Goal: Contribute content: Contribute content

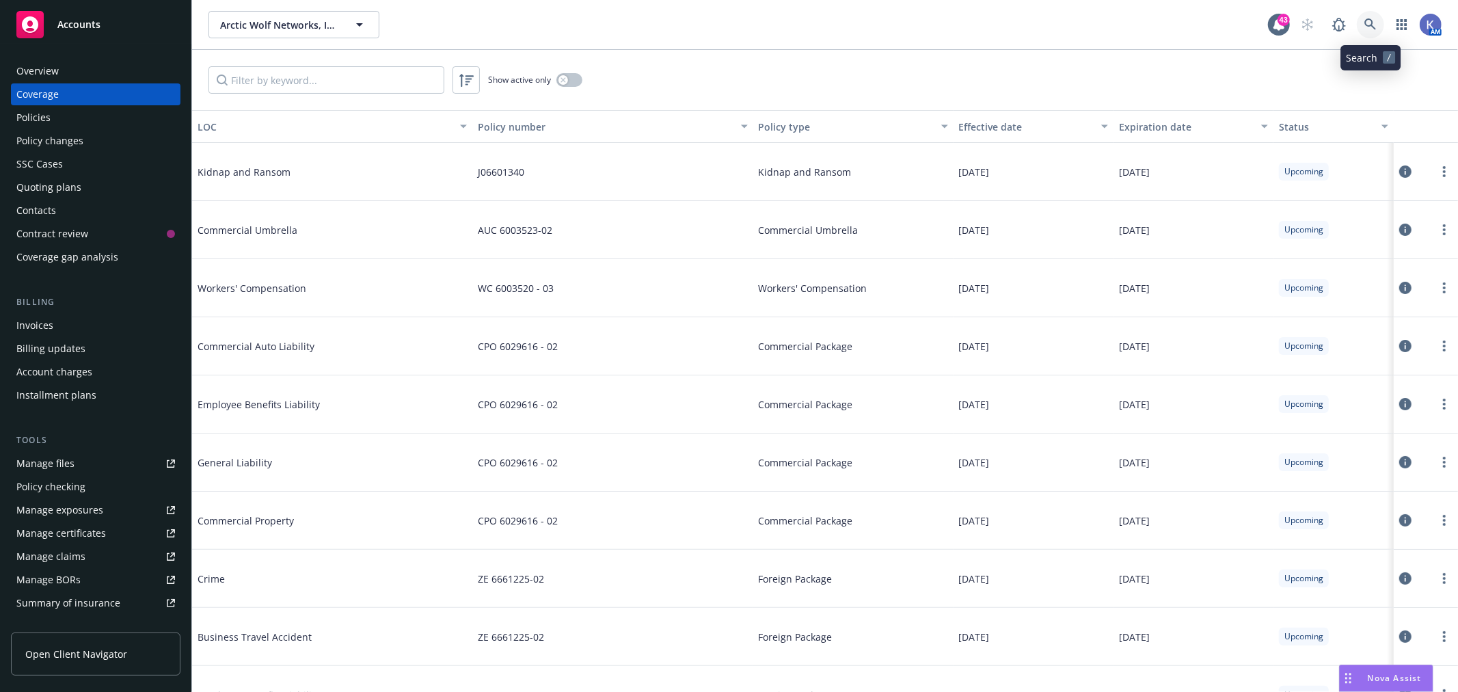
click at [1374, 29] on icon at bounding box center [1370, 24] width 12 height 12
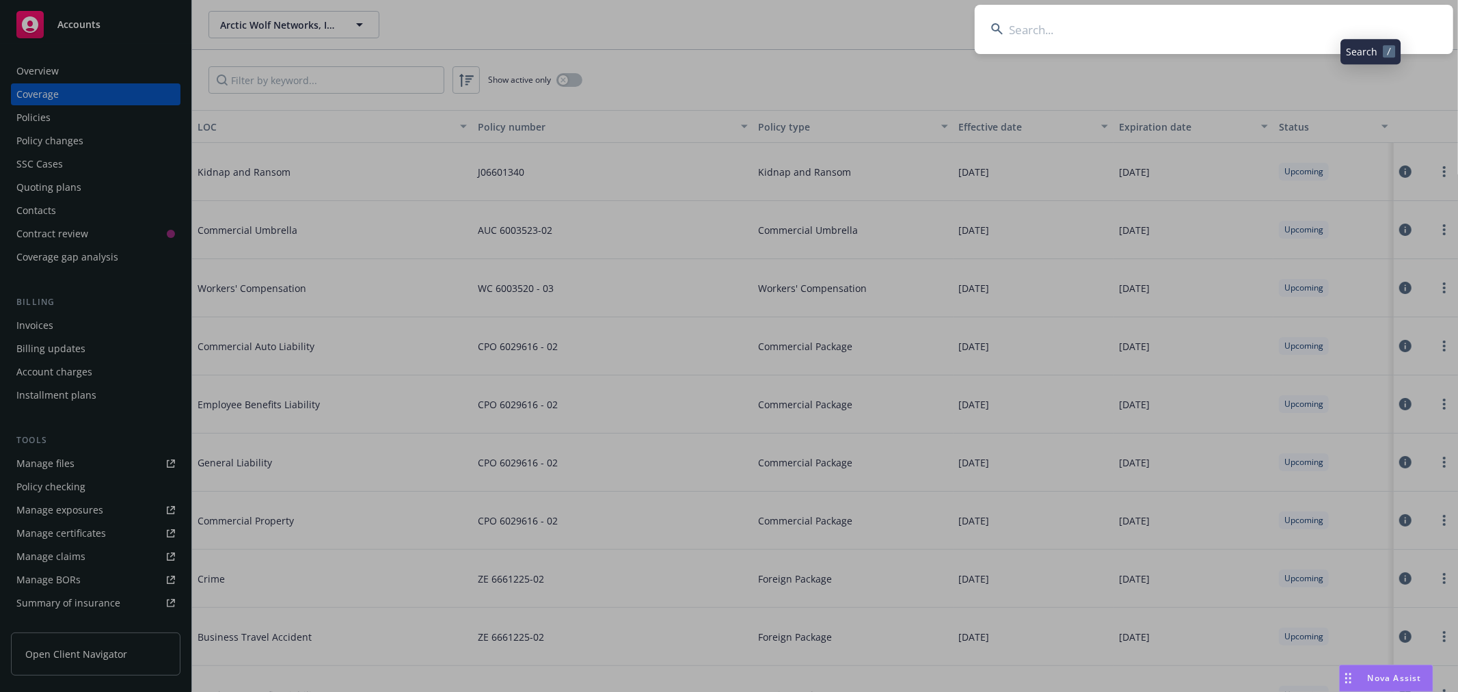
click at [1350, 30] on input at bounding box center [1213, 29] width 478 height 49
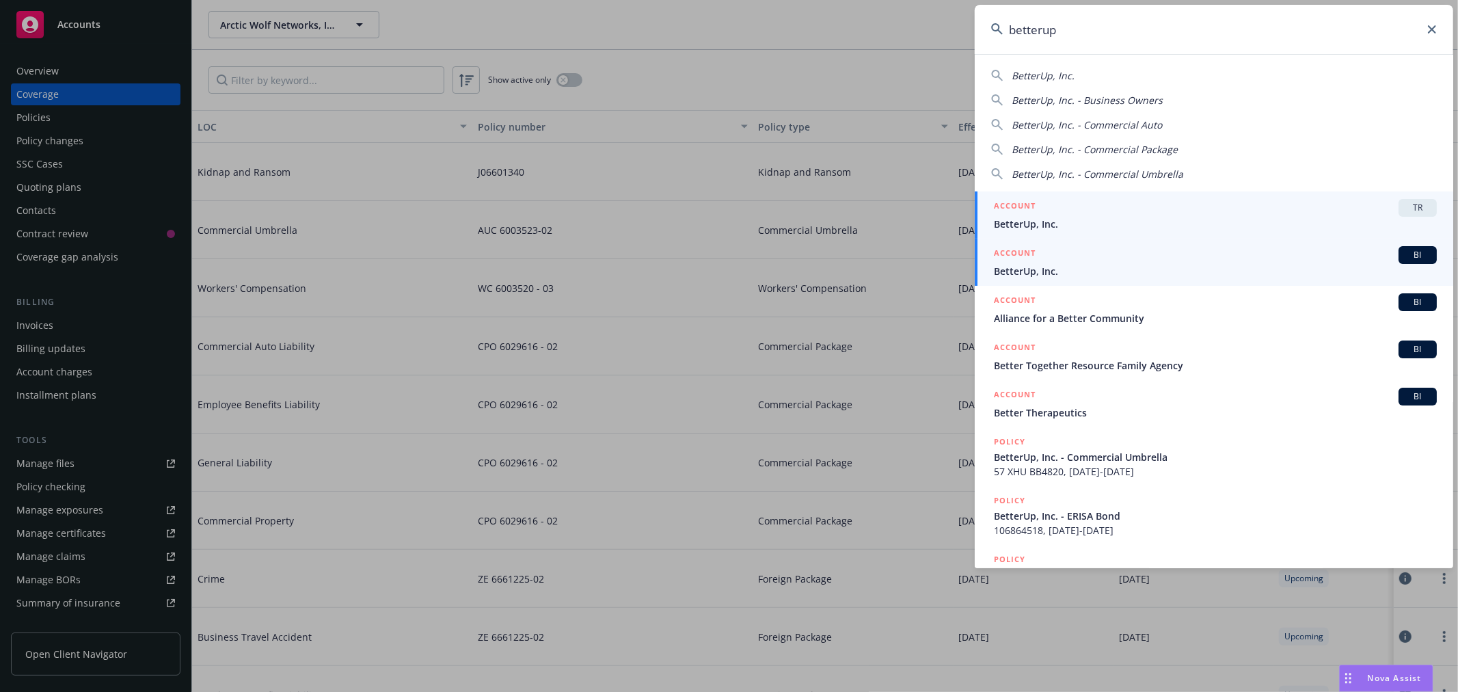
type input "betterup"
click at [1025, 268] on span "BetterUp, Inc." at bounding box center [1215, 271] width 443 height 14
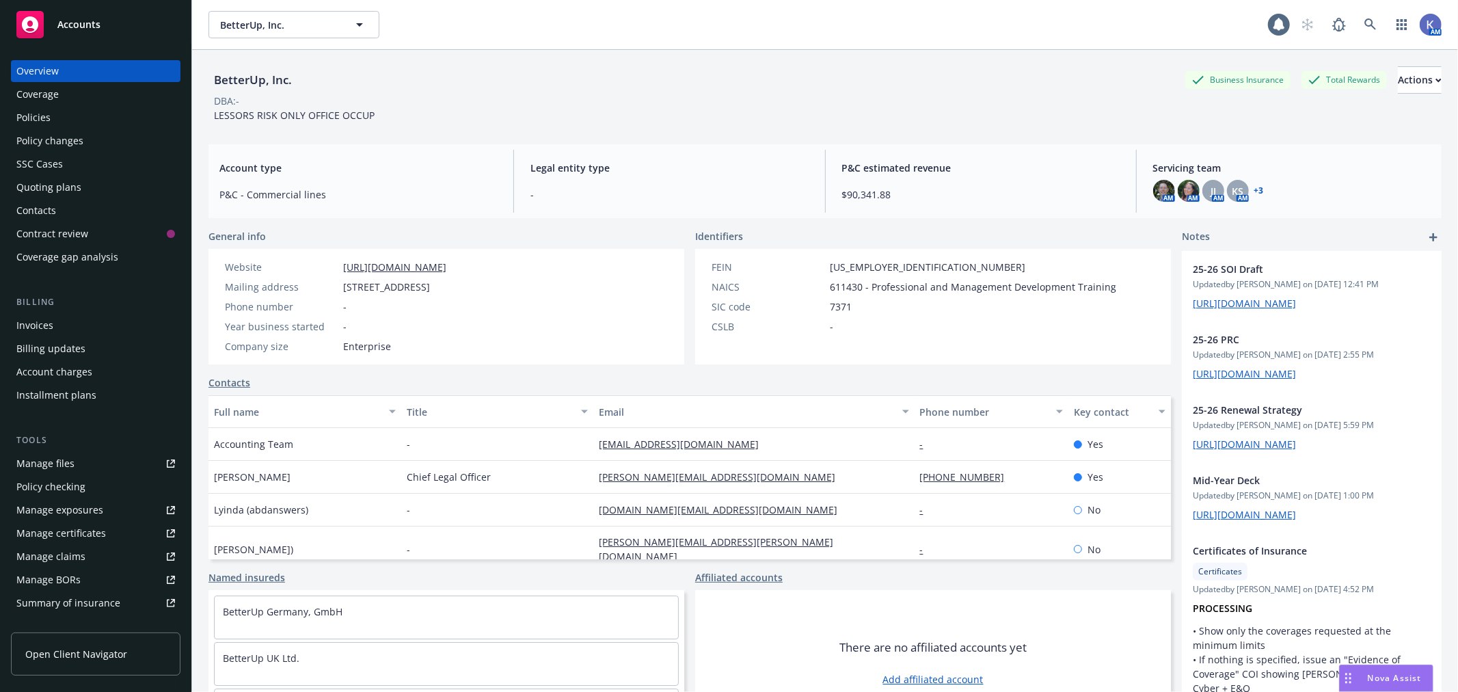
click at [71, 111] on div "Policies" at bounding box center [95, 118] width 159 height 22
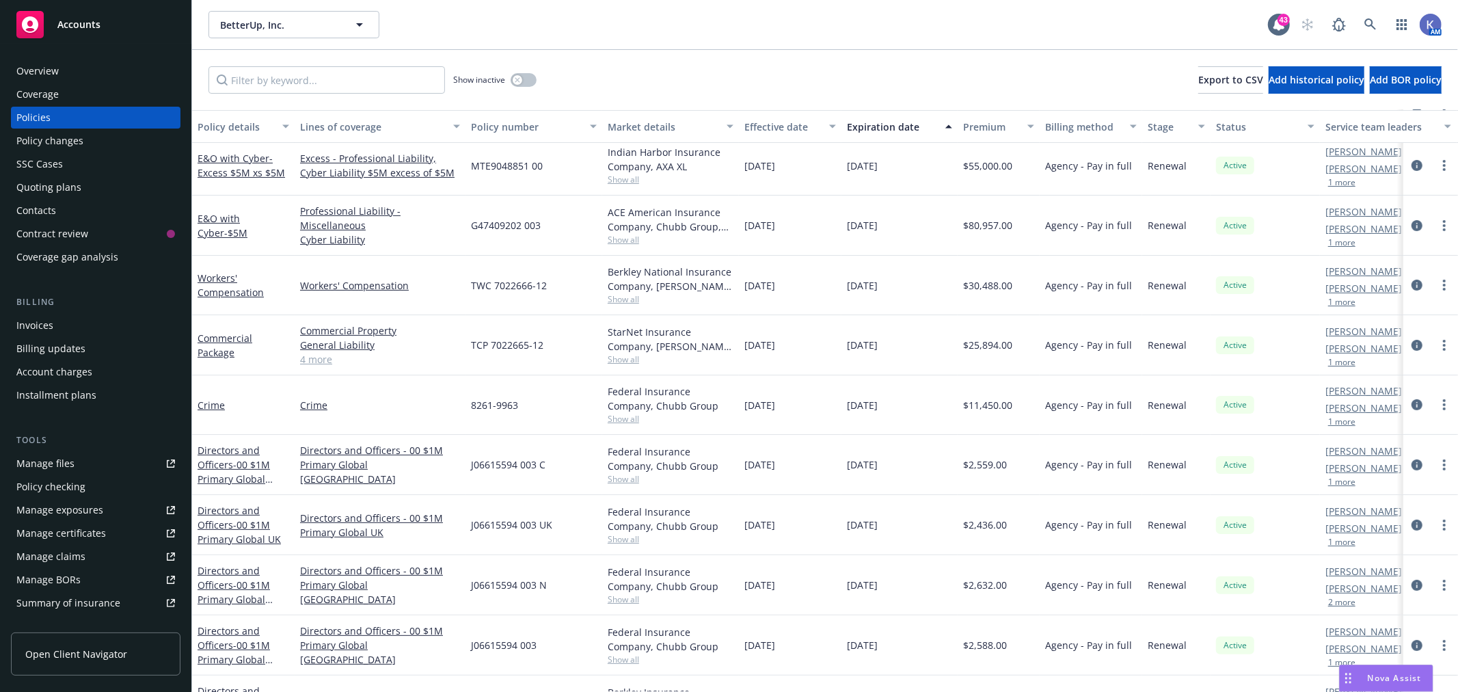
scroll to position [303, 0]
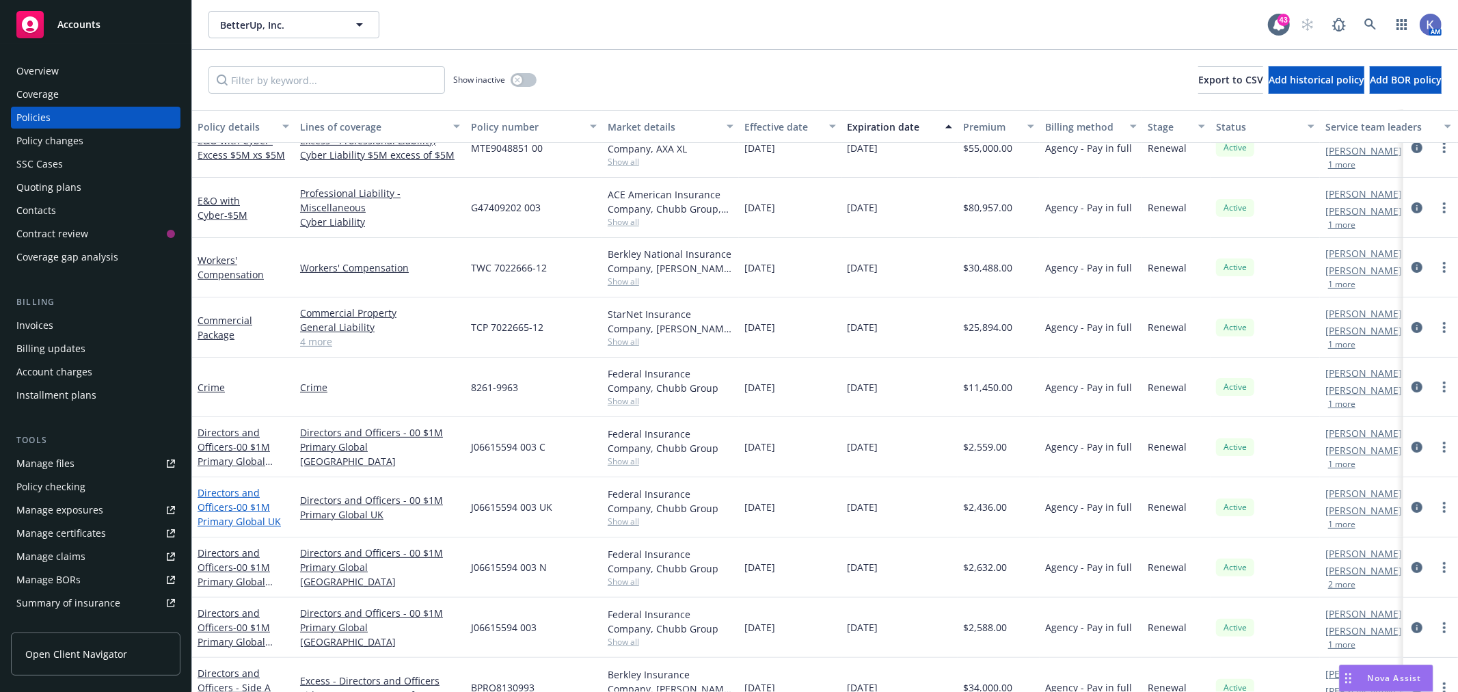
click at [233, 508] on span "- 00 $1M Primary Global UK" at bounding box center [238, 513] width 83 height 27
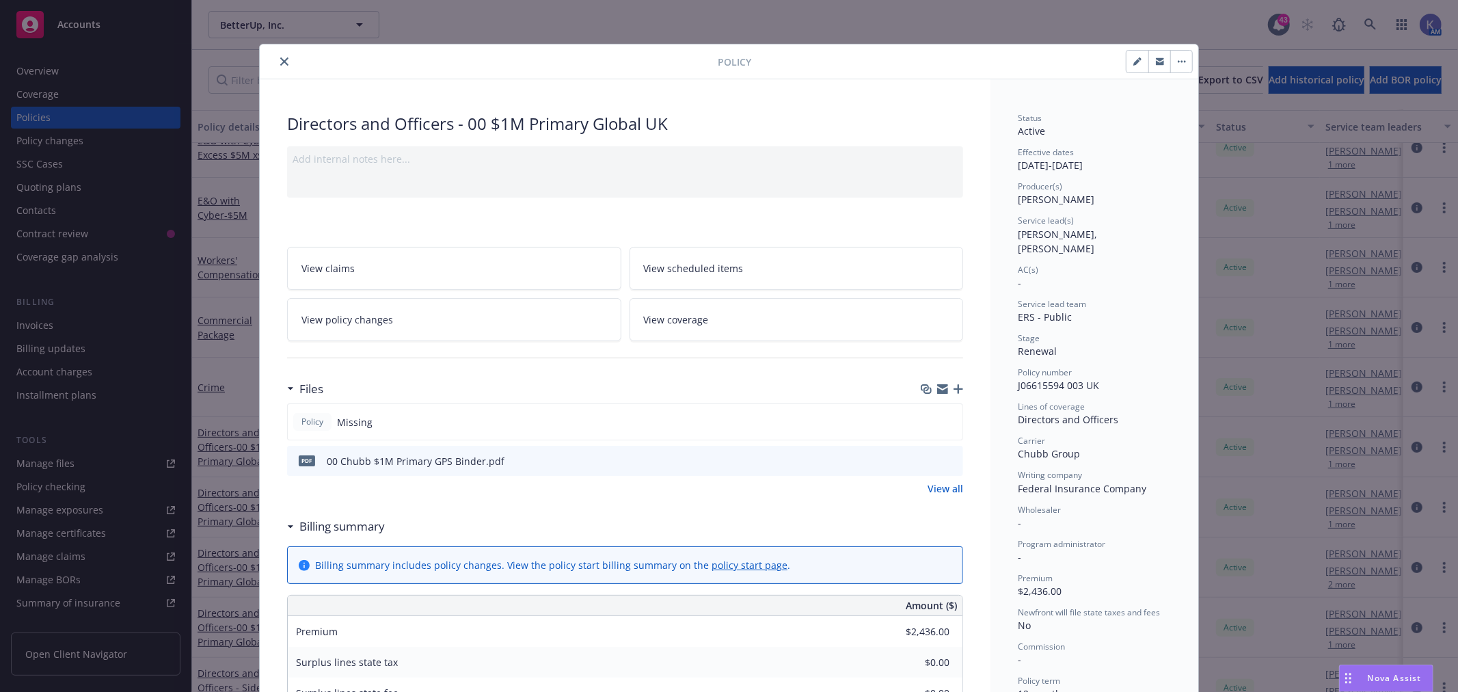
click at [953, 387] on icon "button" at bounding box center [958, 389] width 10 height 10
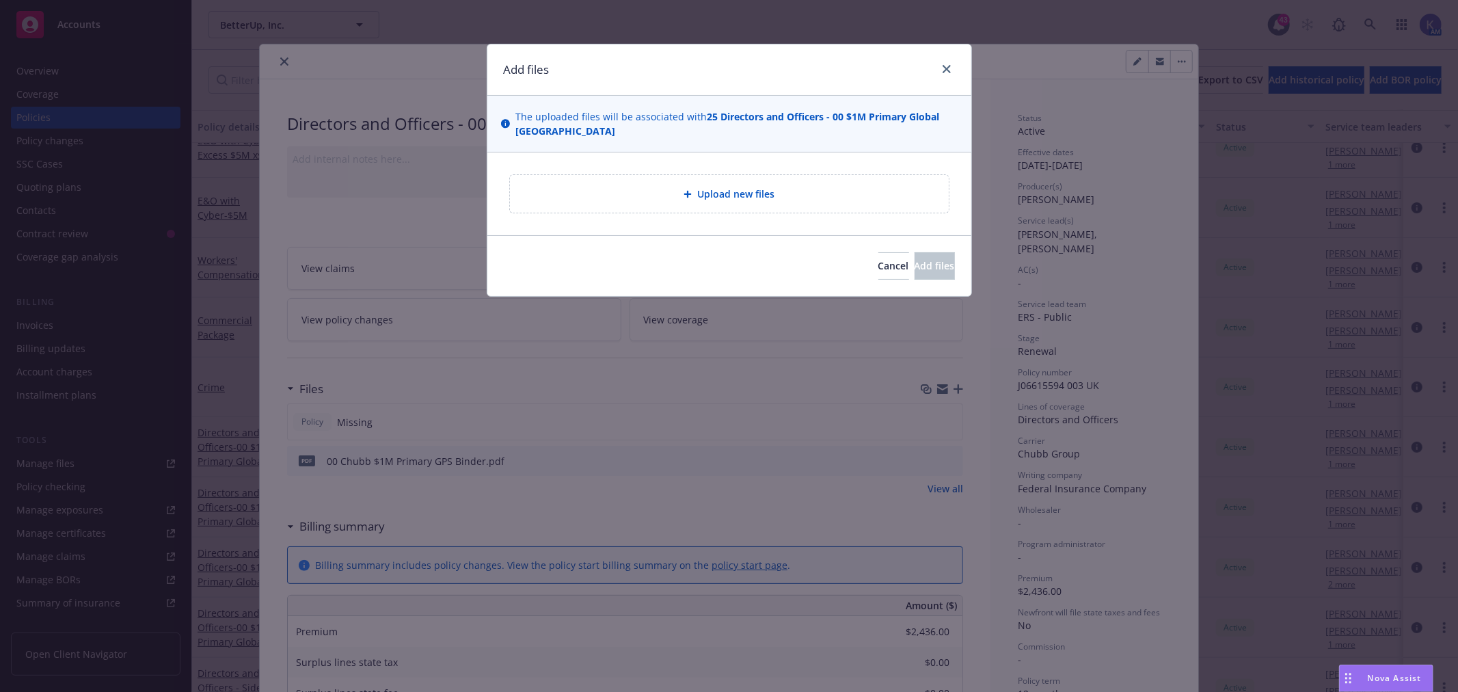
type textarea "x"
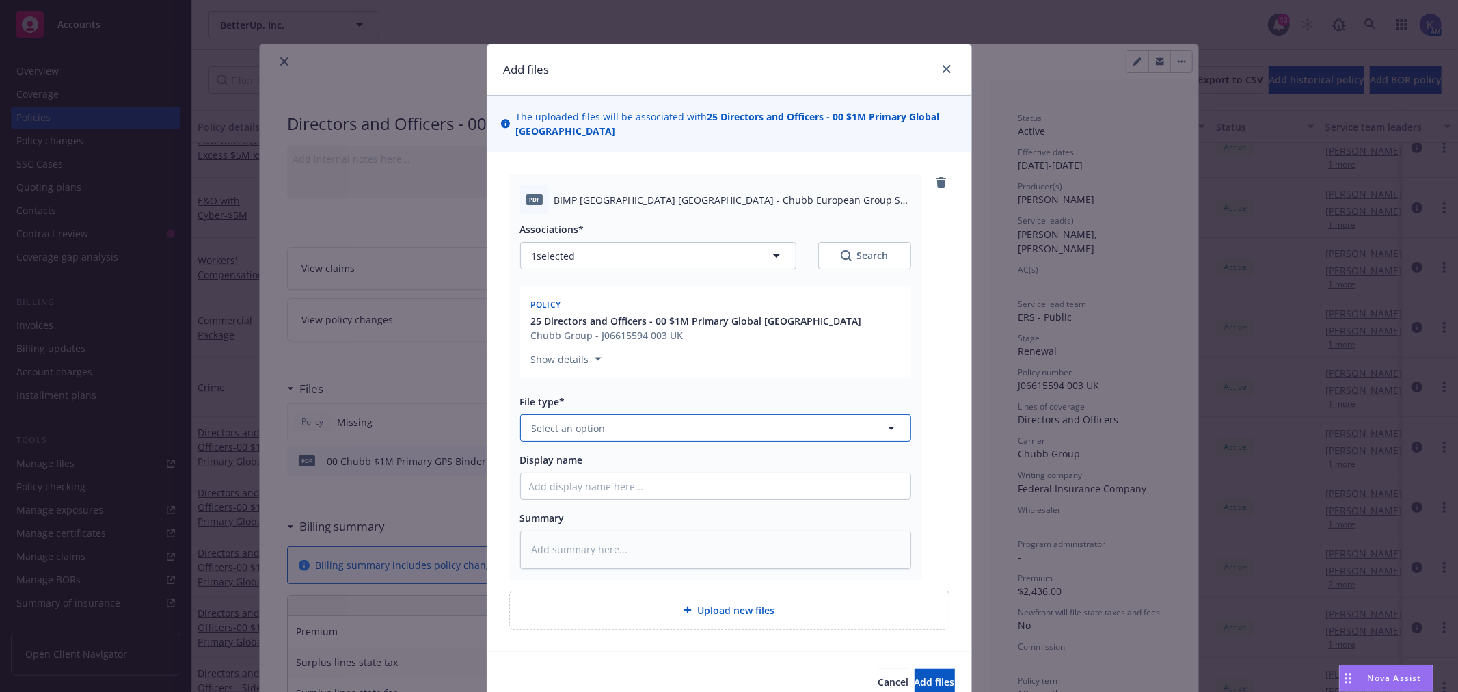
click at [595, 414] on button "Select an option" at bounding box center [715, 427] width 391 height 27
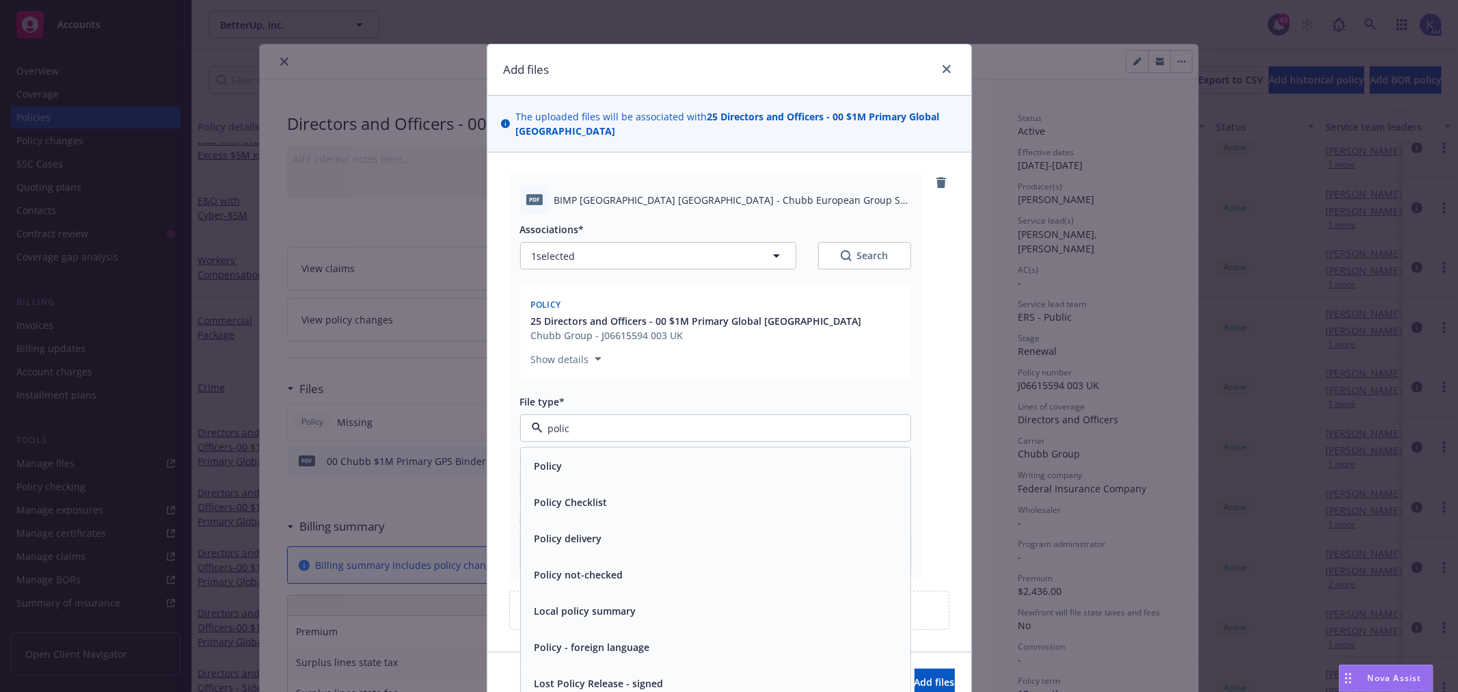
type input "policy"
click at [586, 456] on div "Policy" at bounding box center [715, 466] width 373 height 20
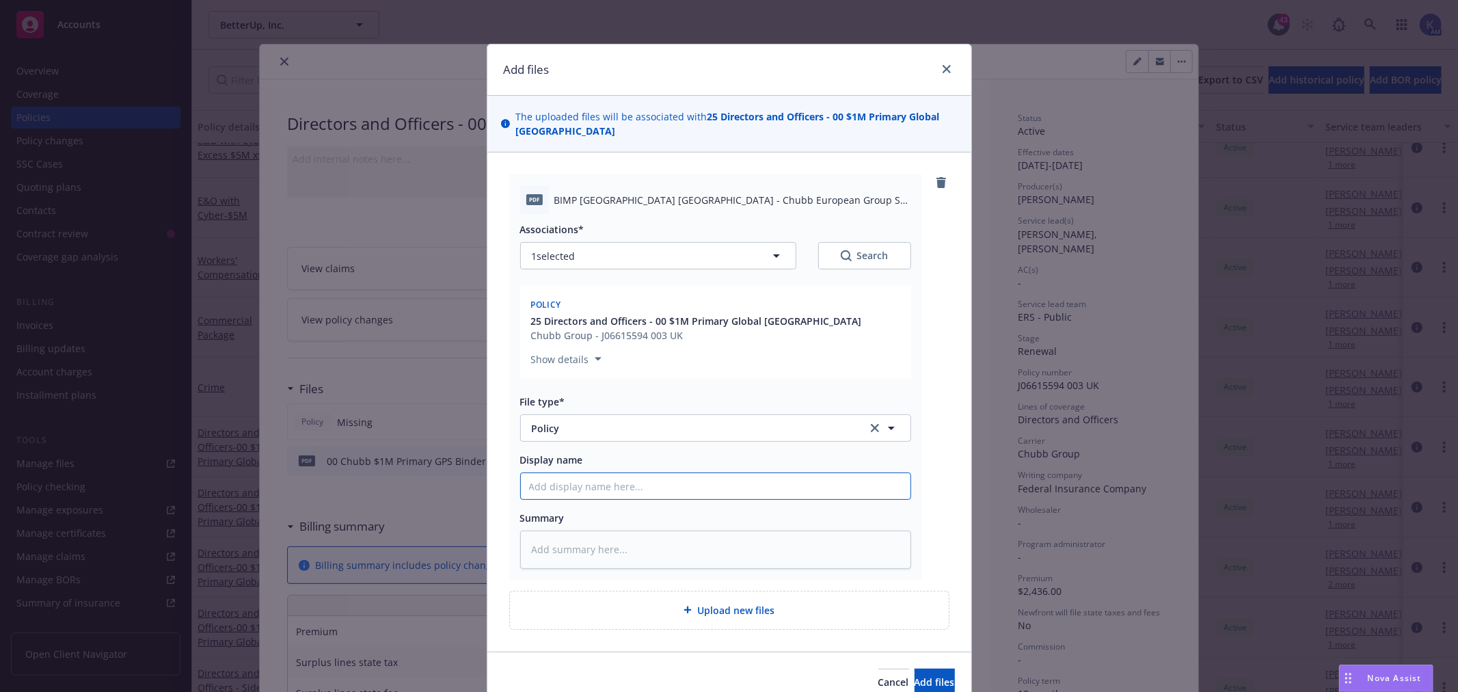
click at [581, 474] on input "Display name" at bounding box center [715, 486] width 389 height 26
type textarea "x"
type input "L"
type textarea "x"
type input "Lo"
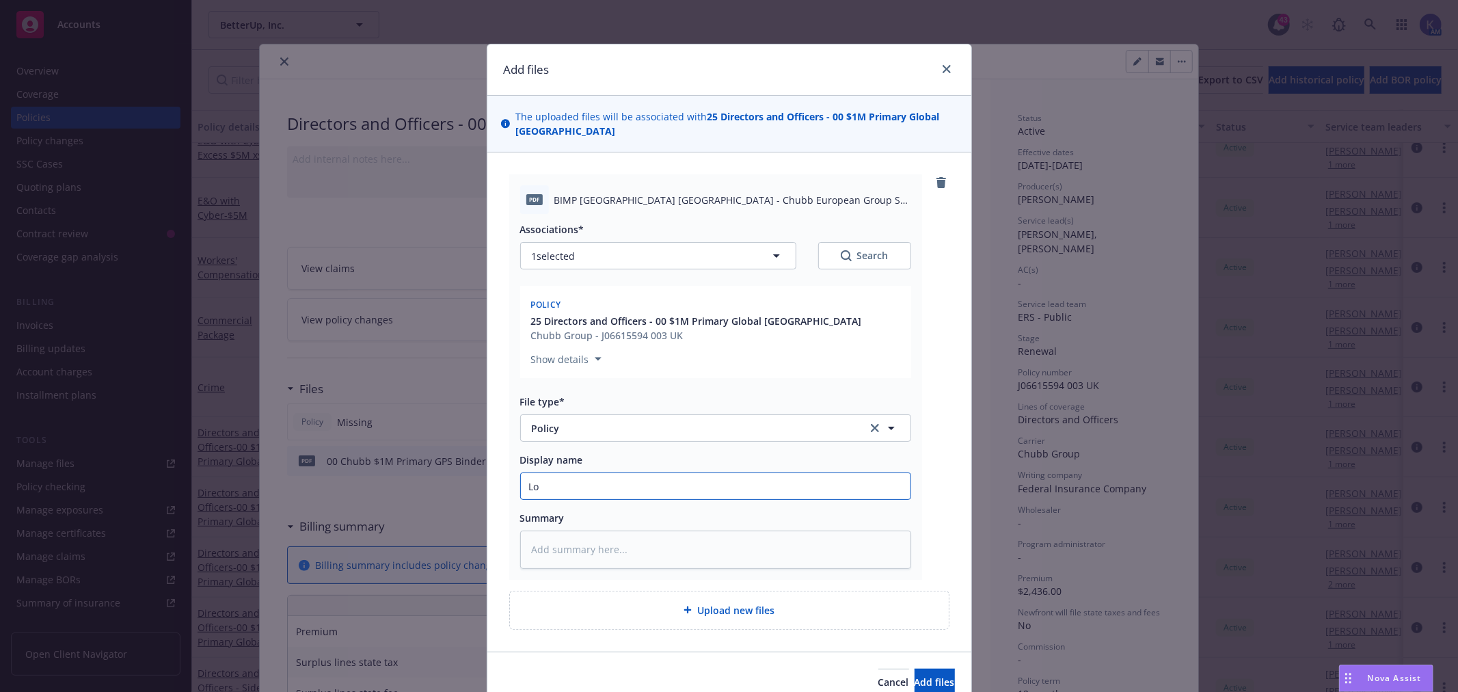
type textarea "x"
type input "Loc"
type textarea "x"
type input "Loca"
type textarea "x"
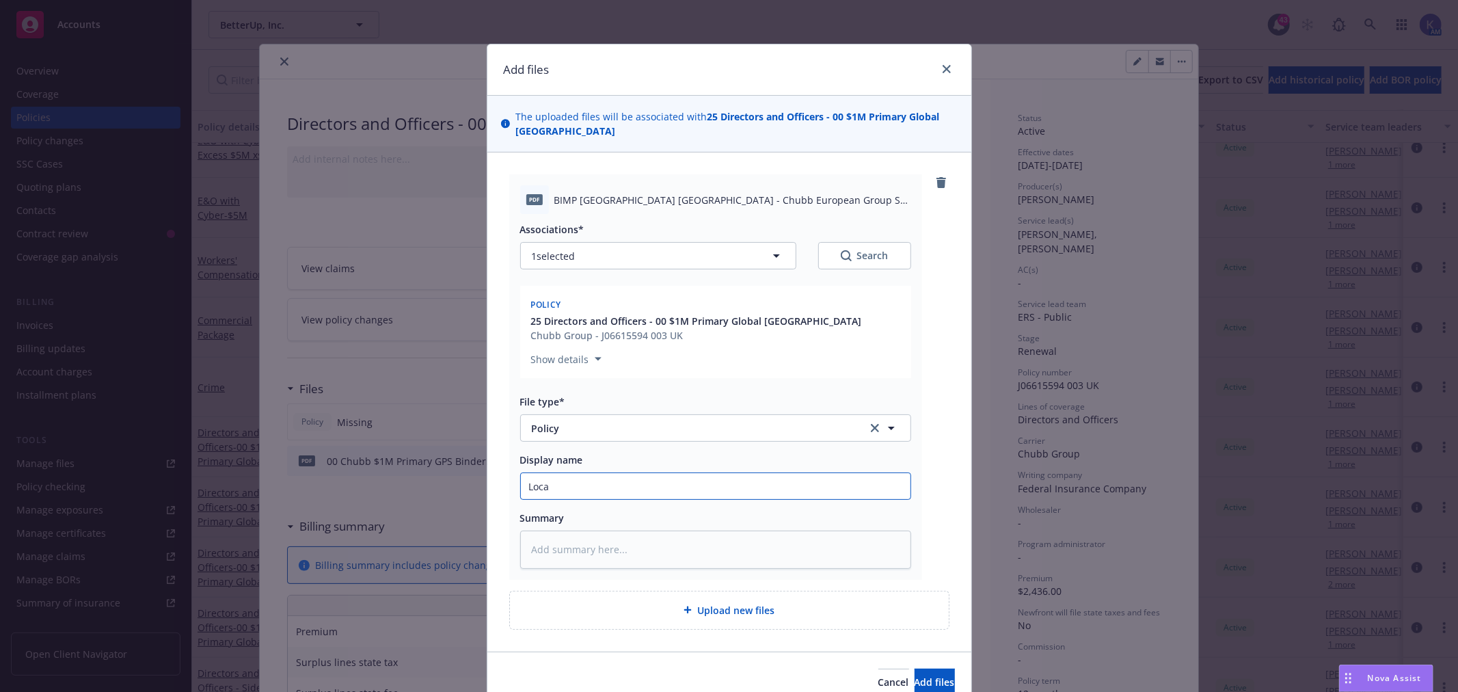
type input "Local"
type textarea "x"
type input "Local"
type textarea "x"
type input "Local D"
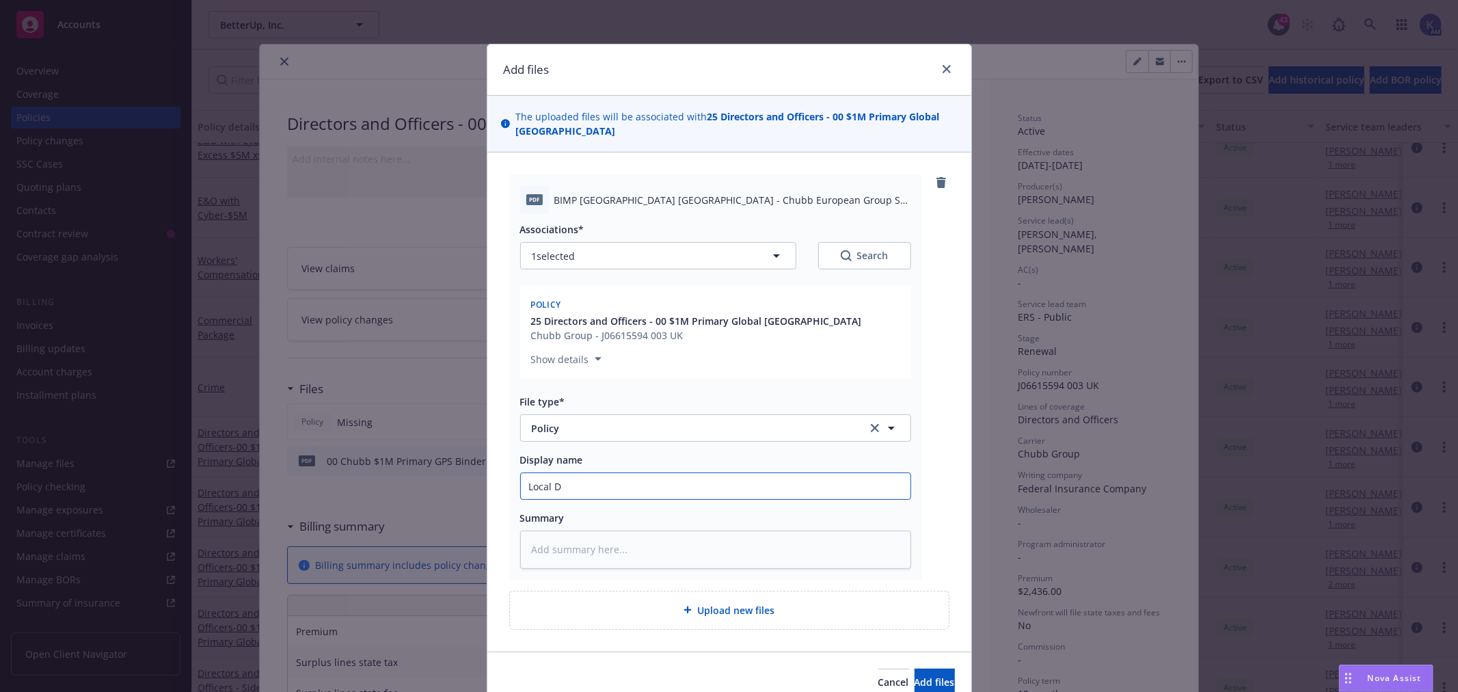
type textarea "x"
type input "Local D&"
type textarea "x"
type input "Local D&O"
type textarea "x"
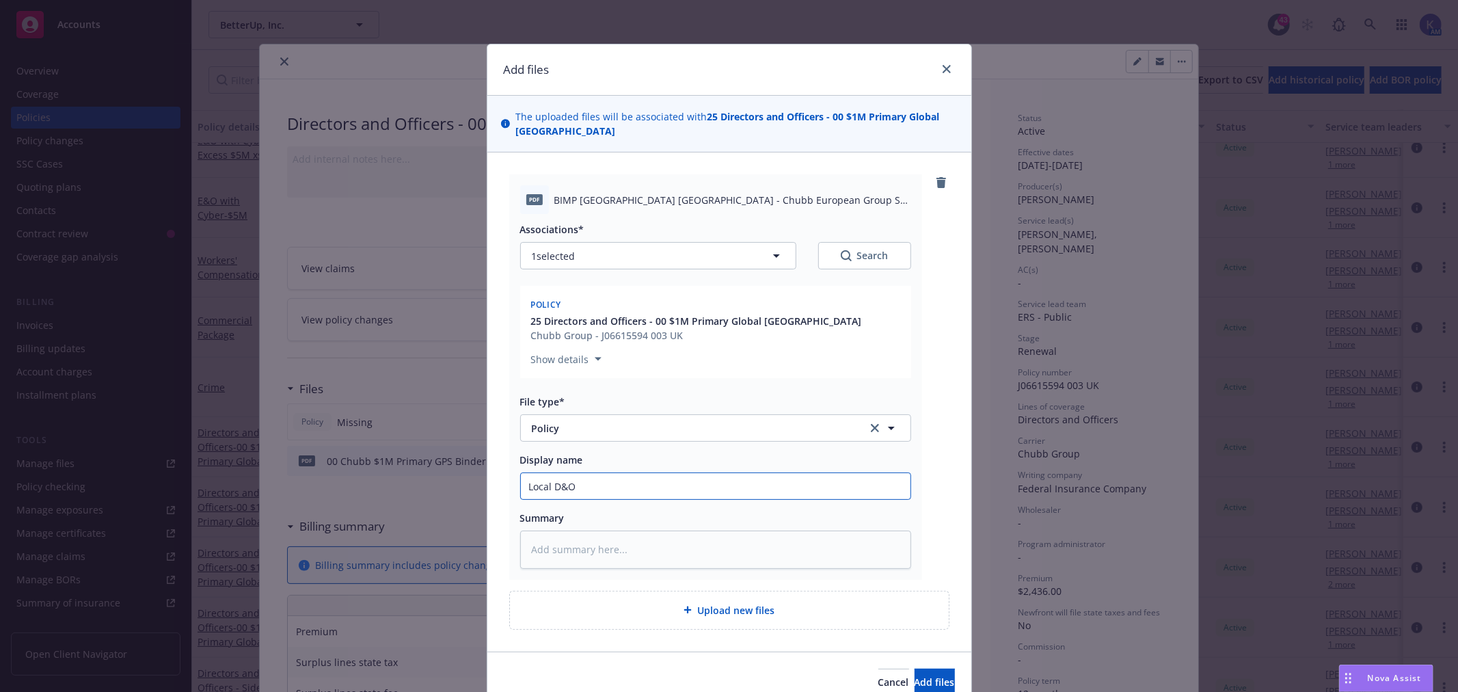
type input "Local D&O"
type textarea "x"
type input "Local D&O U"
type textarea "x"
type input "Local D&O [GEOGRAPHIC_DATA]"
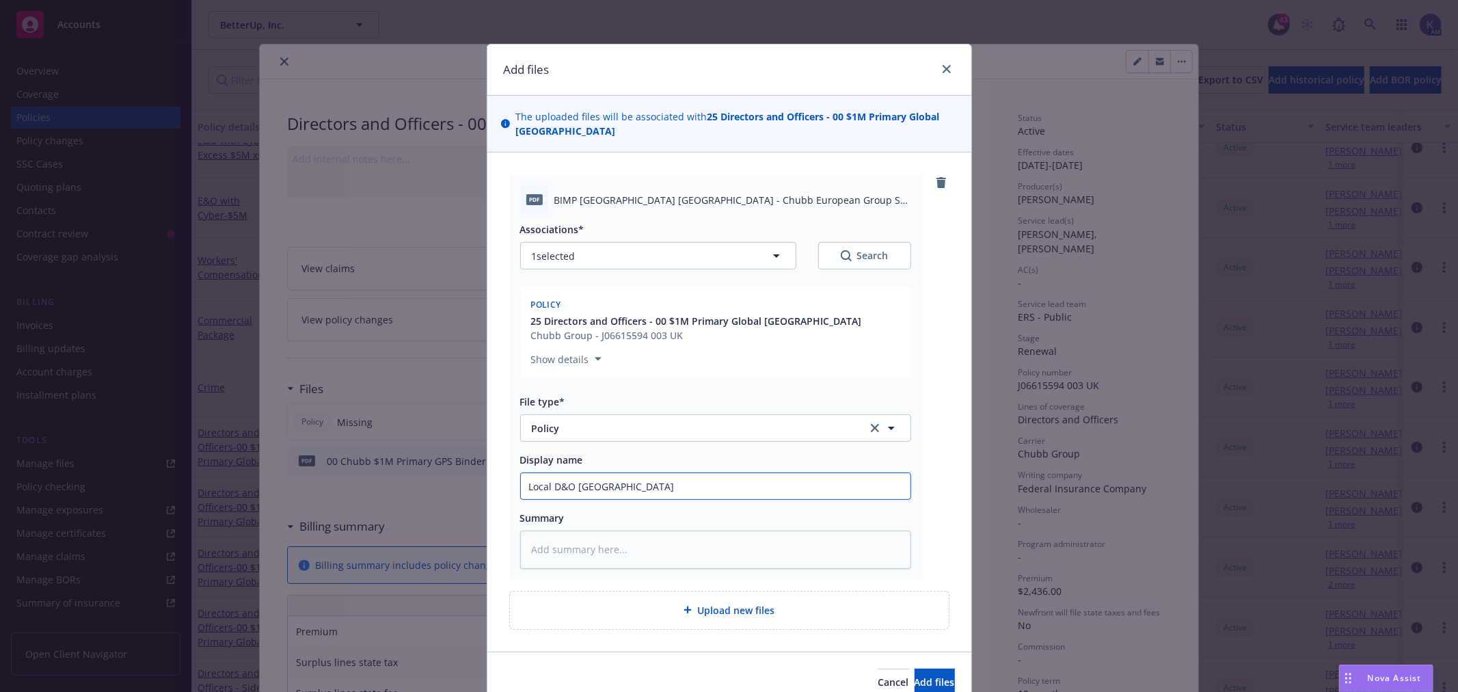
type textarea "x"
type input "Local D&O [GEOGRAPHIC_DATA]"
type textarea "x"
type input "Local D&O UK P"
type textarea "x"
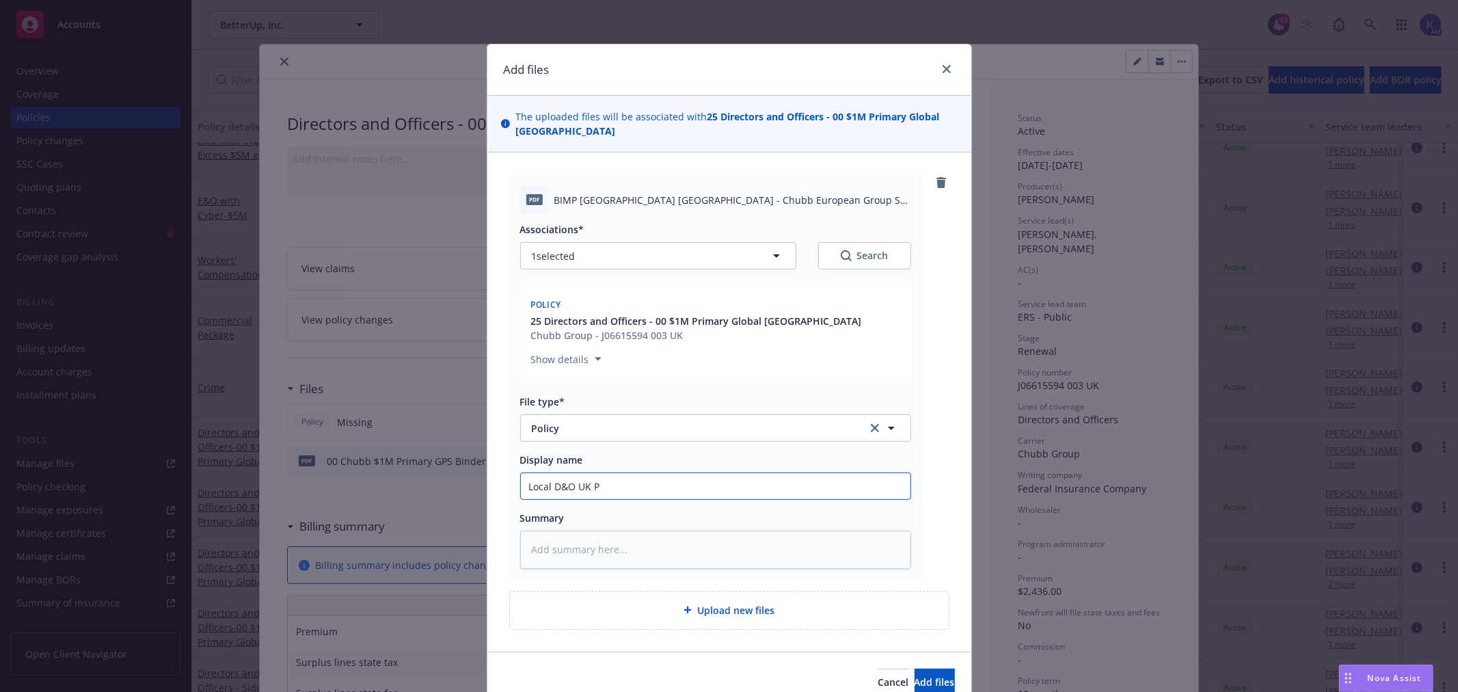
type input "Local D&O [GEOGRAPHIC_DATA] Po"
type textarea "x"
type input "Local D&O UK Pol"
type textarea "x"
type input "Local D&O UK Poli"
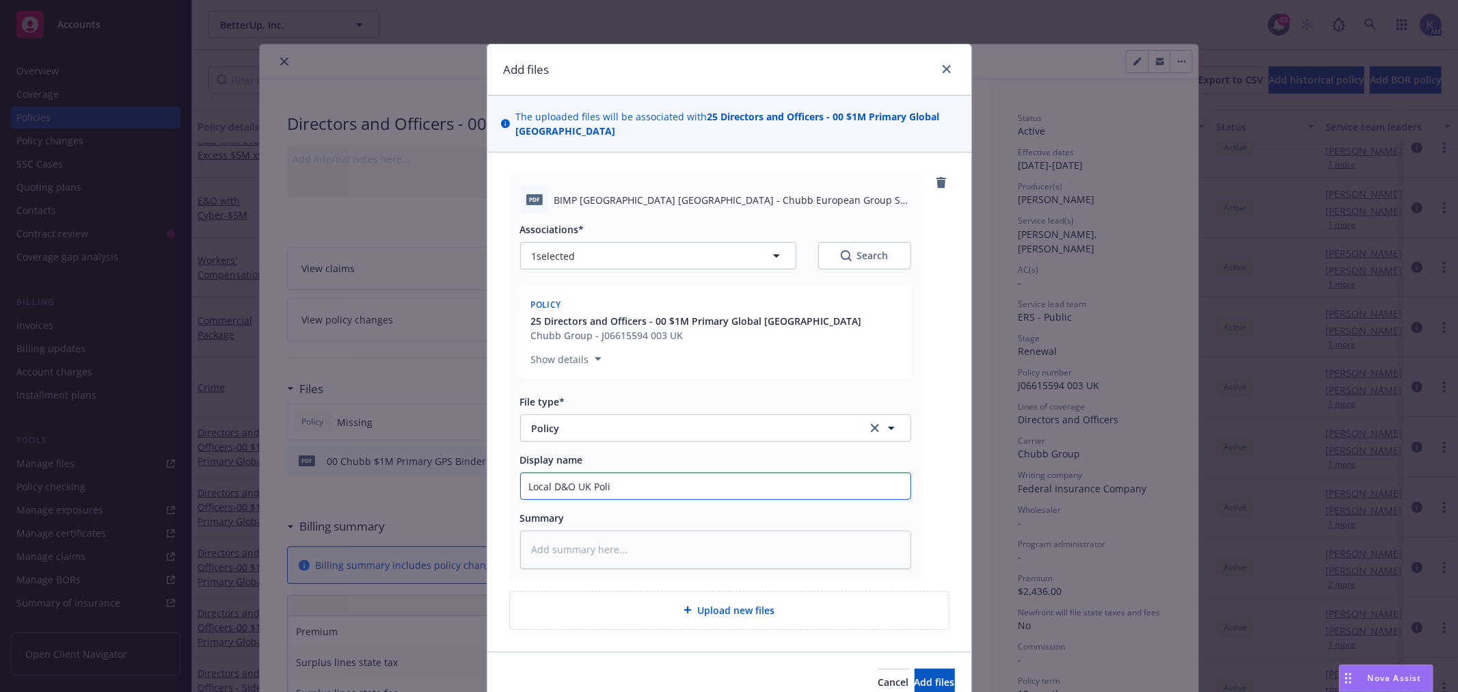
type textarea "x"
type input "Local D&O UK Polic"
type textarea "x"
type input "Local D&O UK Policy"
type textarea "x"
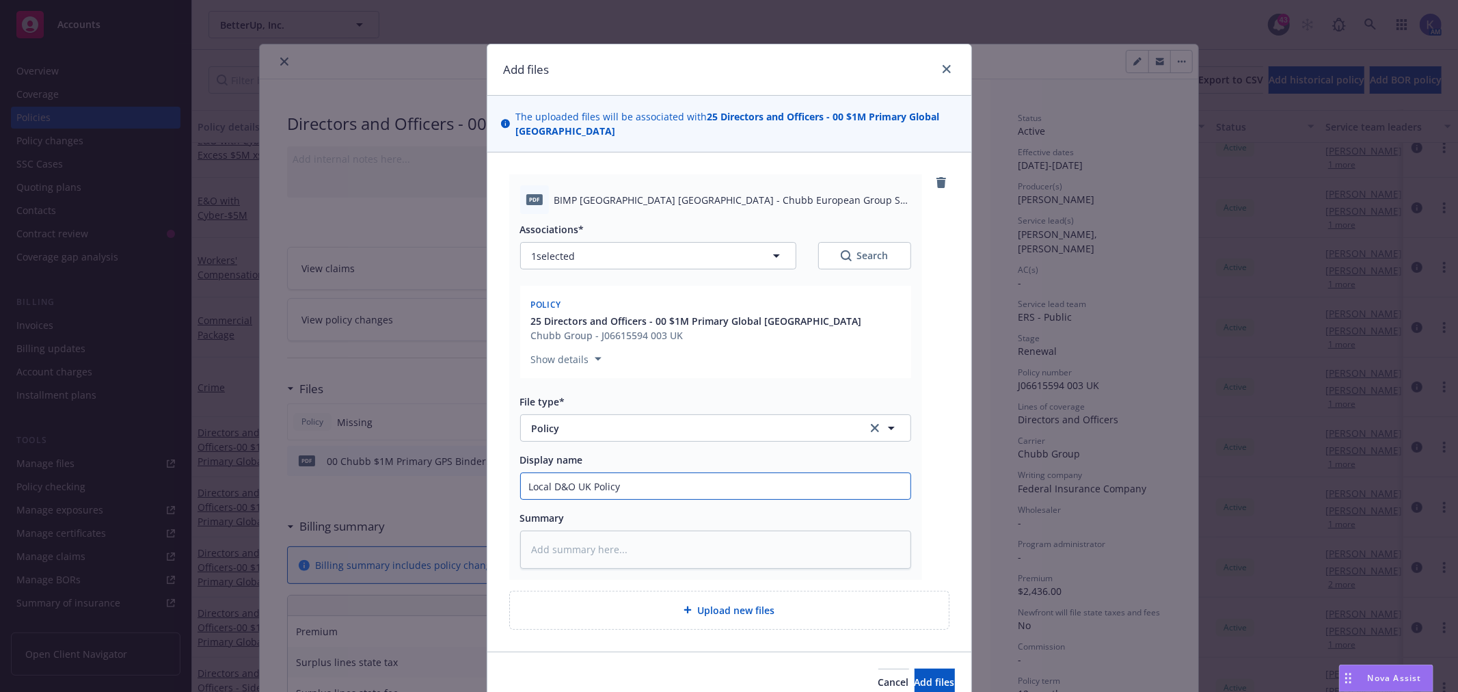
type input "Local D&O UK Policy"
click at [943, 668] on button "Add files" at bounding box center [934, 681] width 40 height 27
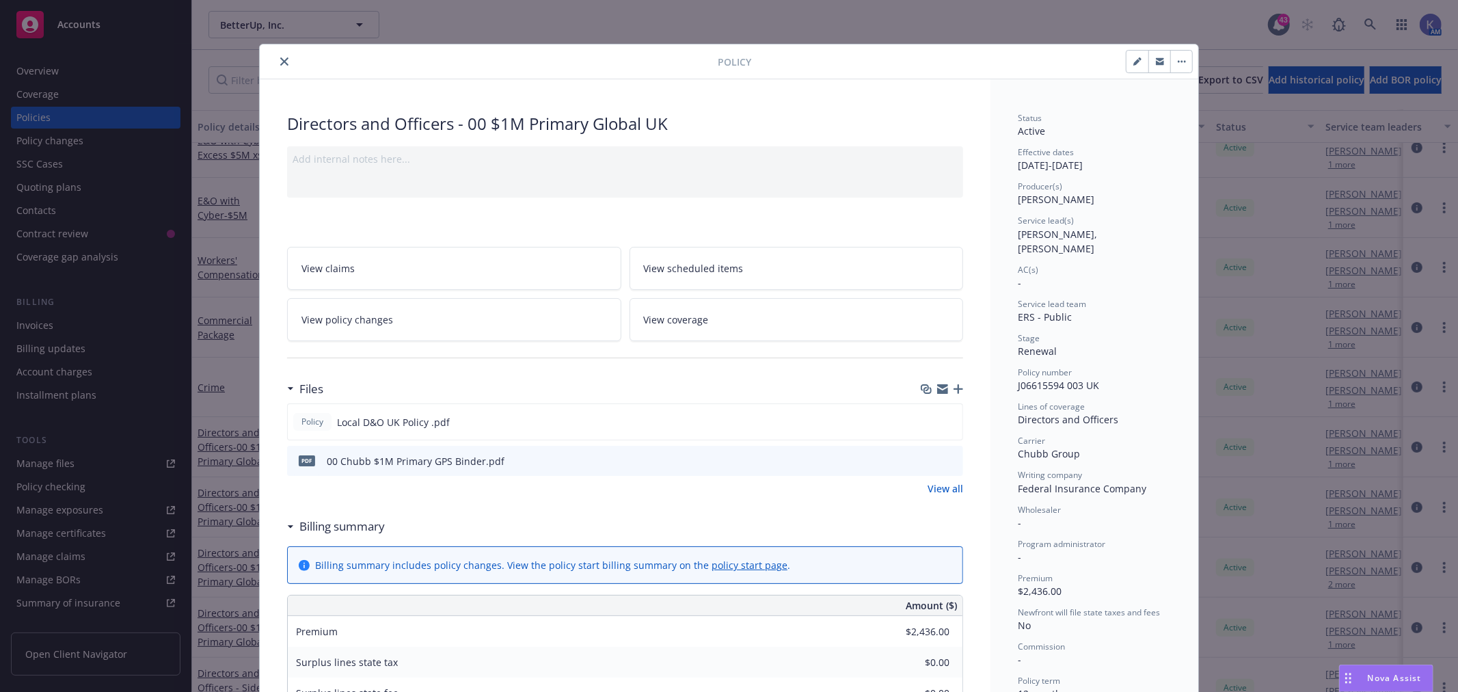
drag, startPoint x: 275, startPoint y: 63, endPoint x: 362, endPoint y: 55, distance: 87.2
click at [280, 64] on icon "close" at bounding box center [284, 61] width 8 height 8
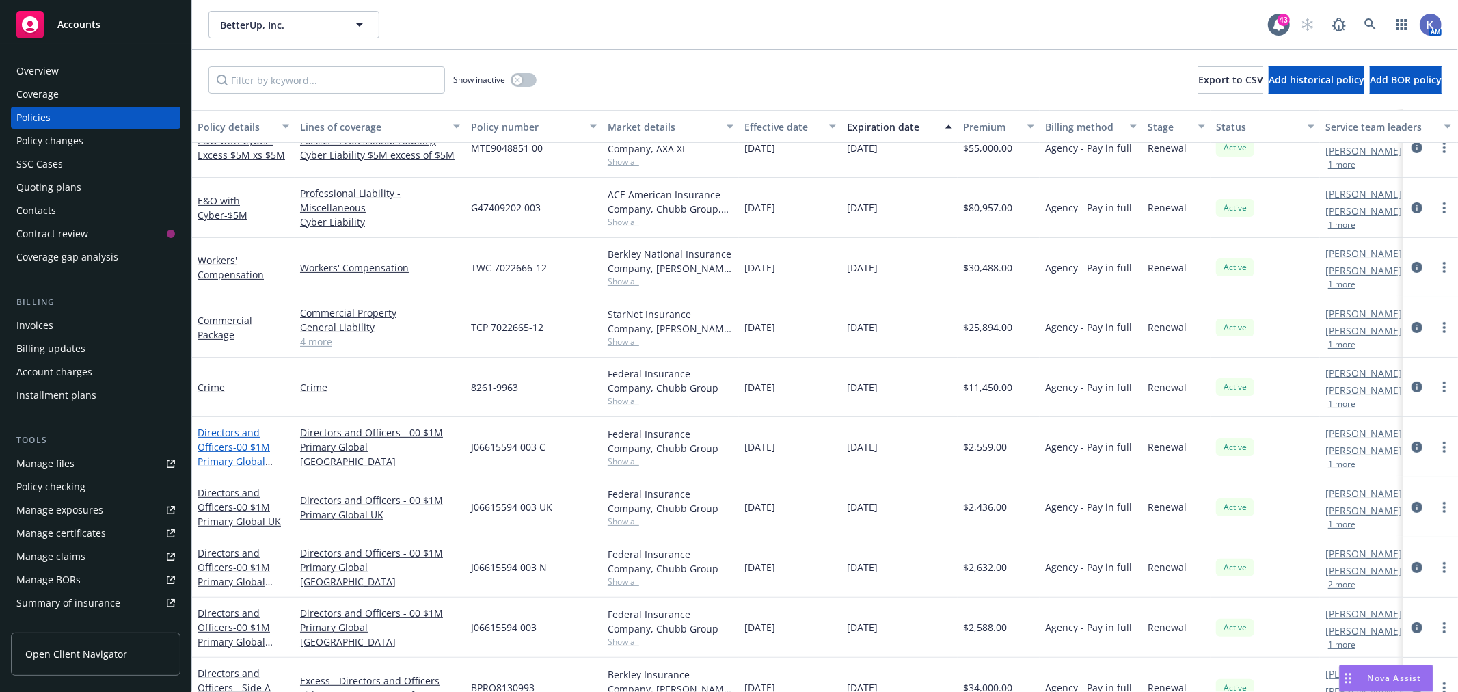
click at [228, 456] on span "- 00 $1M Primary Global [GEOGRAPHIC_DATA]" at bounding box center [240, 468] width 86 height 56
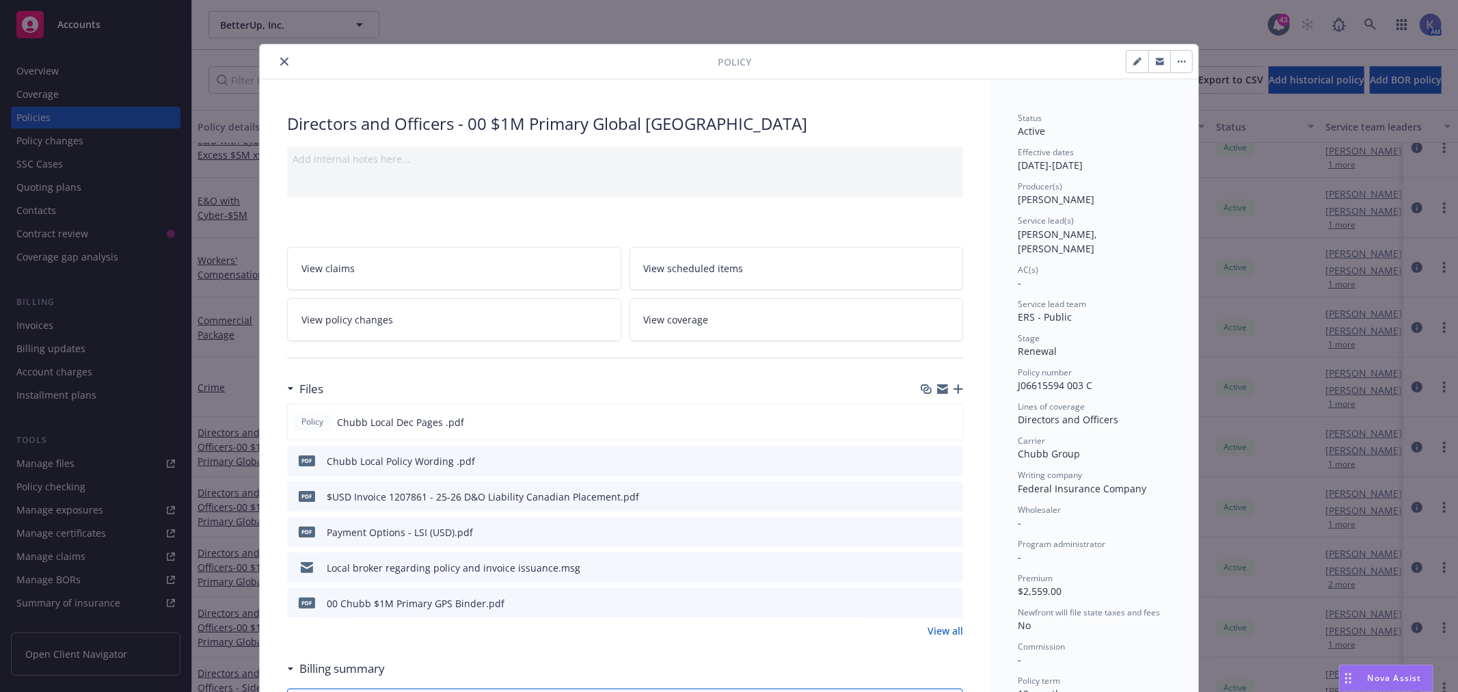
click at [947, 458] on icon "preview file" at bounding box center [950, 460] width 12 height 10
click at [953, 387] on icon "button" at bounding box center [958, 389] width 10 height 10
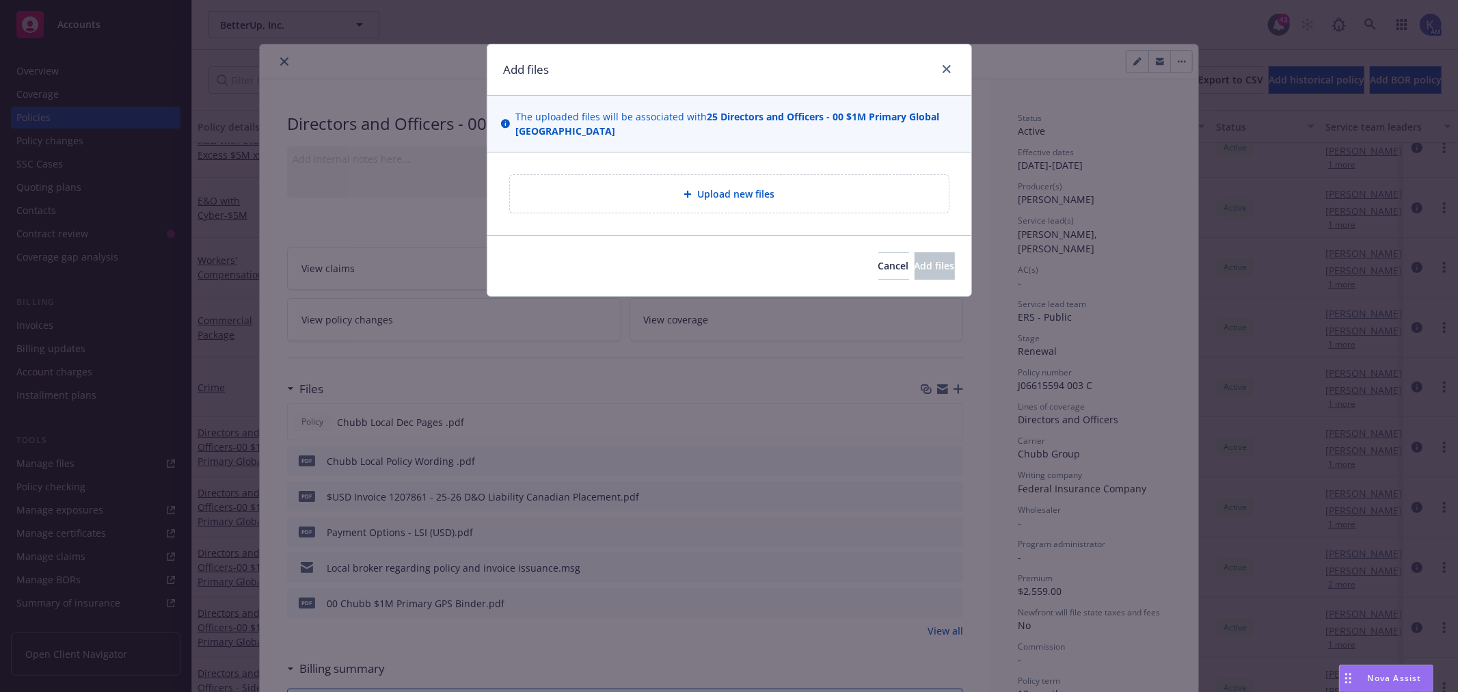
type textarea "x"
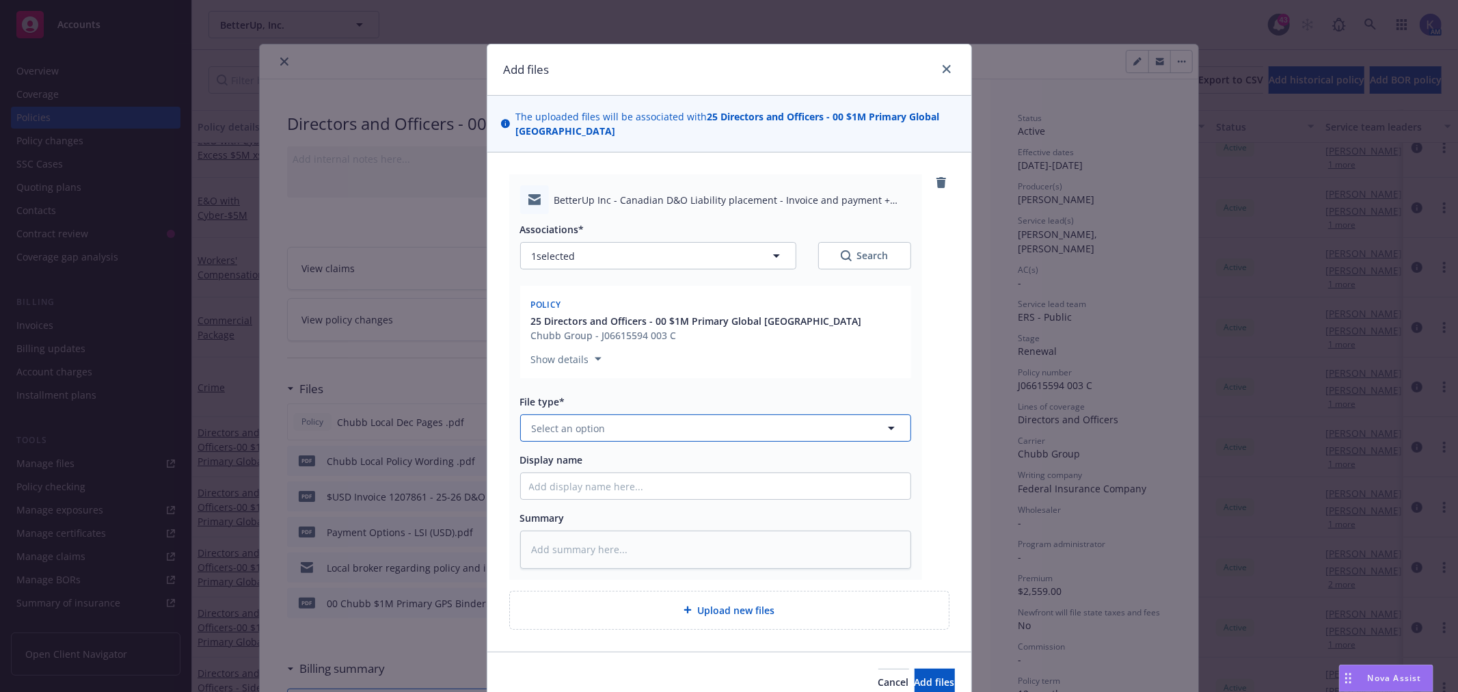
click at [554, 439] on button "Select an option" at bounding box center [715, 427] width 391 height 27
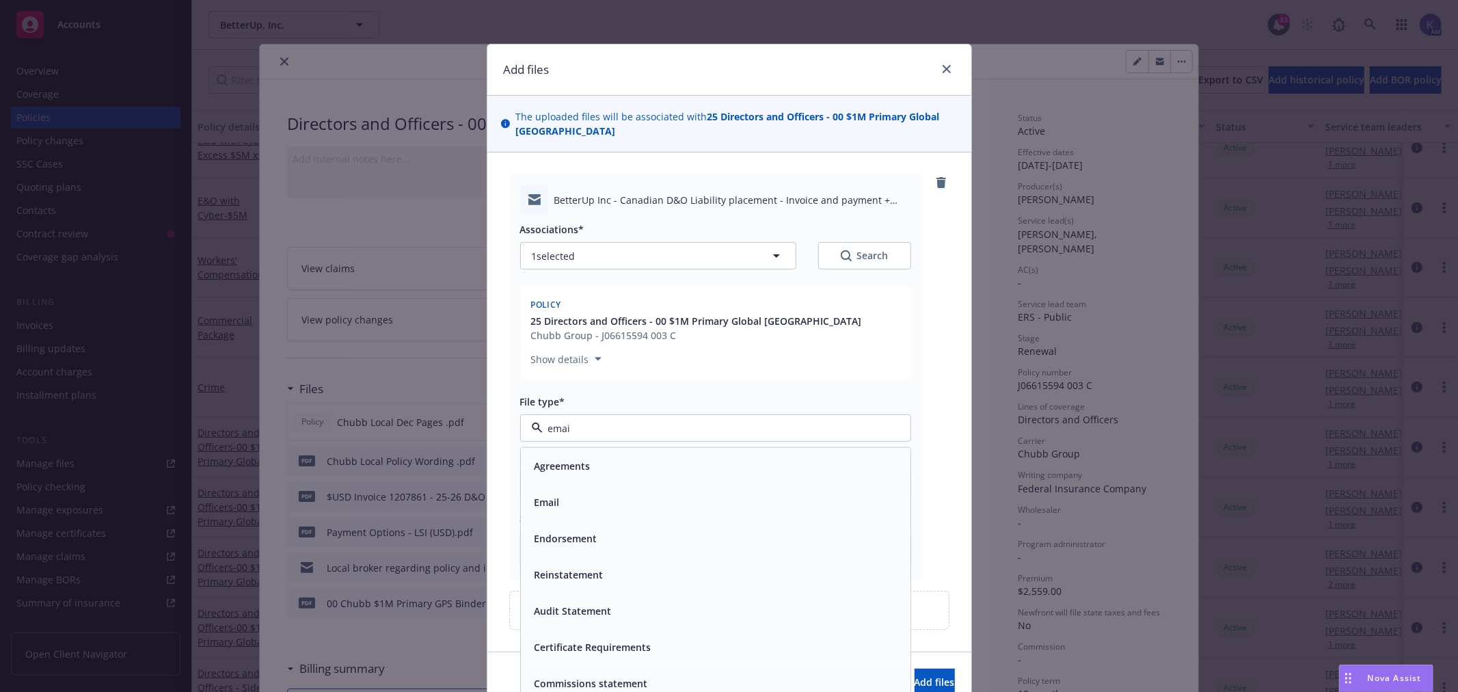
type input "email"
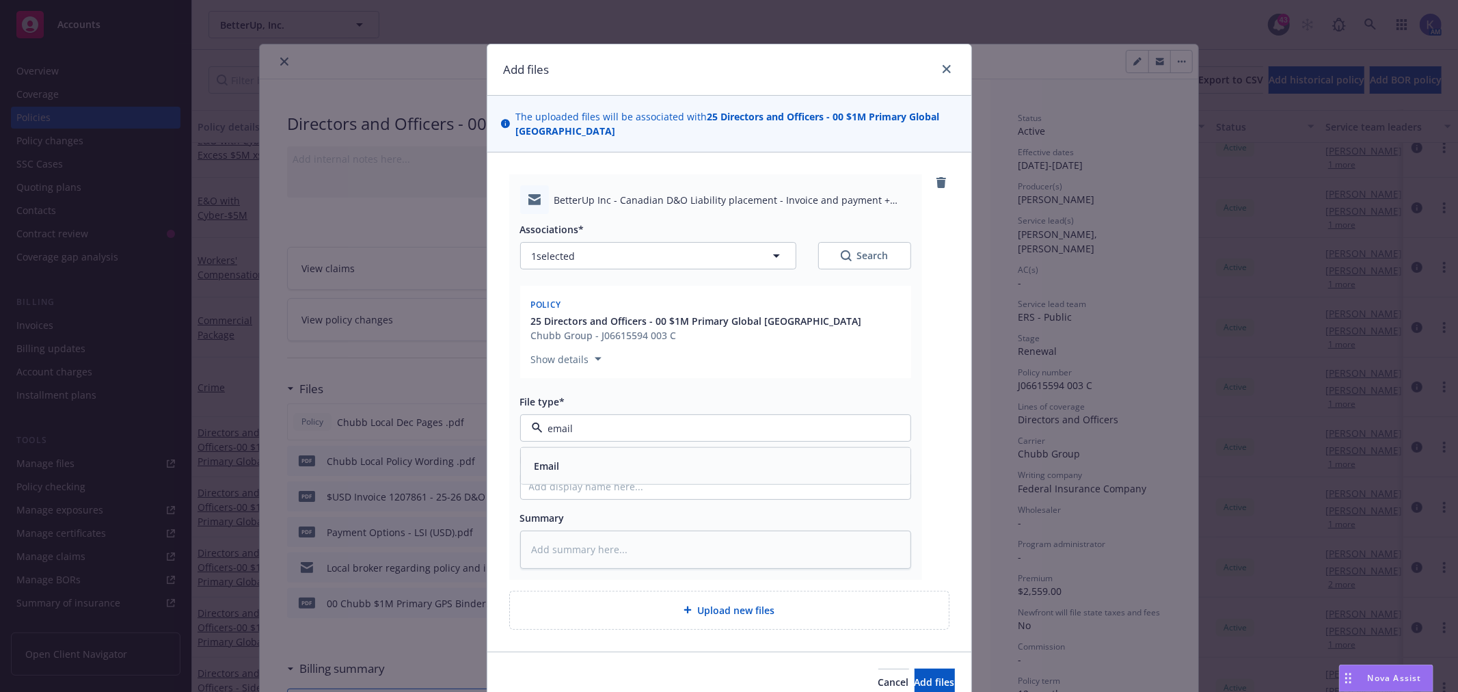
click at [579, 476] on div "Email" at bounding box center [715, 466] width 389 height 36
click at [562, 487] on input "Display name" at bounding box center [715, 486] width 389 height 26
type textarea "x"
type input "C"
type textarea "x"
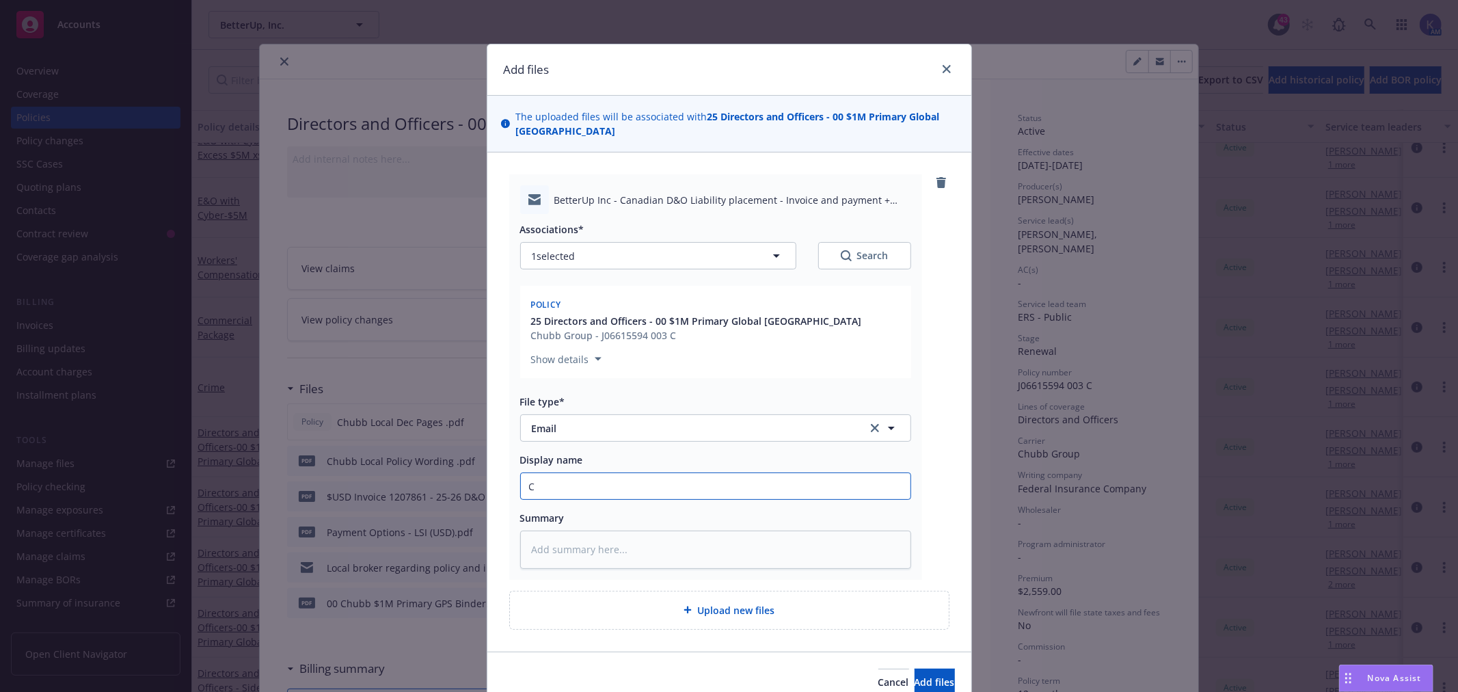
type input "Ca"
type textarea "x"
type input "Can"
type textarea "x"
type input "Cana"
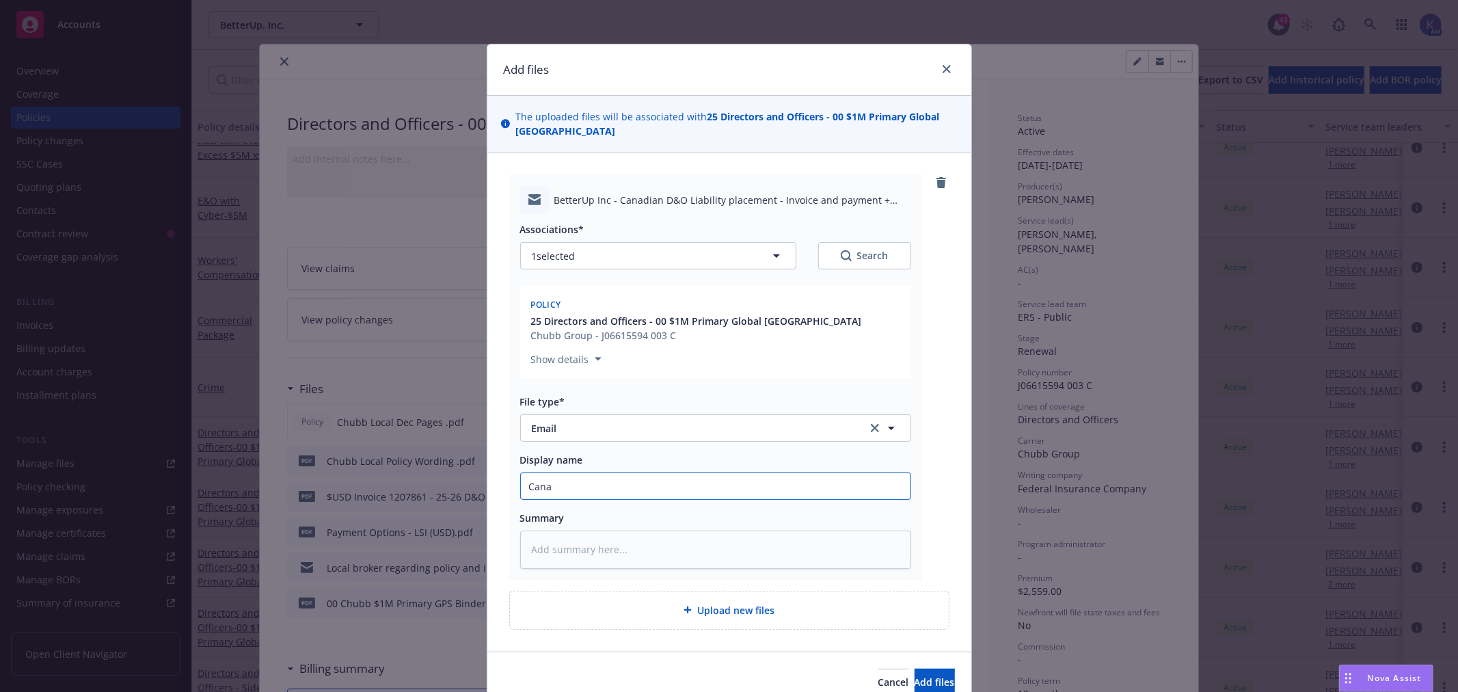
type textarea "x"
type input "Canad"
type textarea "x"
type input "[GEOGRAPHIC_DATA]"
type textarea "x"
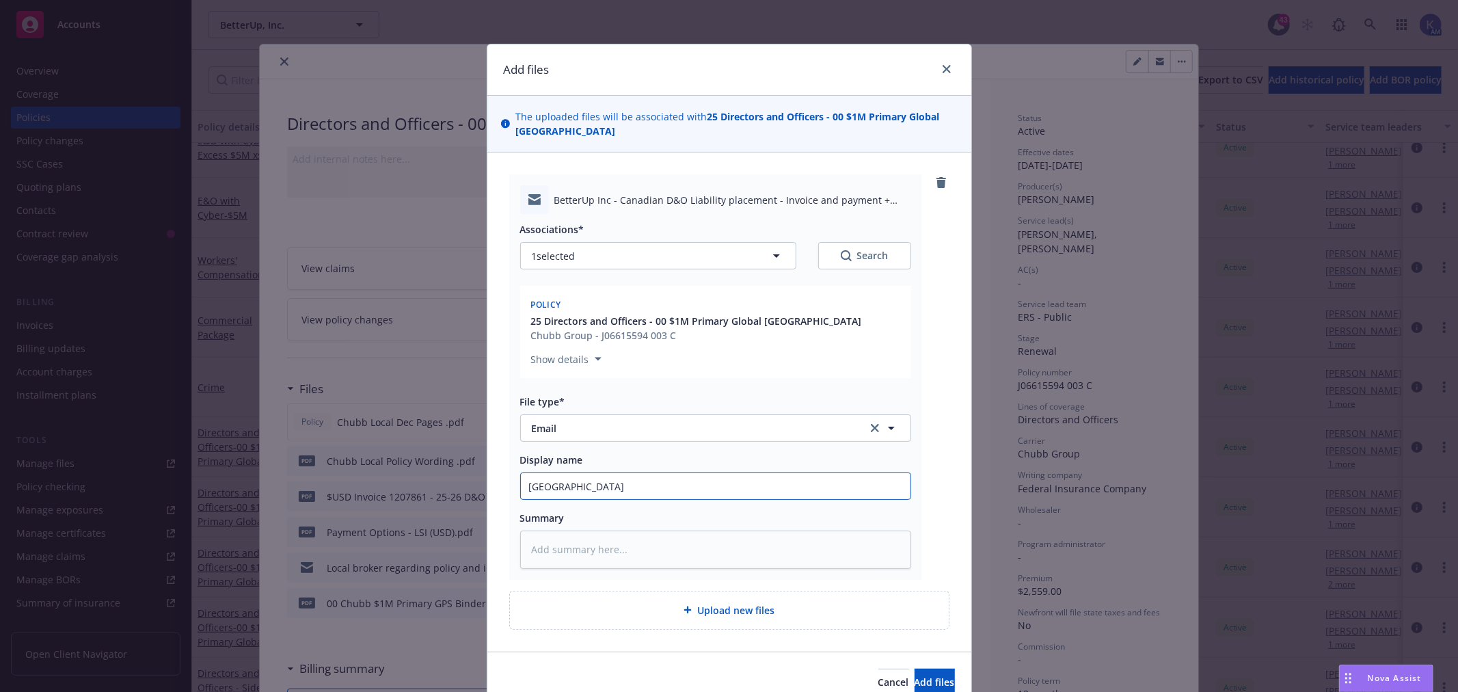
type input "[GEOGRAPHIC_DATA]"
type textarea "x"
type input "Canada l"
type textarea "x"
type input "Canada lo"
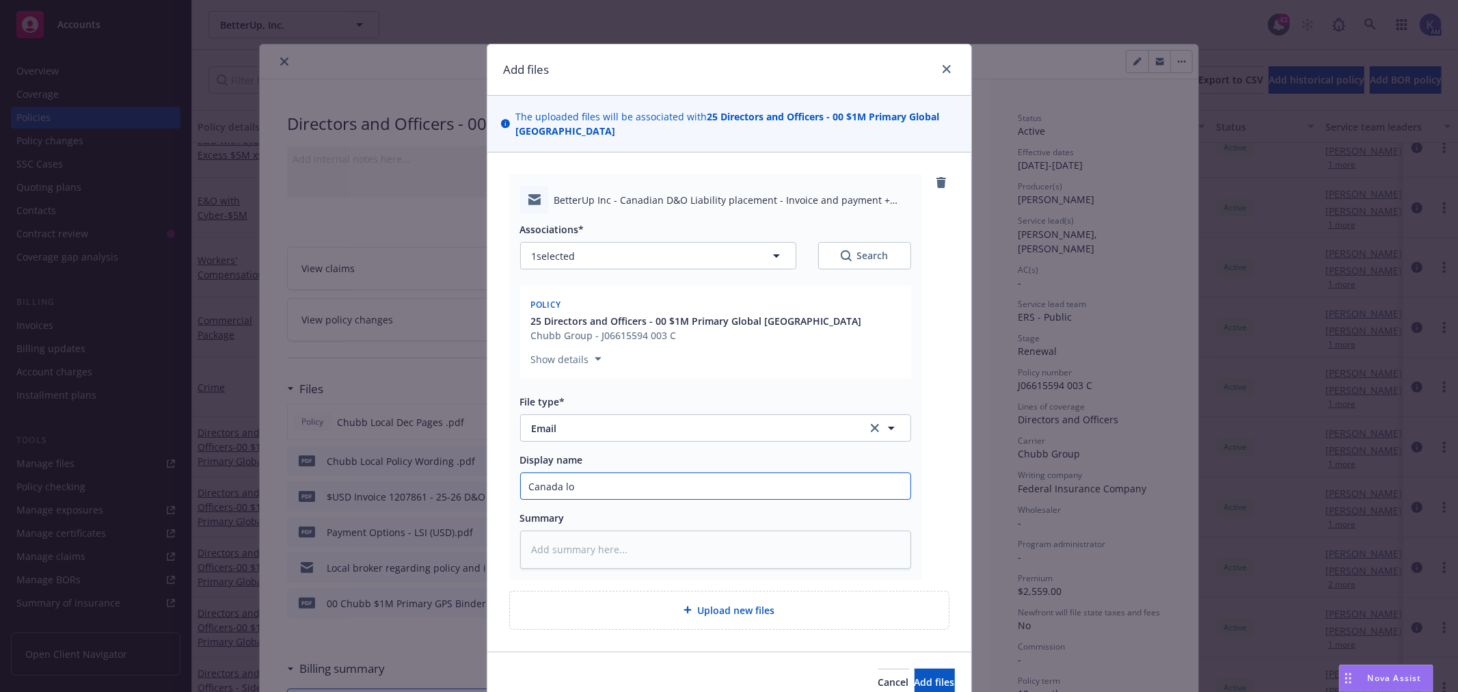
type textarea "x"
type input "Canada loc"
type textarea "x"
type input "Canada loca"
type textarea "x"
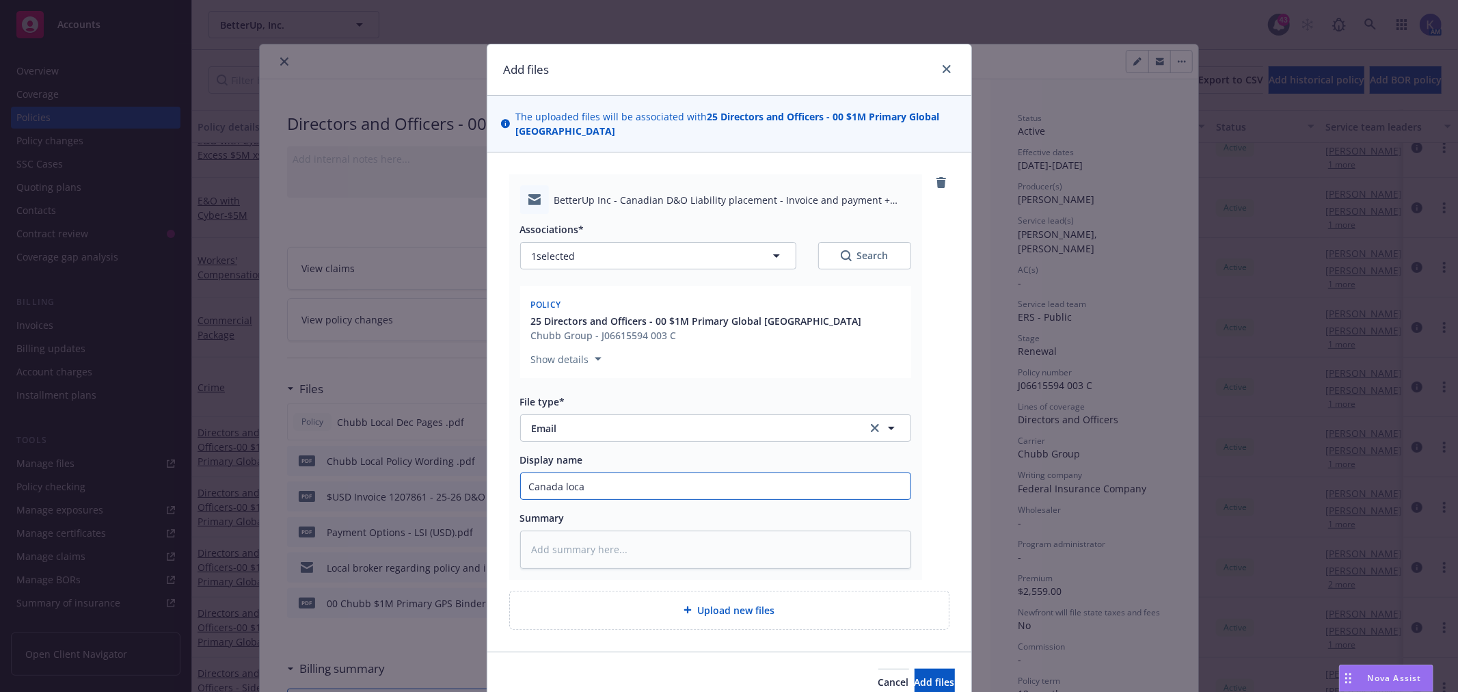
type input "Canada local"
type textarea "x"
type input "Canada local"
type textarea "x"
type input "Canada local b"
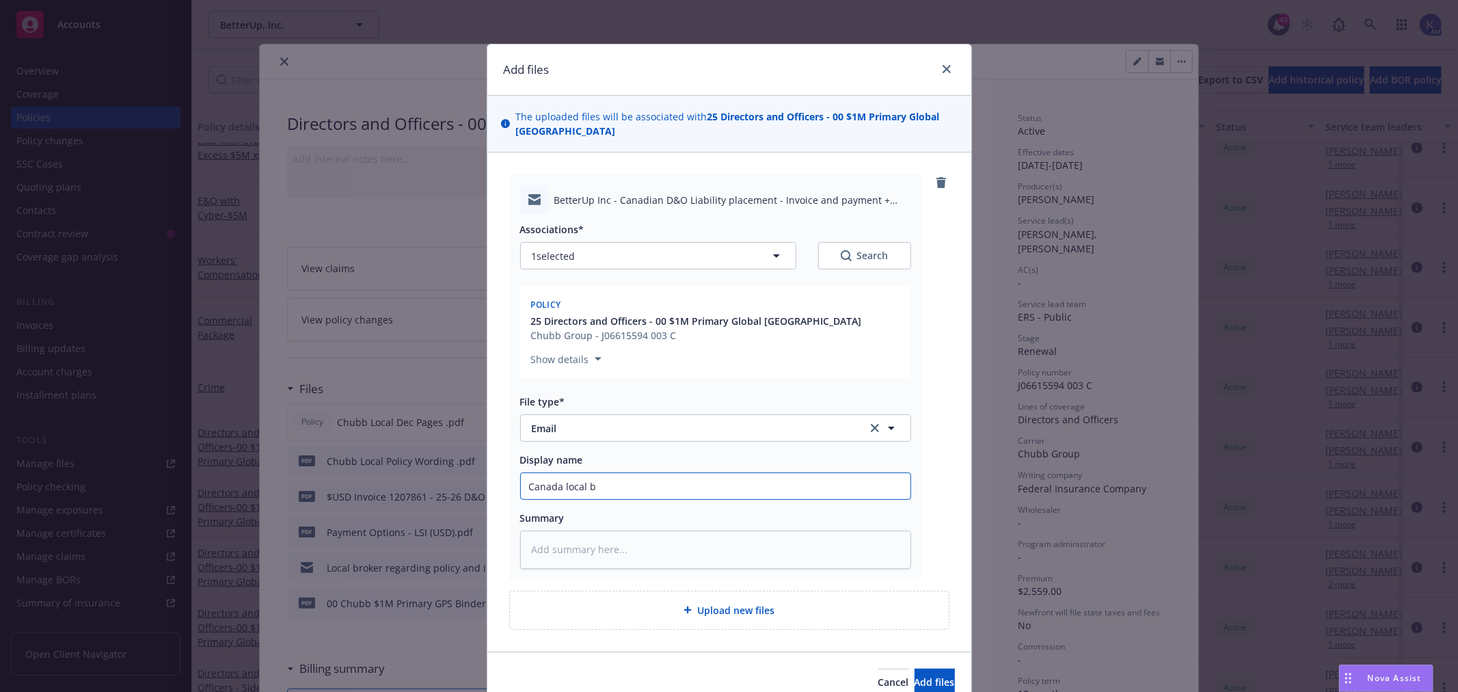
type textarea "x"
type input "Canada local br"
type textarea "x"
type input "Canada local bro"
type textarea "x"
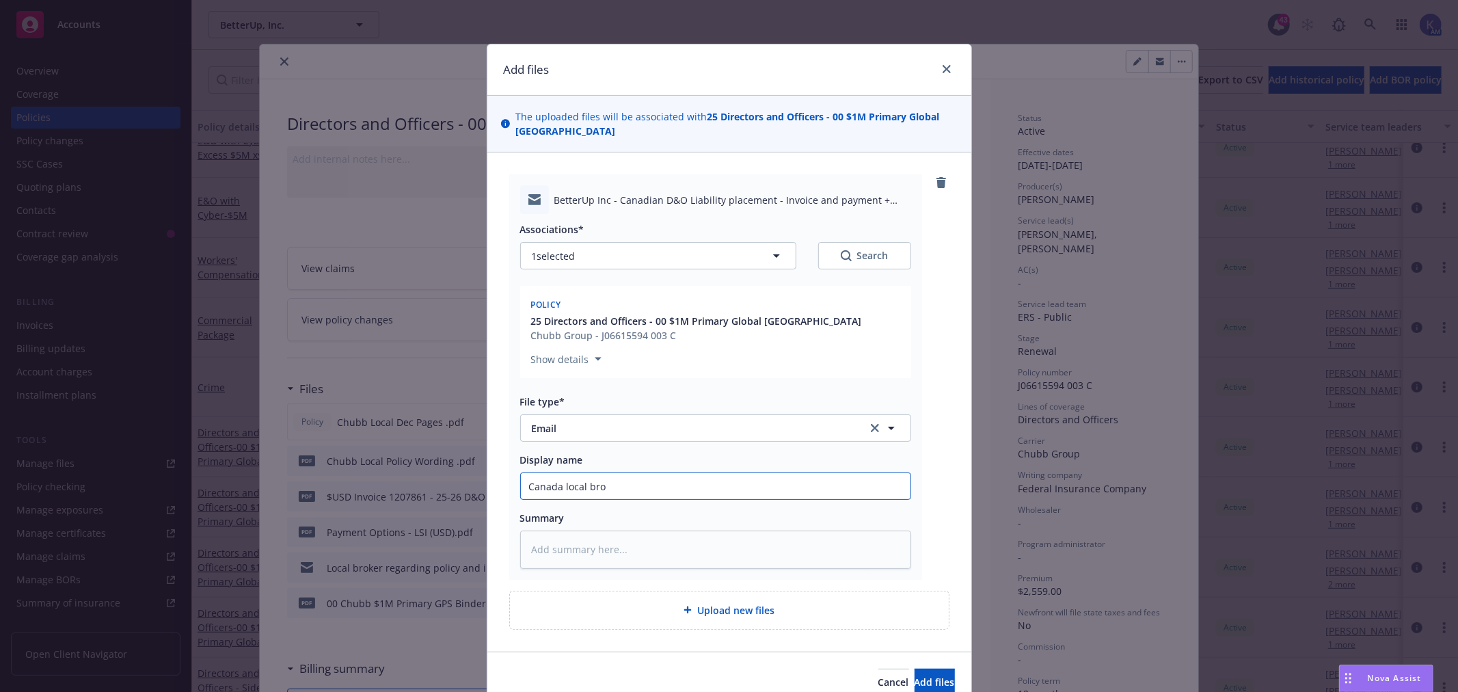
type input "Canada local brok"
type textarea "x"
type input "Canada local broke"
type textarea "x"
type input "Canada local broker"
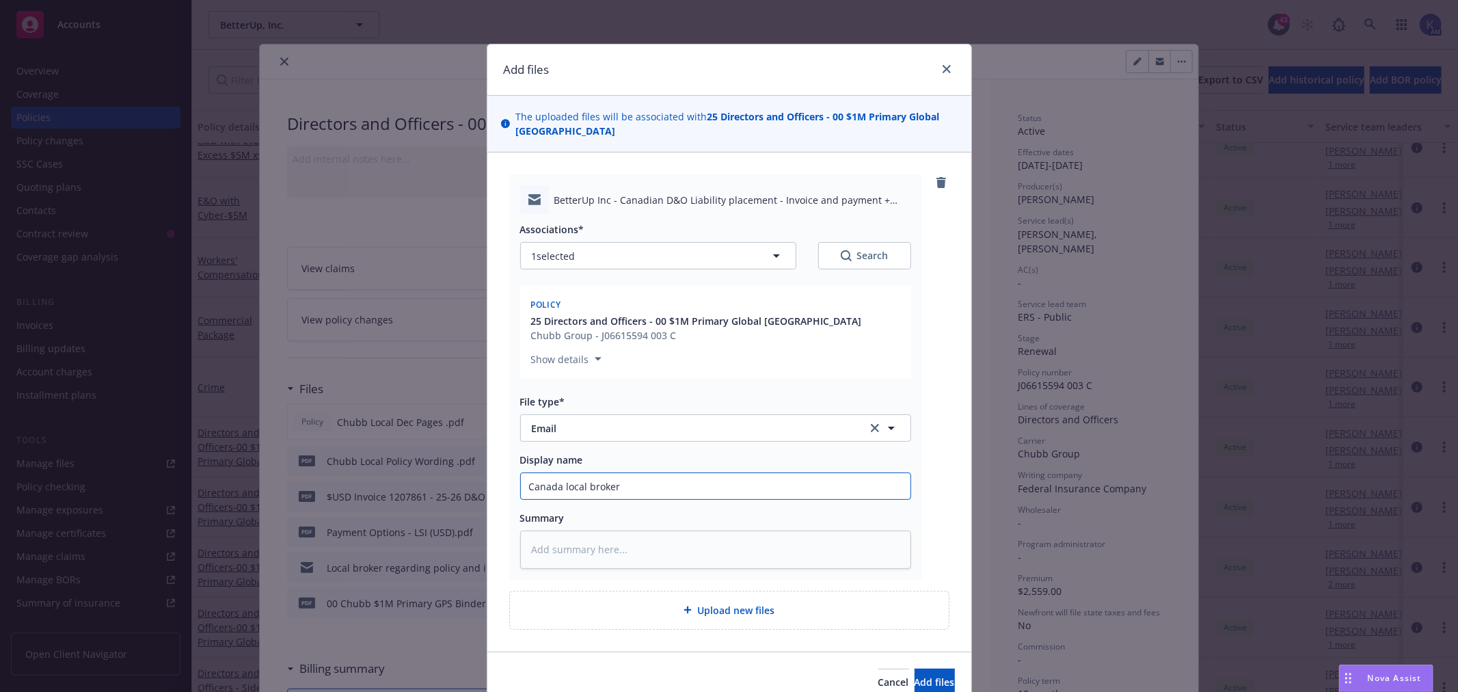
type textarea "x"
type input "Canada local broker"
click at [914, 678] on span "Add files" at bounding box center [934, 681] width 40 height 13
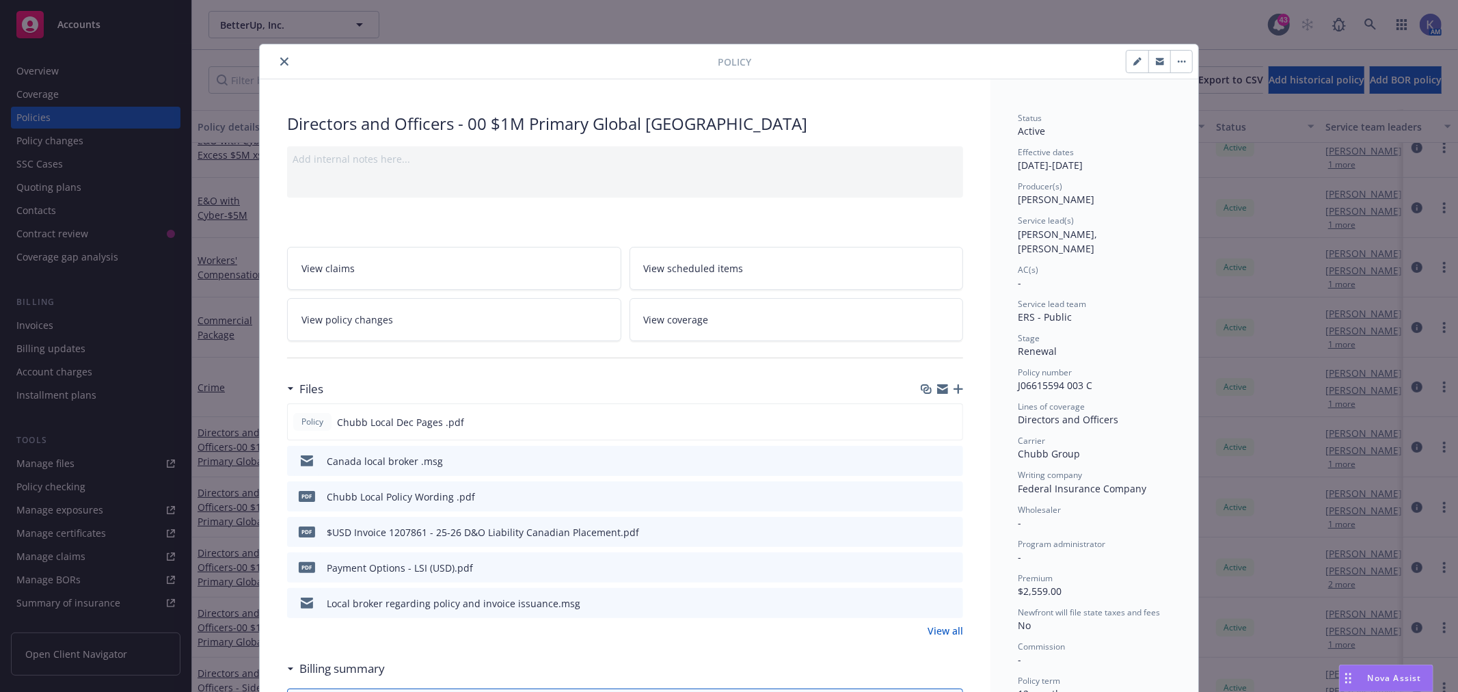
click at [953, 389] on icon "button" at bounding box center [958, 389] width 10 height 10
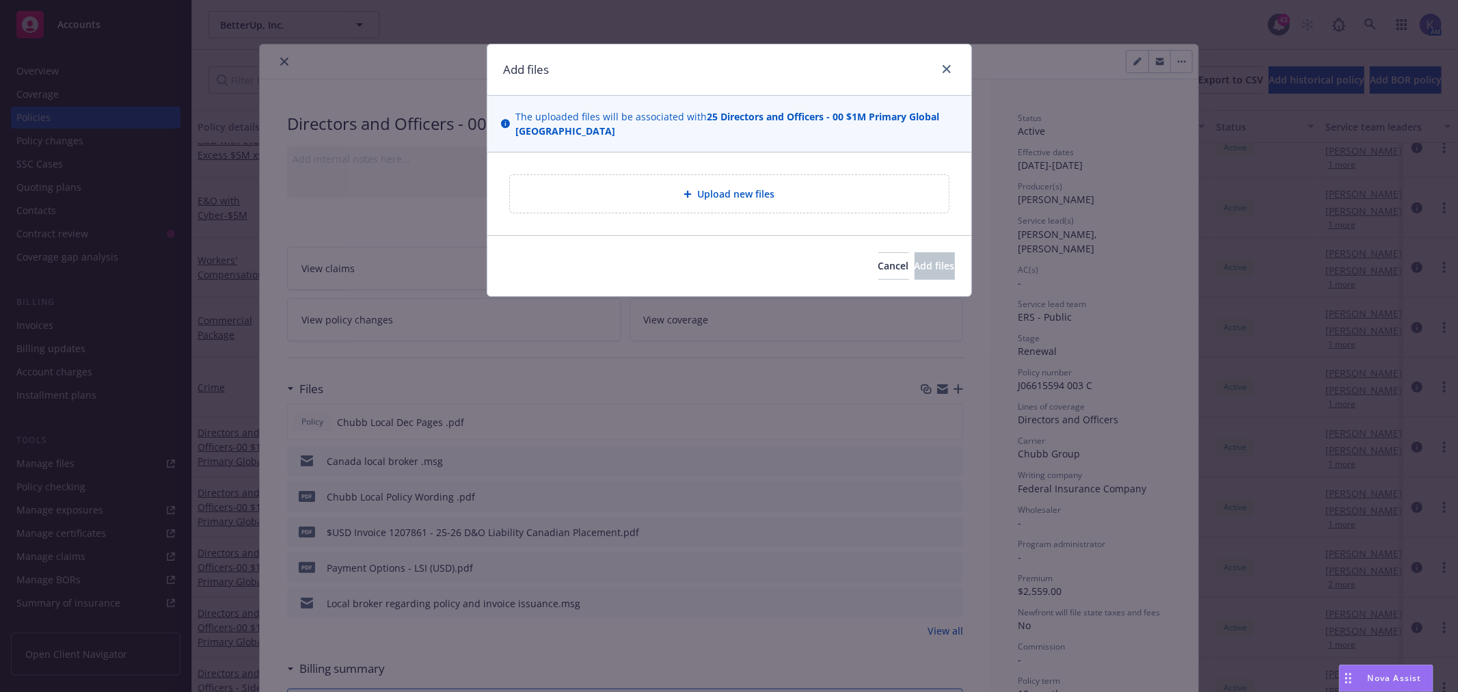
type textarea "x"
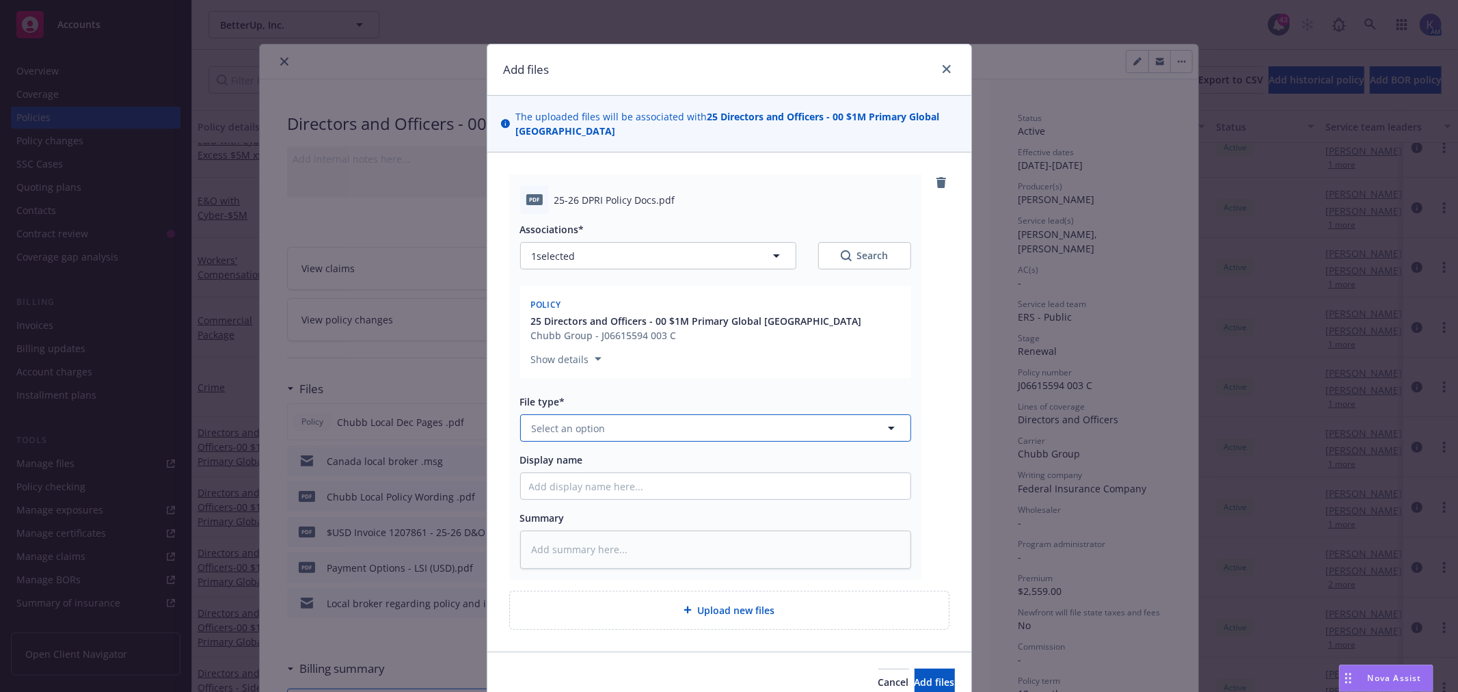
click at [575, 430] on span "Select an option" at bounding box center [569, 428] width 74 height 14
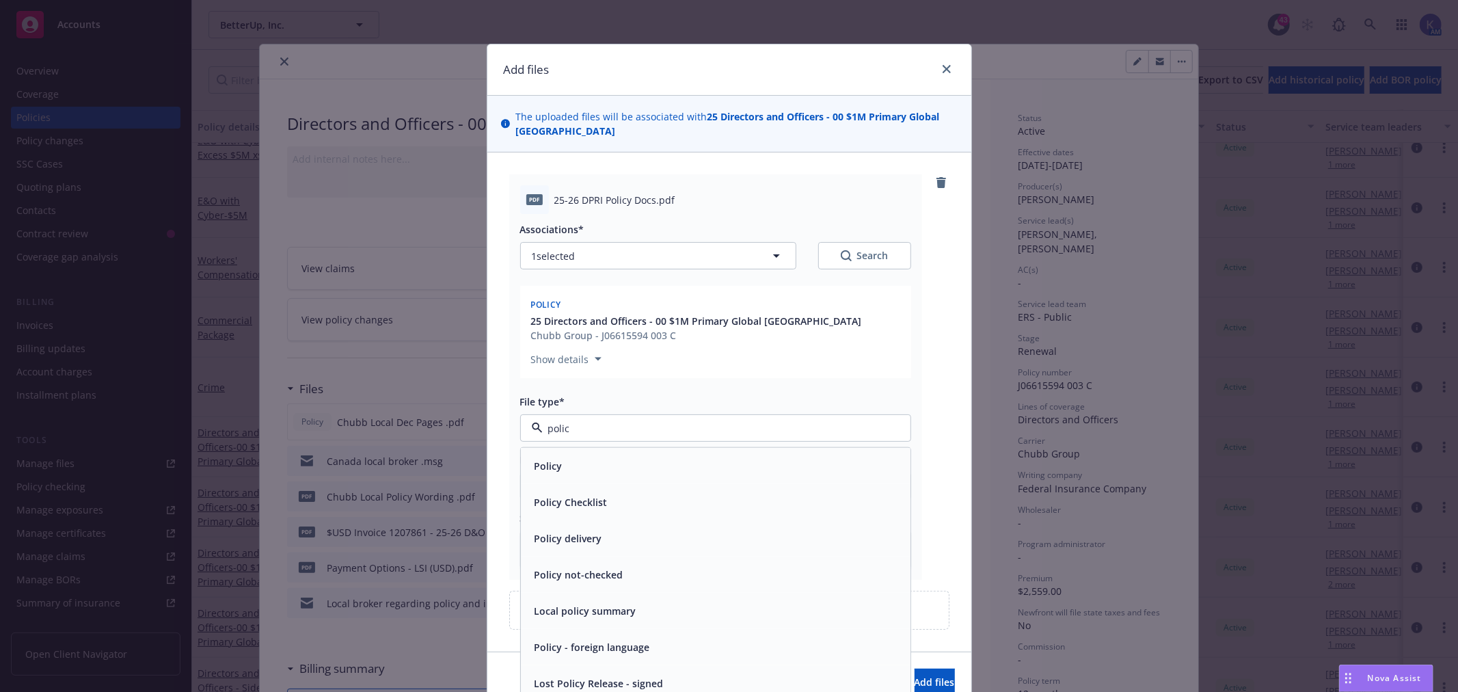
type input "policy"
click at [582, 469] on div "Policy" at bounding box center [715, 466] width 373 height 20
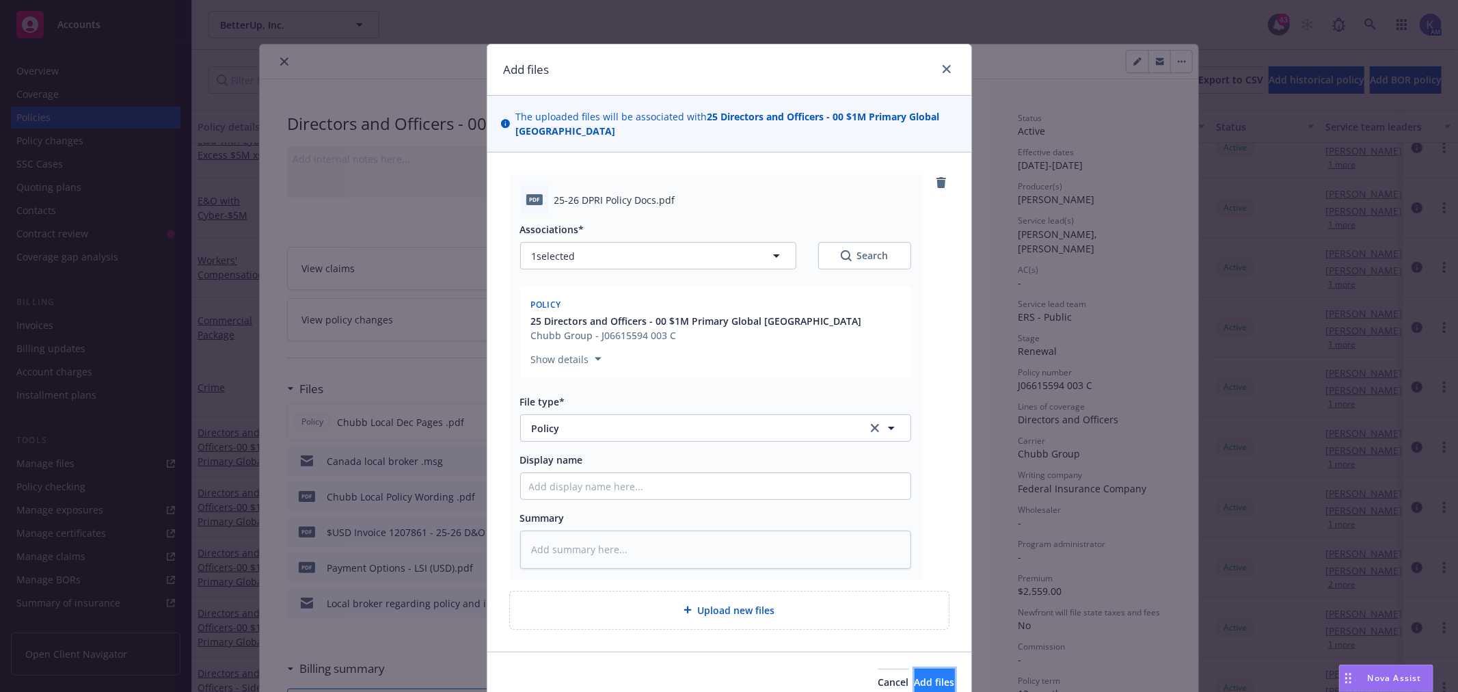
click at [914, 681] on span "Add files" at bounding box center [934, 681] width 40 height 13
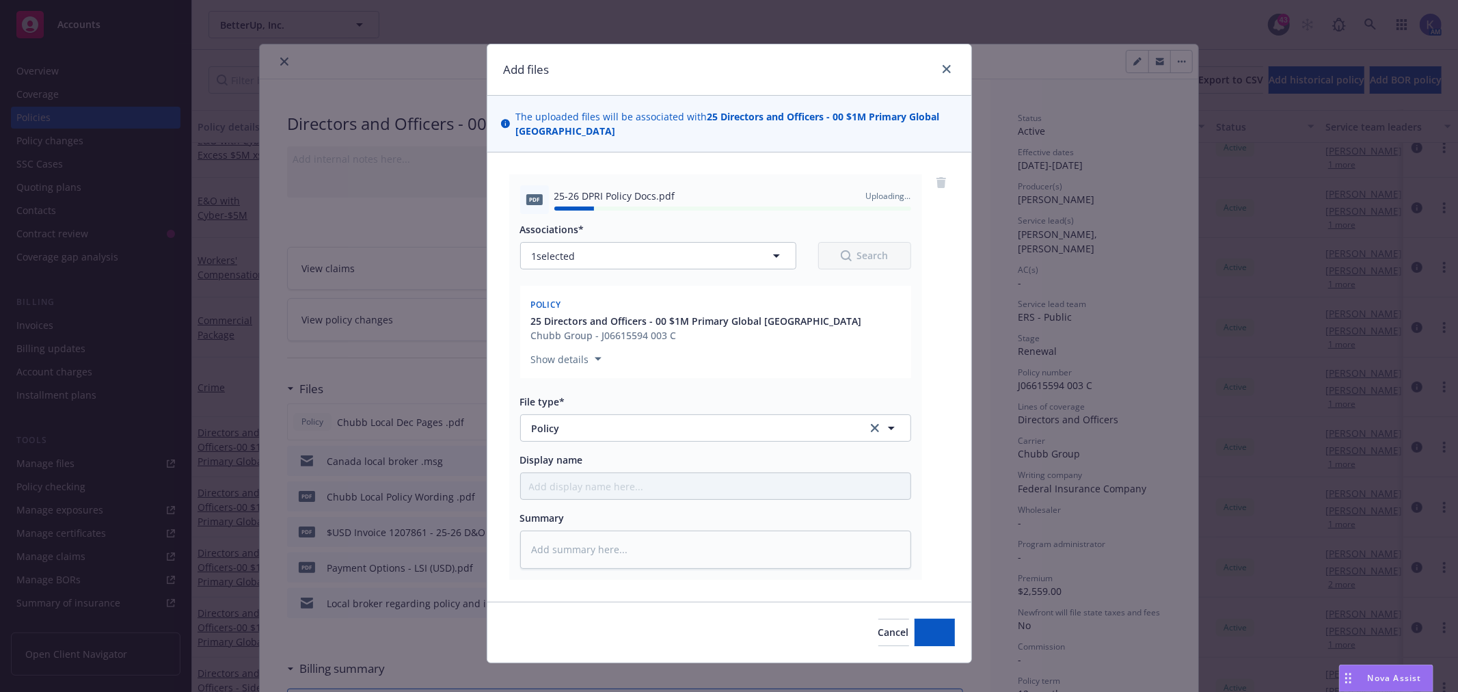
type textarea "x"
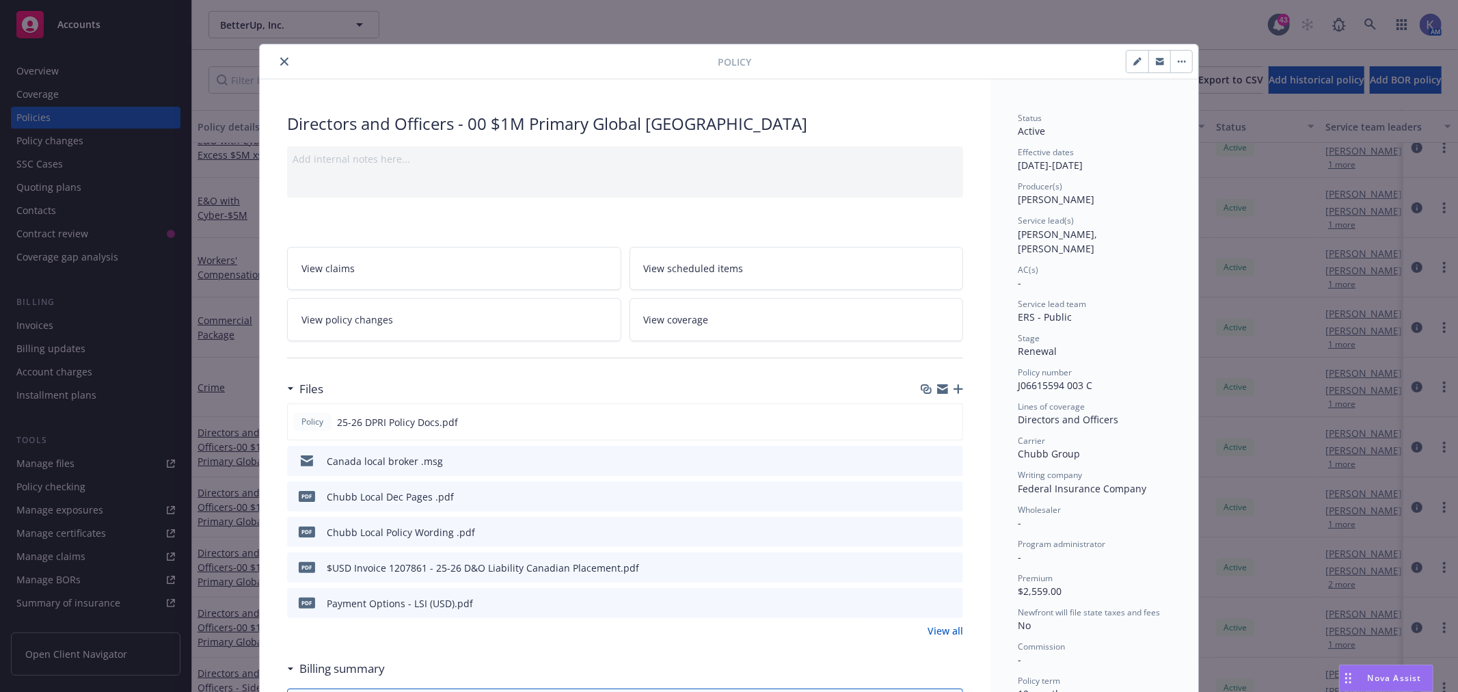
click at [280, 64] on icon "close" at bounding box center [284, 61] width 8 height 8
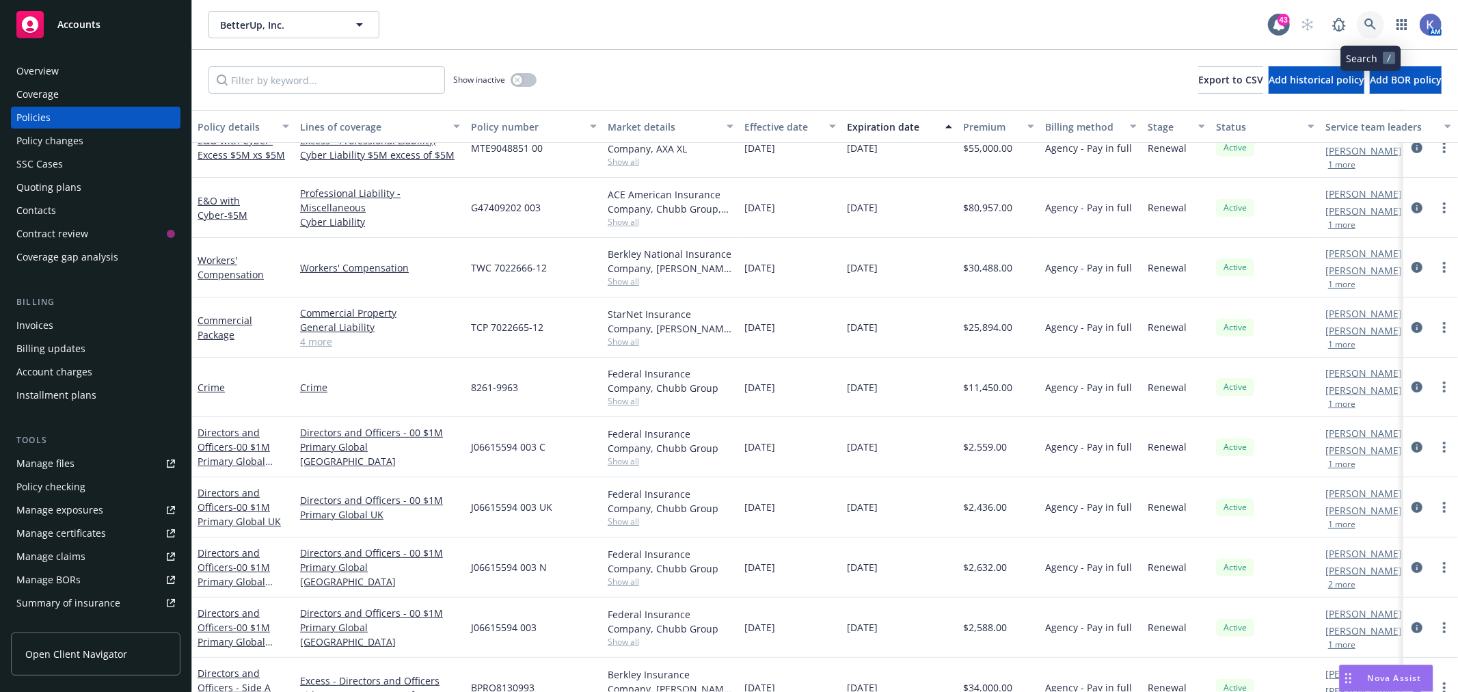
click at [1364, 28] on icon at bounding box center [1370, 24] width 12 height 12
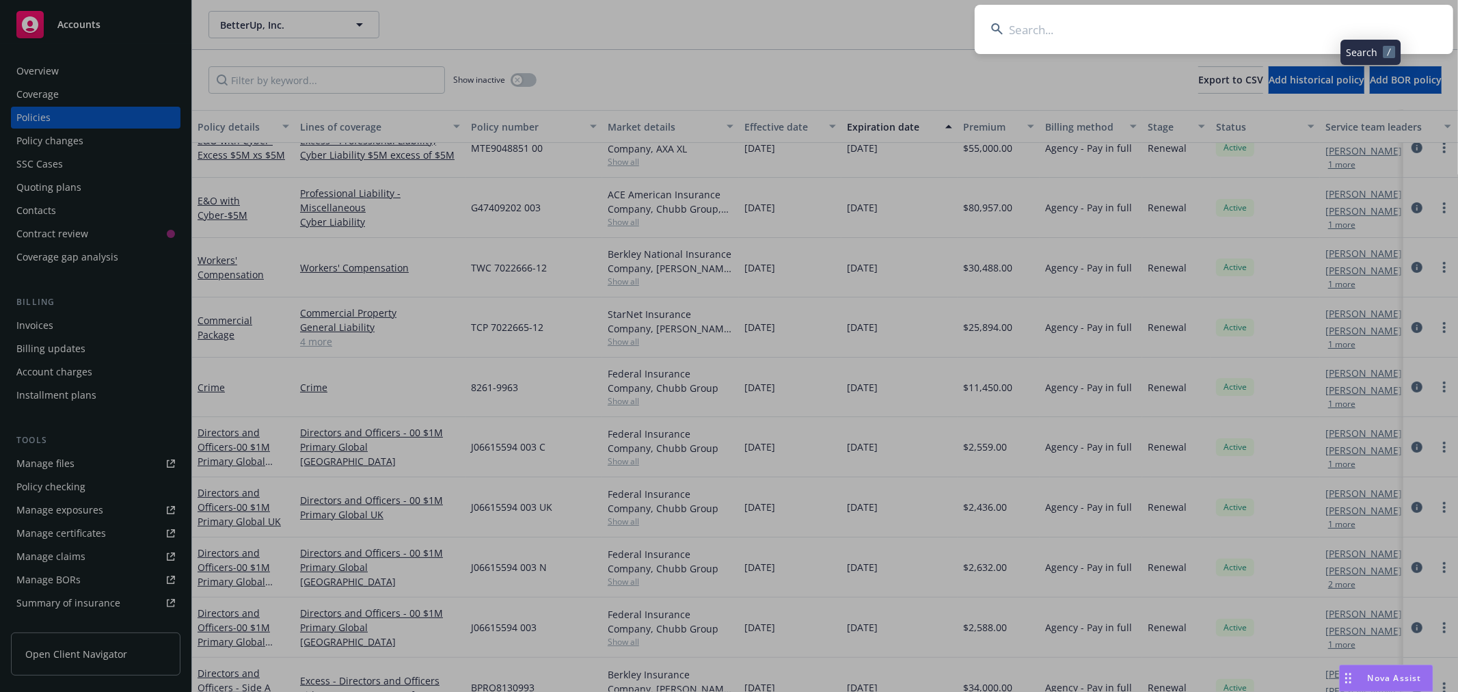
click at [1313, 29] on input at bounding box center [1213, 29] width 478 height 49
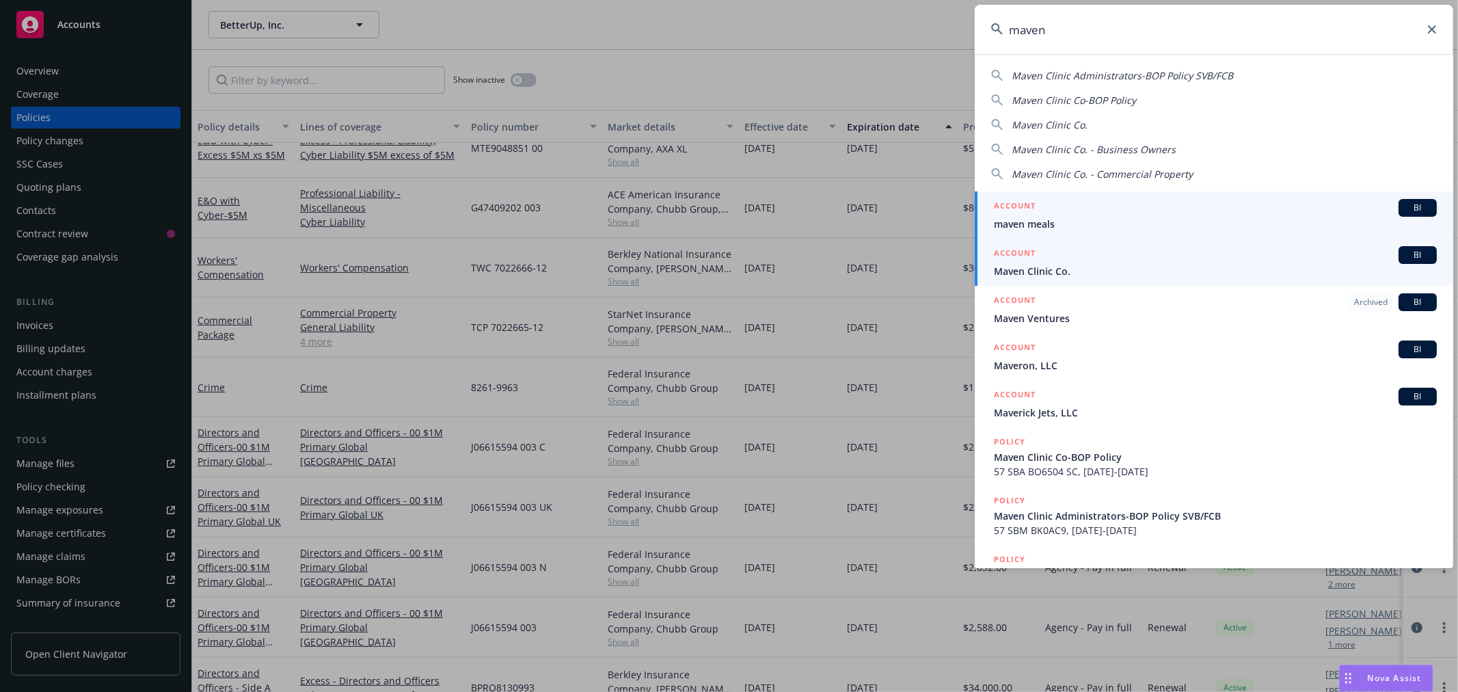
type input "maven"
click at [1055, 264] on span "Maven Clinic Co." at bounding box center [1215, 271] width 443 height 14
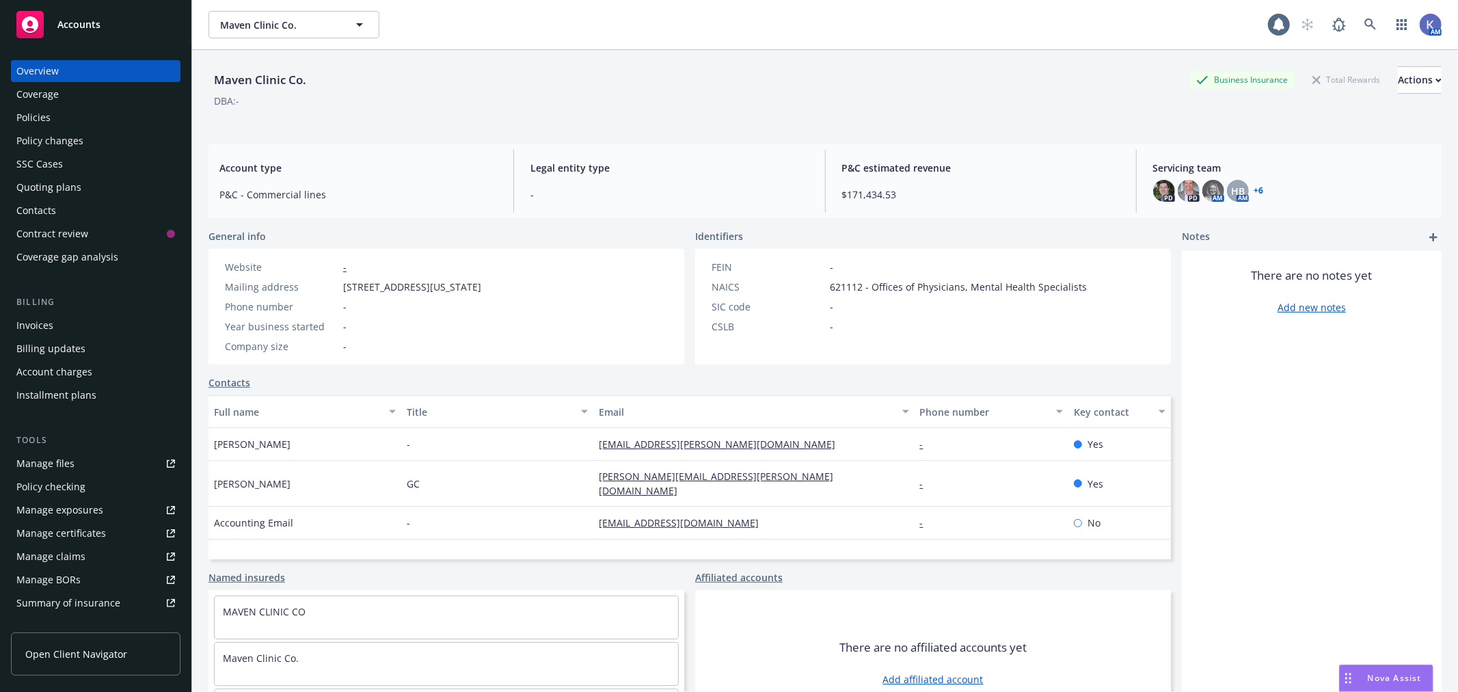
click at [64, 120] on div "Policies" at bounding box center [95, 118] width 159 height 22
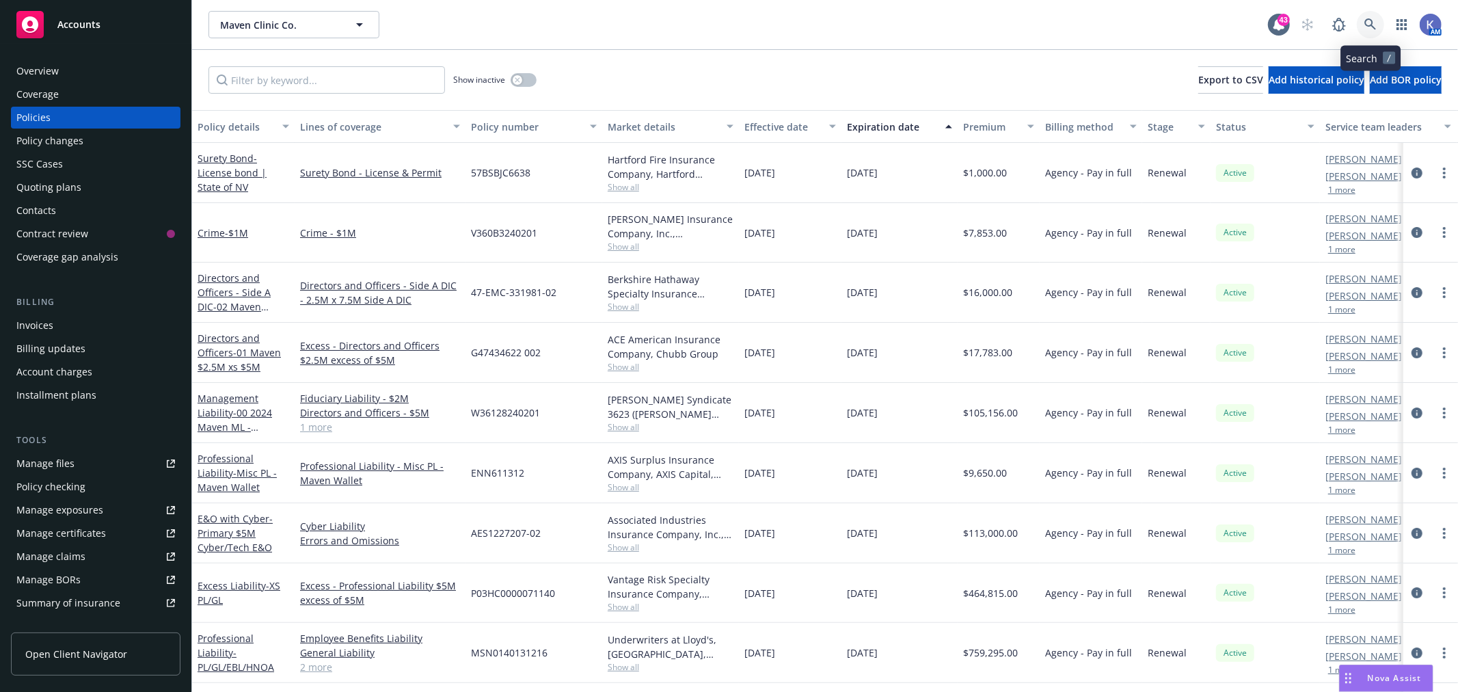
click at [1375, 23] on icon at bounding box center [1370, 24] width 12 height 12
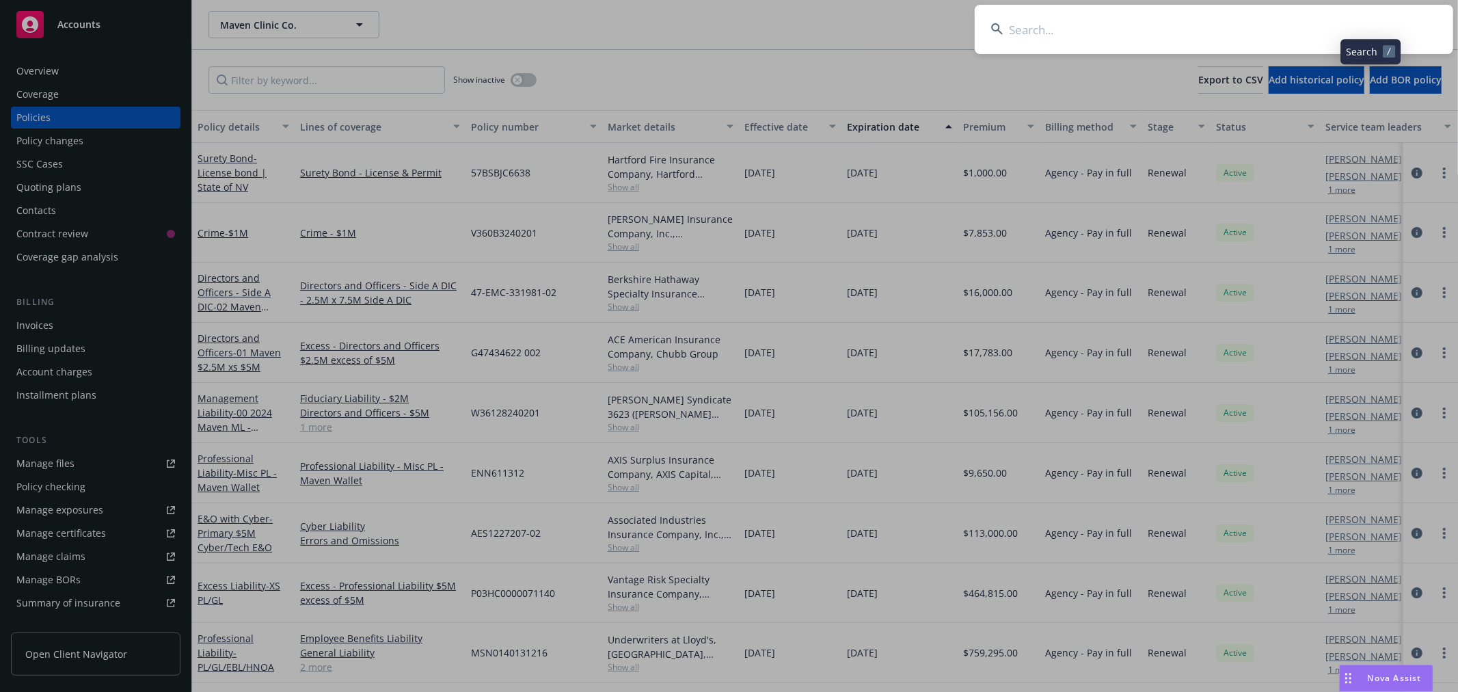
click at [1273, 27] on input at bounding box center [1213, 29] width 478 height 49
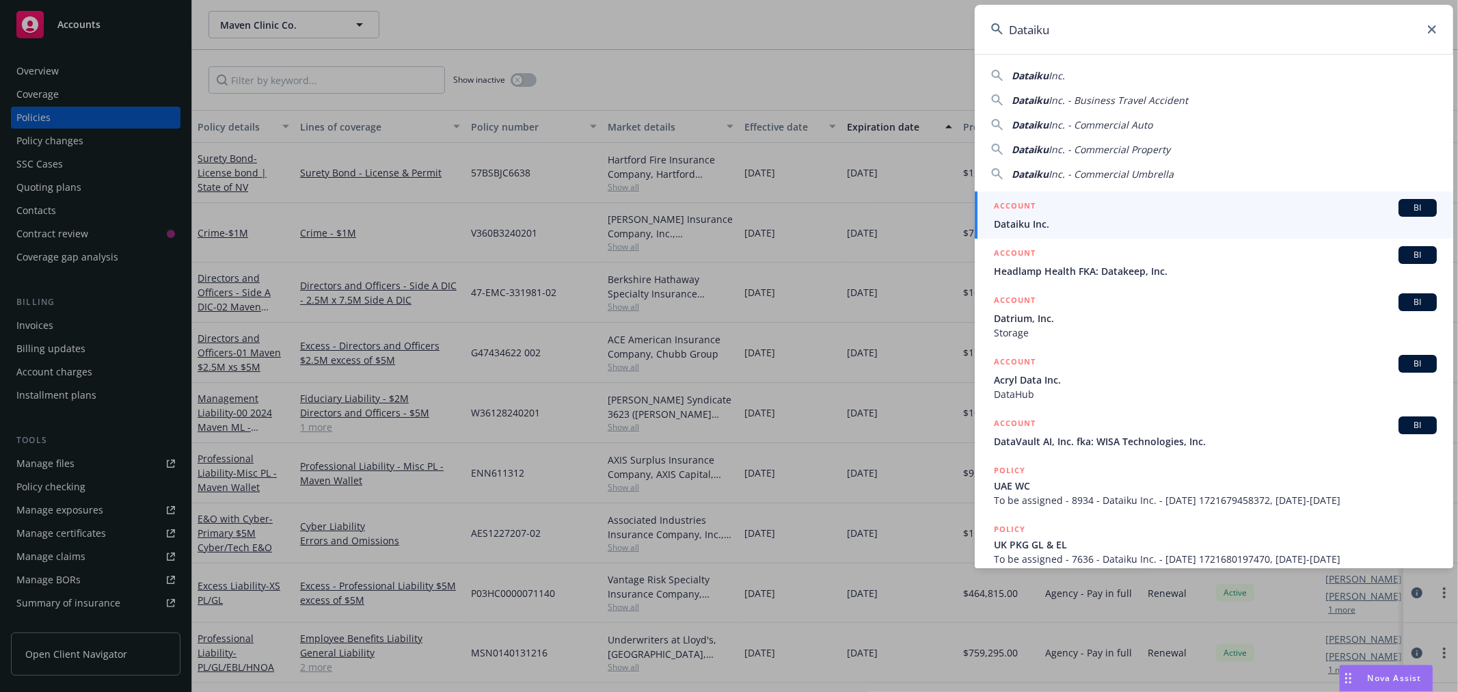
type input "Dataiku"
click at [1041, 226] on span "Dataiku Inc." at bounding box center [1215, 224] width 443 height 14
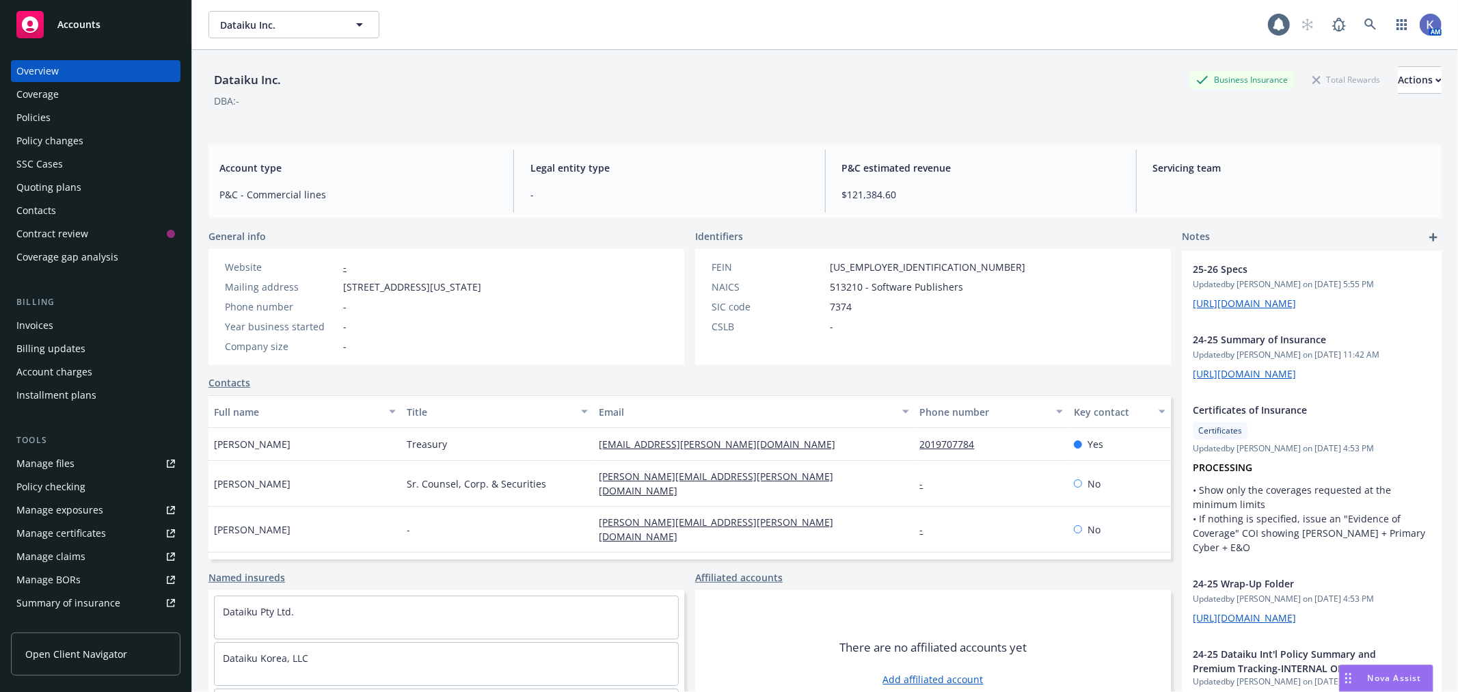
click at [72, 120] on div "Policies" at bounding box center [95, 118] width 159 height 22
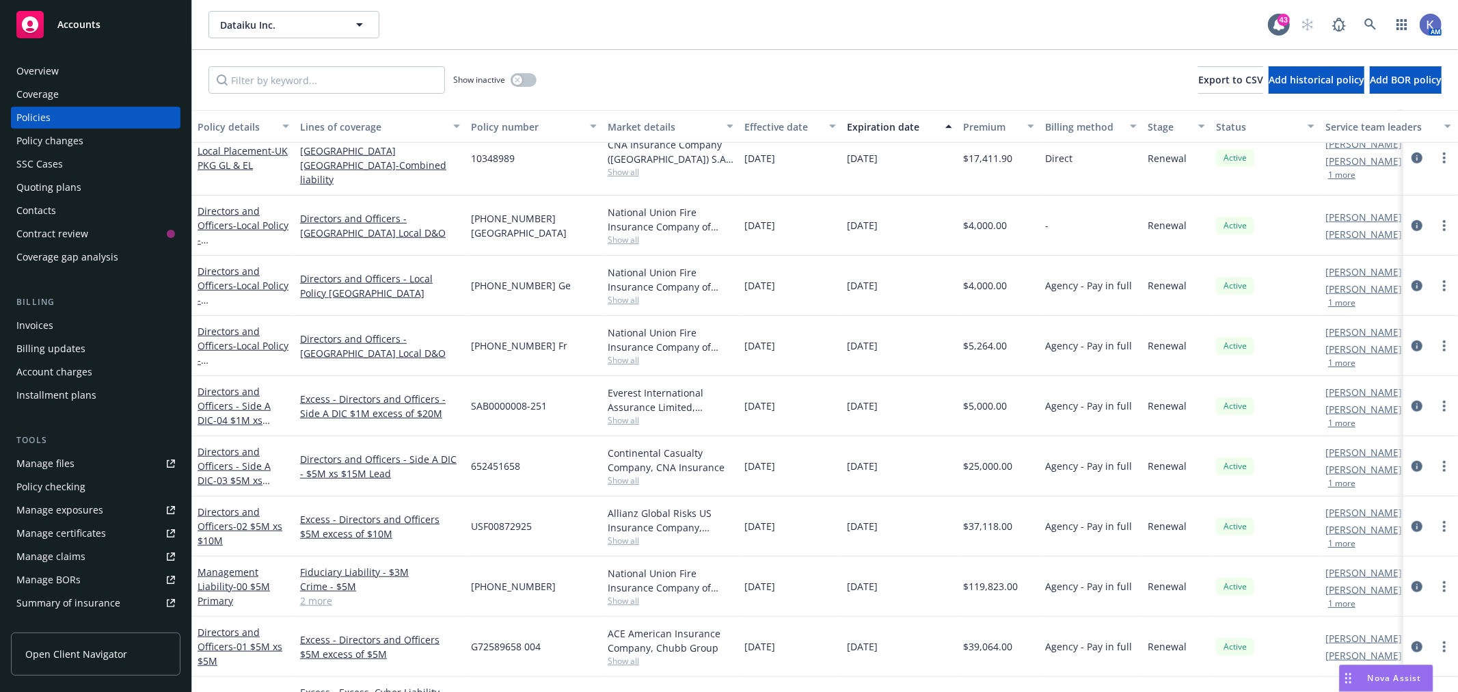
scroll to position [911, 0]
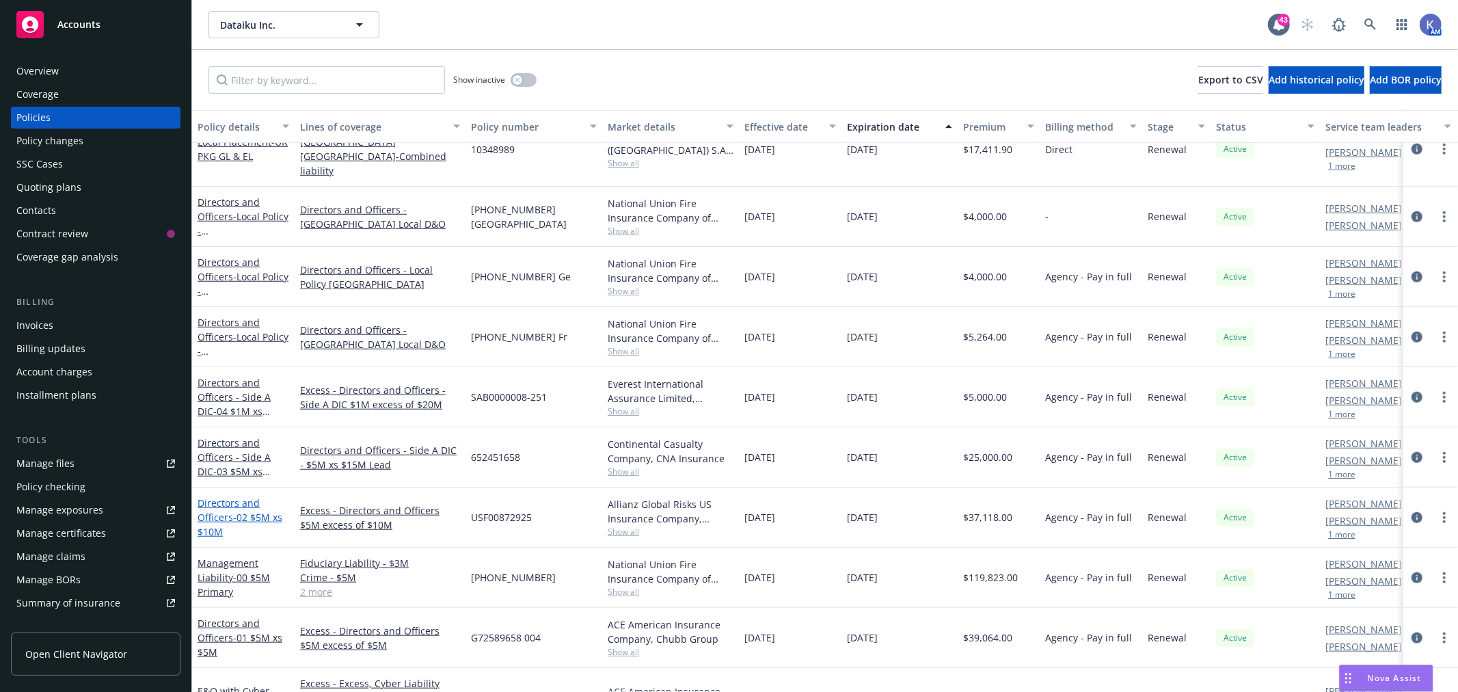
click at [251, 510] on span "- 02 $5M xs $10M" at bounding box center [239, 523] width 85 height 27
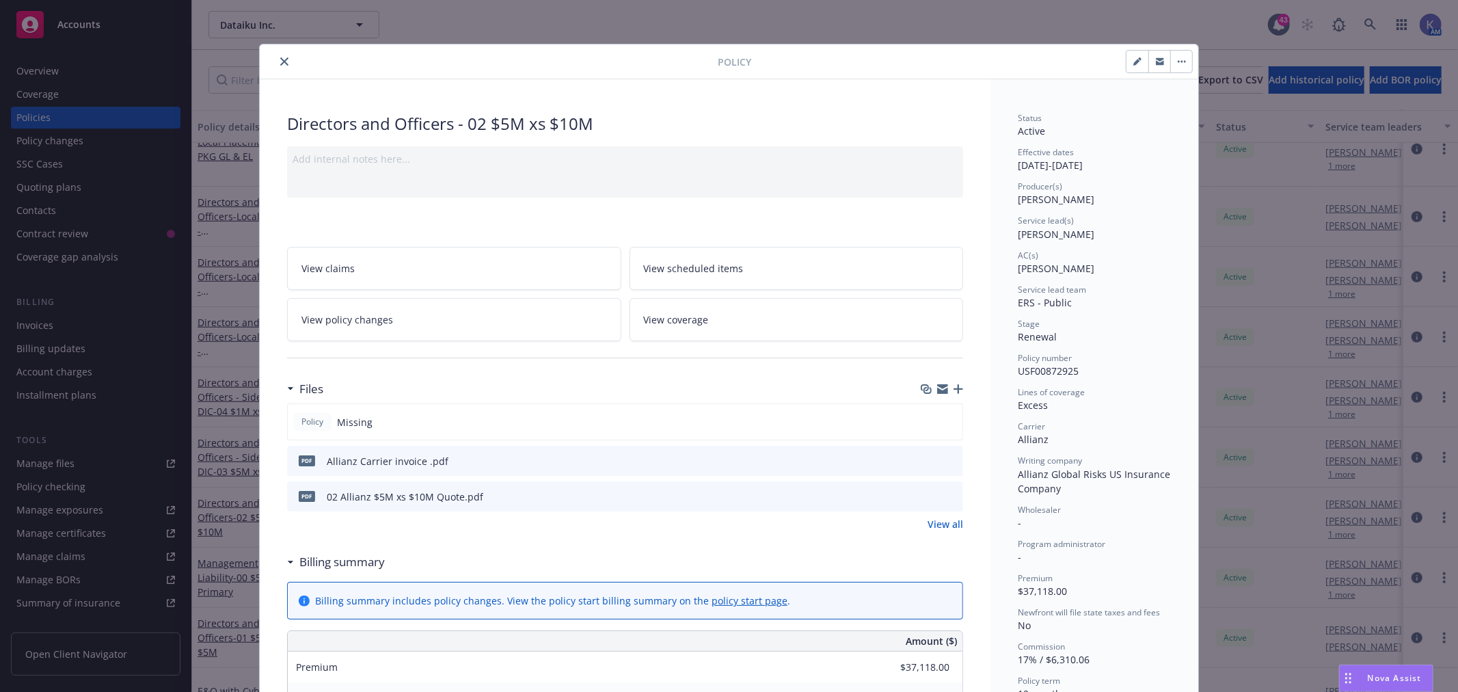
click at [953, 388] on icon "button" at bounding box center [958, 389] width 10 height 10
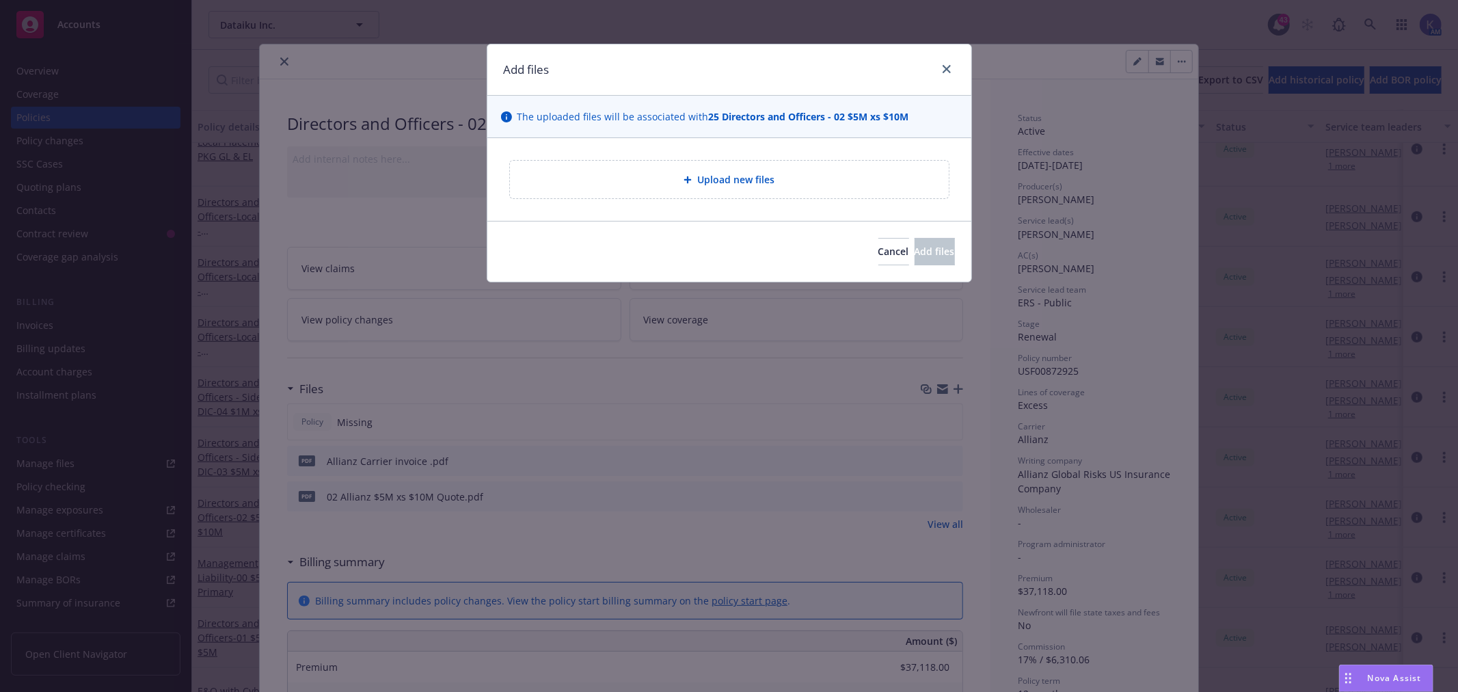
type textarea "x"
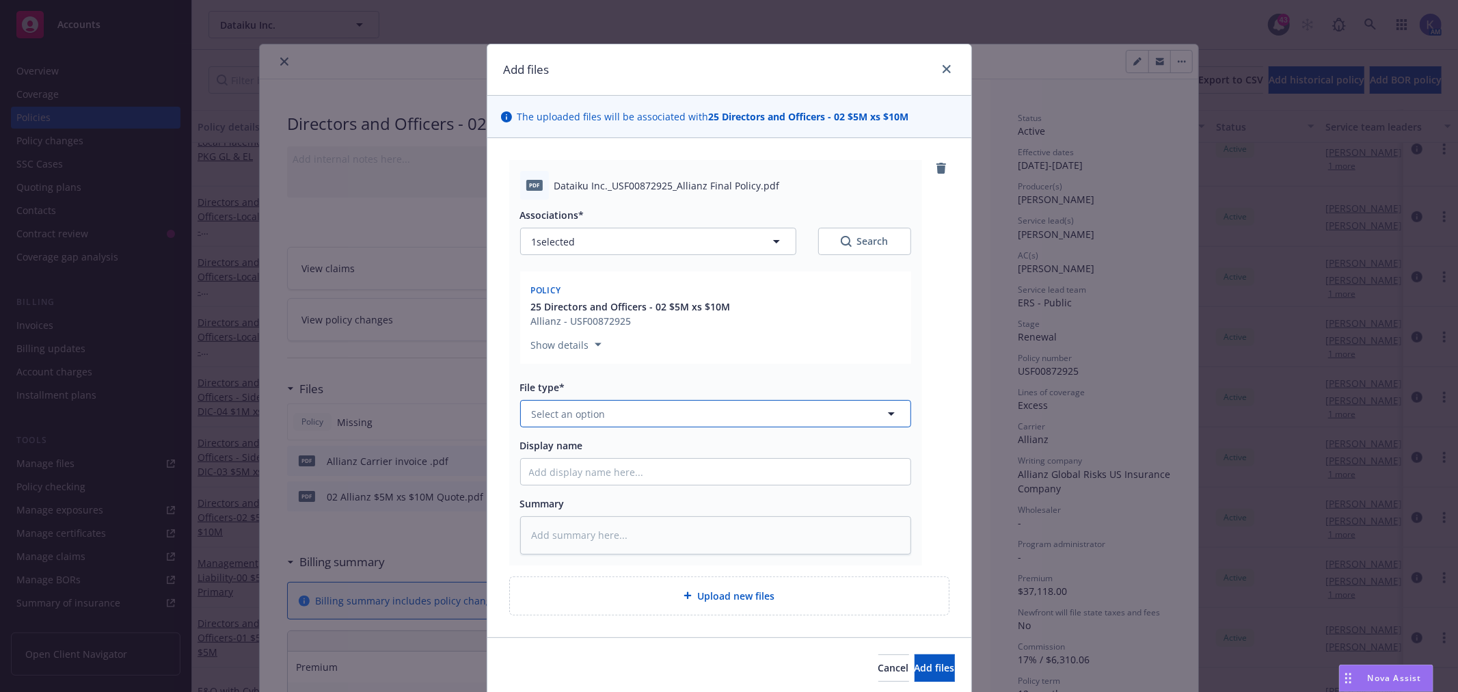
click at [574, 421] on button "Select an option" at bounding box center [715, 413] width 391 height 27
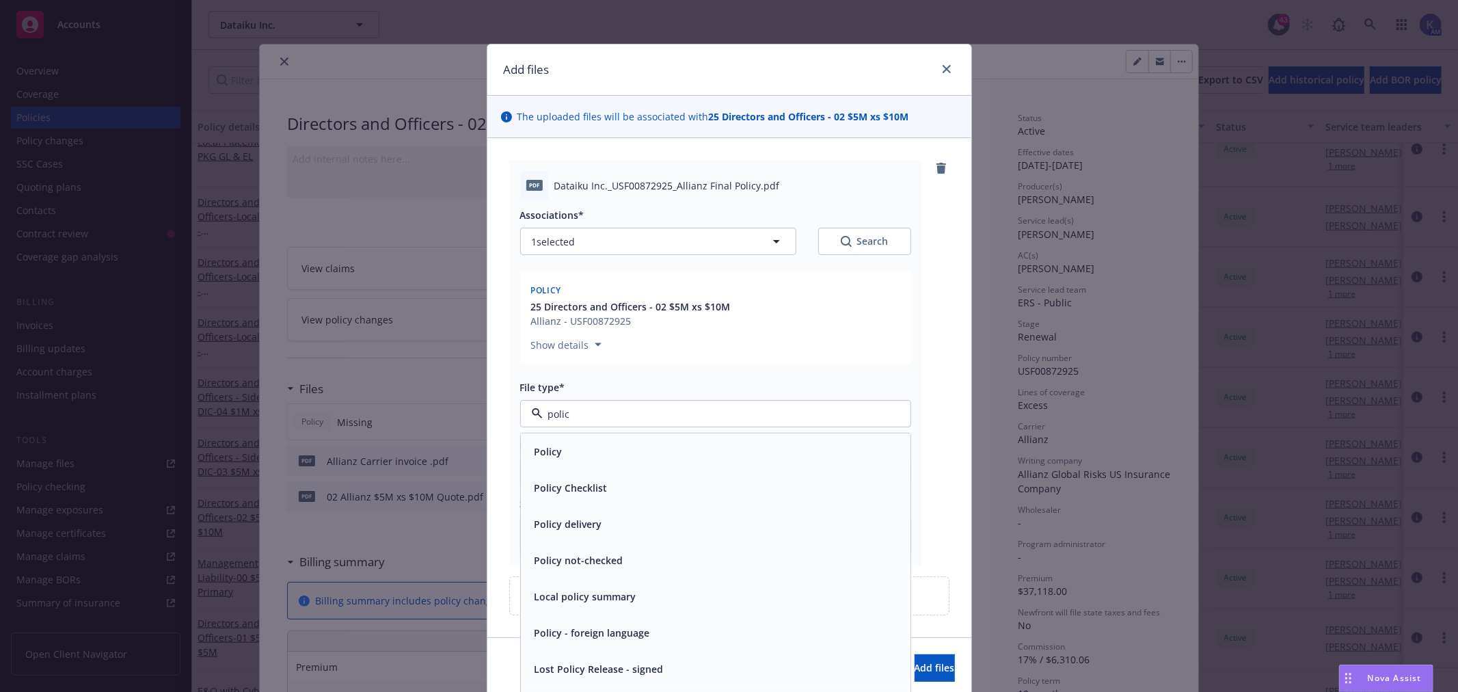
type input "policy"
click at [536, 458] on span "Policy" at bounding box center [548, 451] width 28 height 14
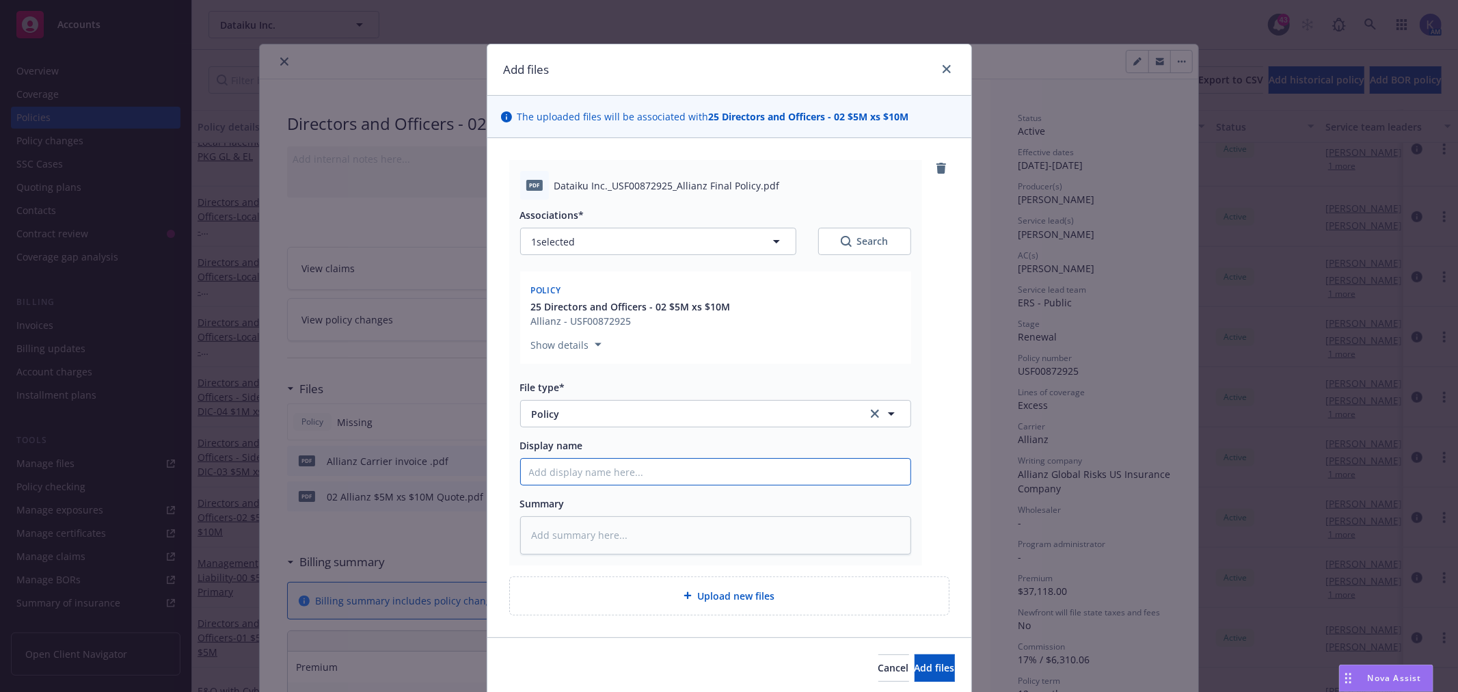
click at [547, 469] on input "Display name" at bounding box center [715, 472] width 389 height 26
click at [562, 475] on input "Display name" at bounding box center [715, 472] width 389 height 26
type textarea "x"
type input "5"
type textarea "x"
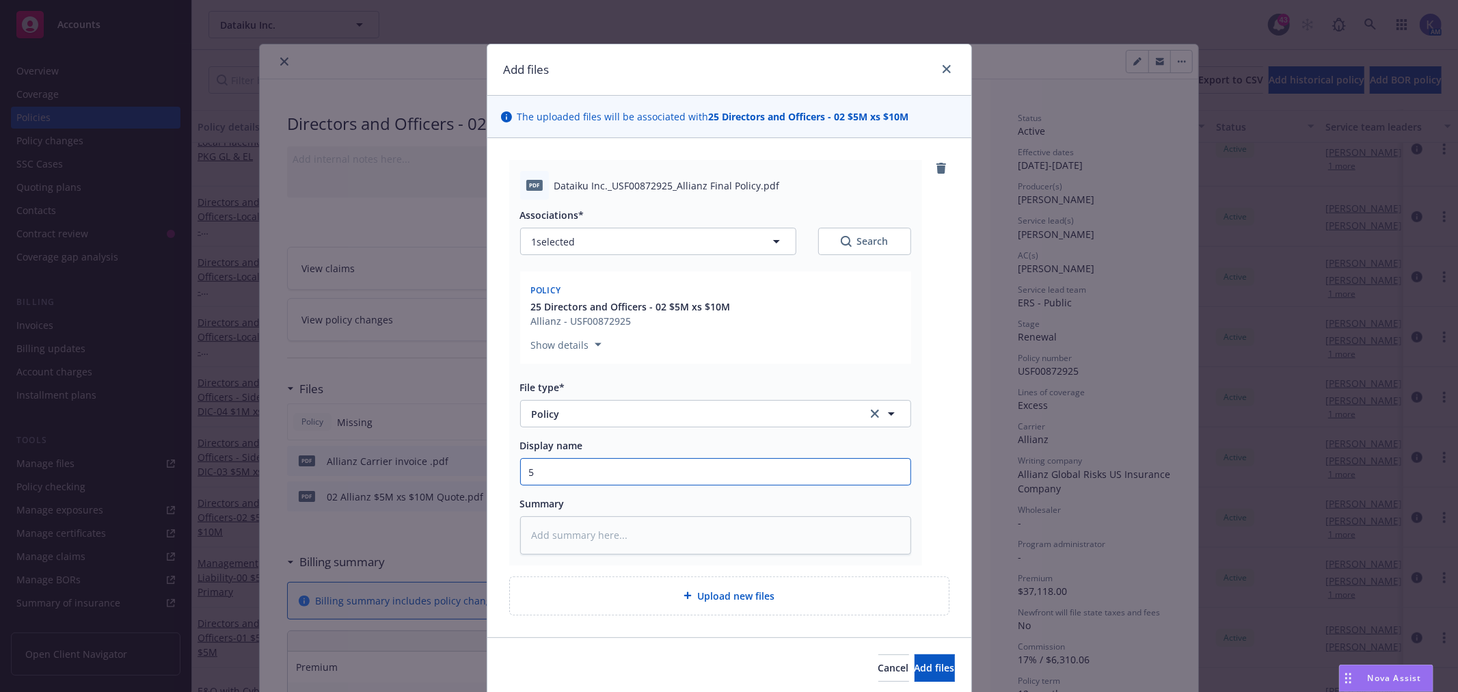
type input "5x"
type textarea "x"
type input "5x1"
type textarea "x"
type input "5x10"
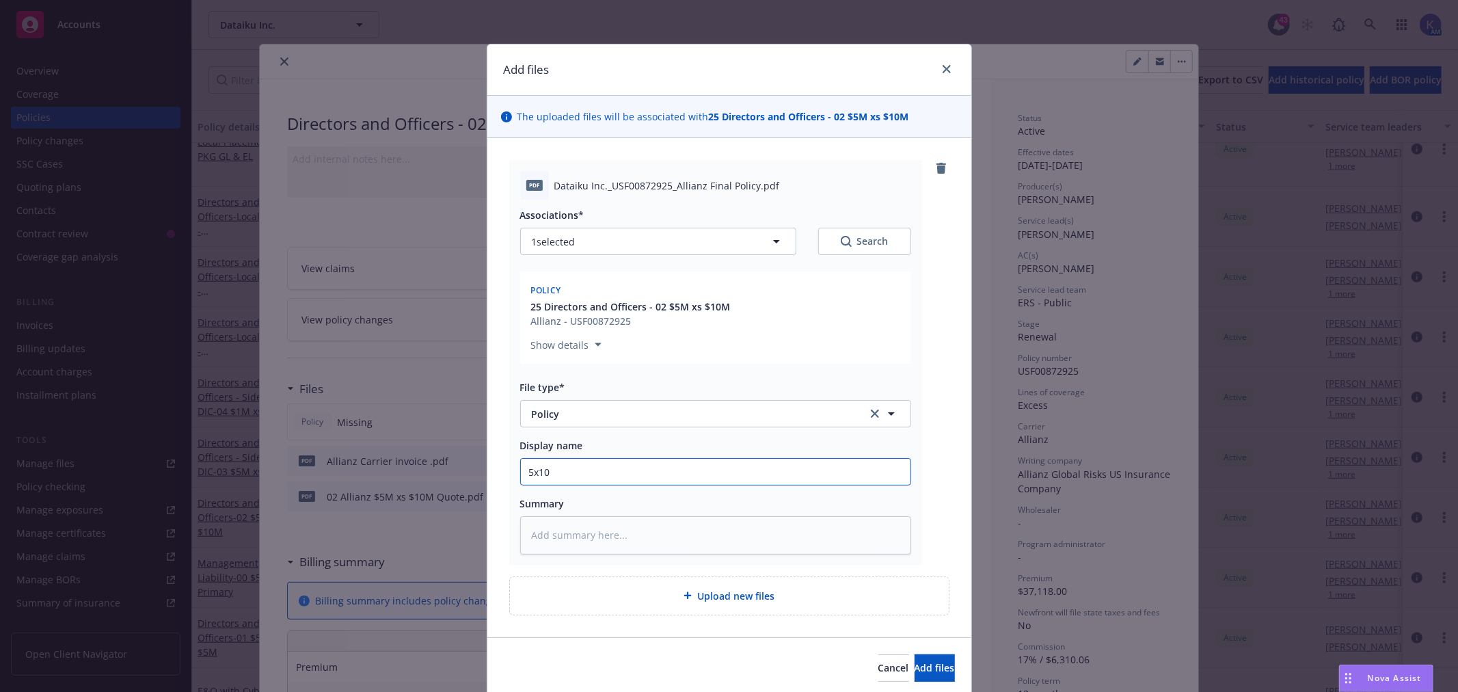
type textarea "x"
type input "5x10"
type textarea "x"
type input "5x10 P"
type textarea "x"
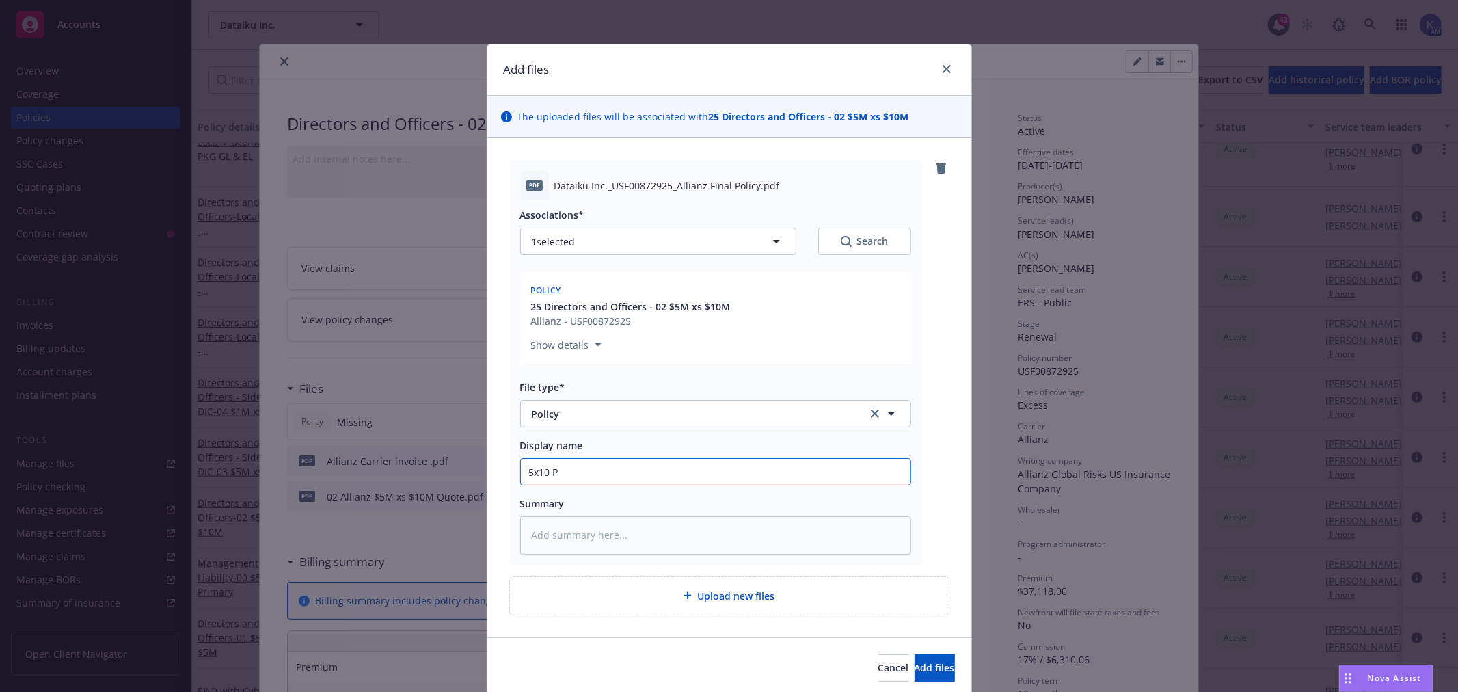
type input "5x10 Po"
type textarea "x"
type input "5x10 Pol"
type textarea "x"
type input "5x10 Poli"
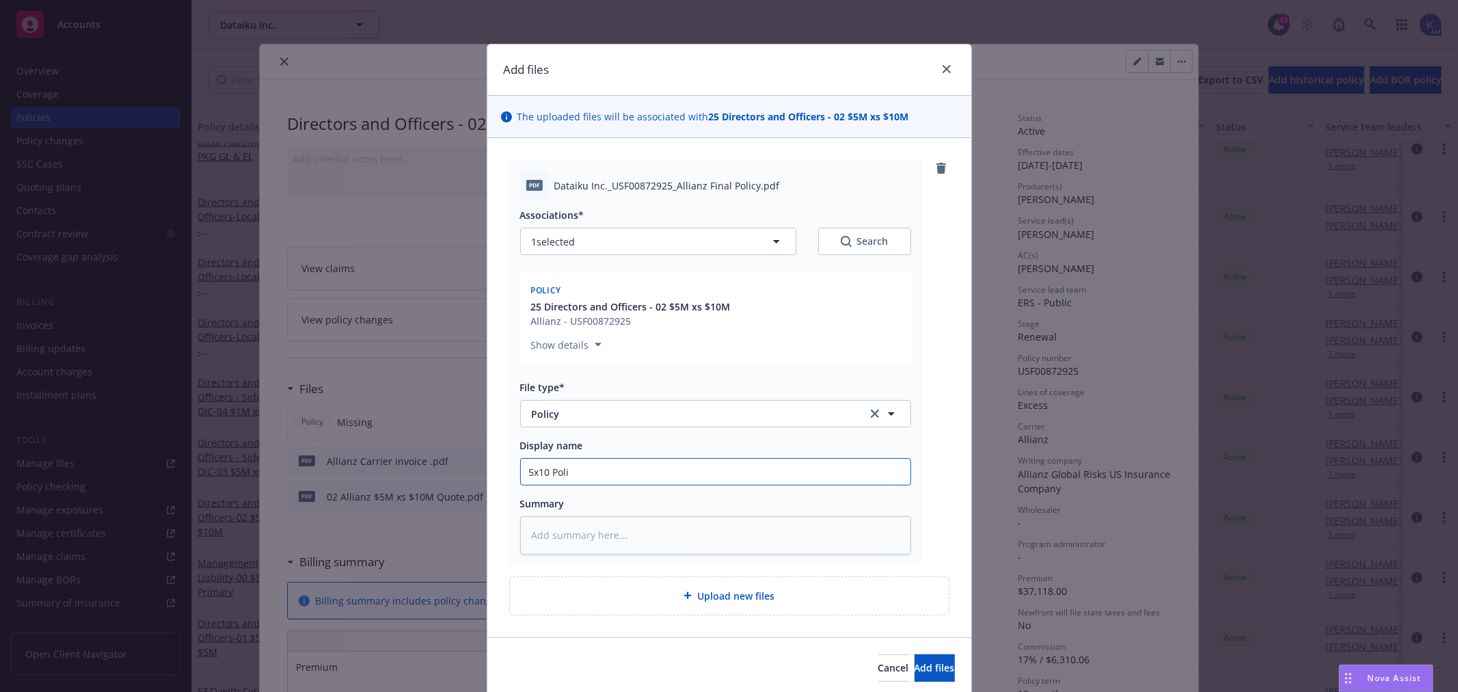
type textarea "x"
type input "5x10 Polic"
type textarea "x"
type input "5x10 Policy"
click at [521, 470] on input "5x10 Policy" at bounding box center [715, 472] width 389 height 26
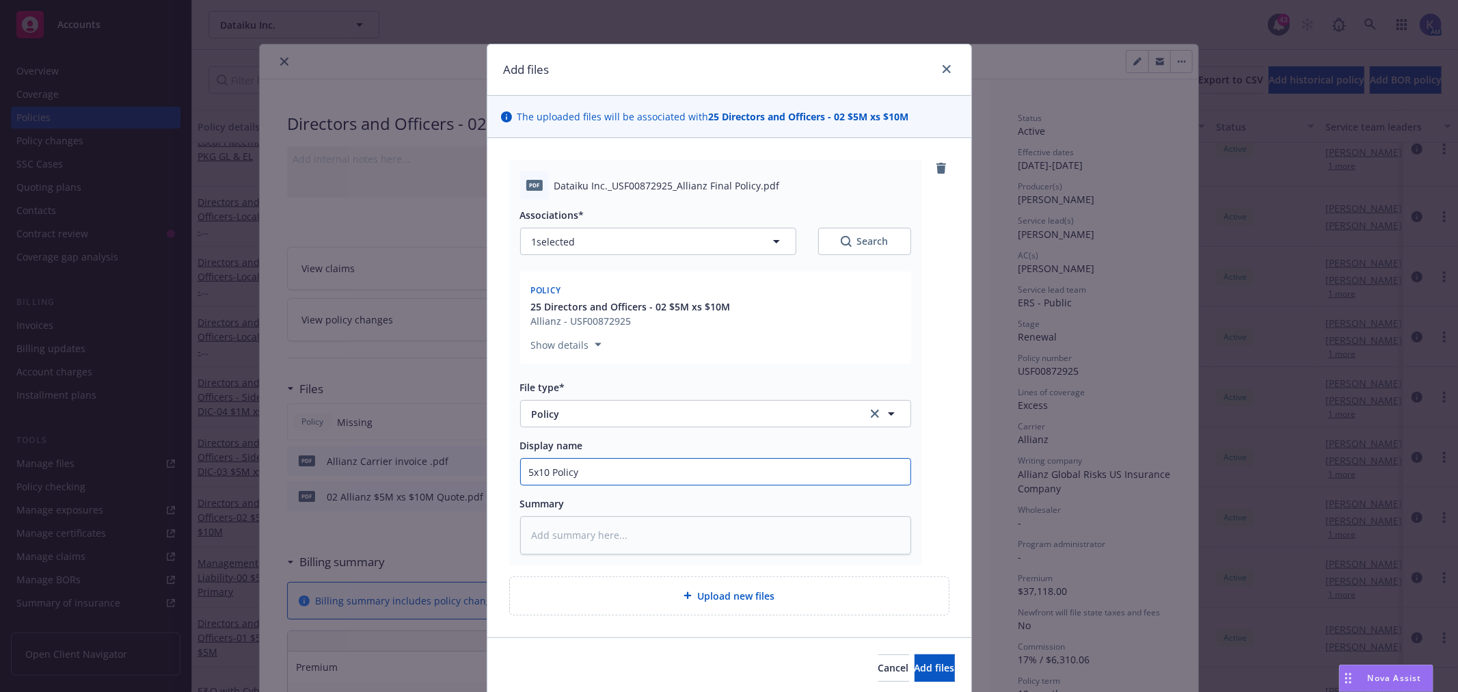
click at [592, 465] on input "5x10 Policy" at bounding box center [715, 472] width 389 height 26
type textarea "x"
type input "5x10 Policy -"
type textarea "x"
type input "5x10 Policy -"
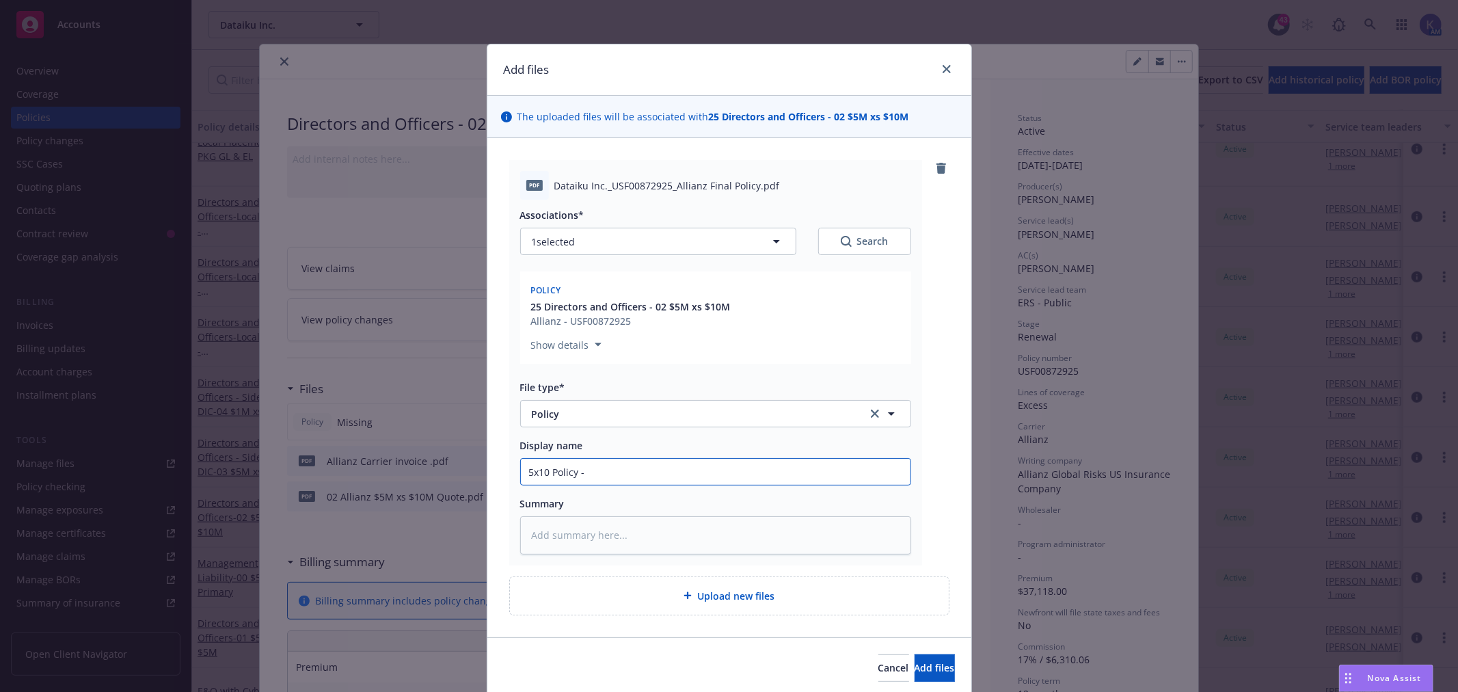
type textarea "x"
type input "5x10 Policy - A"
type textarea "x"
type input "5x10 Policy - Al"
type textarea "x"
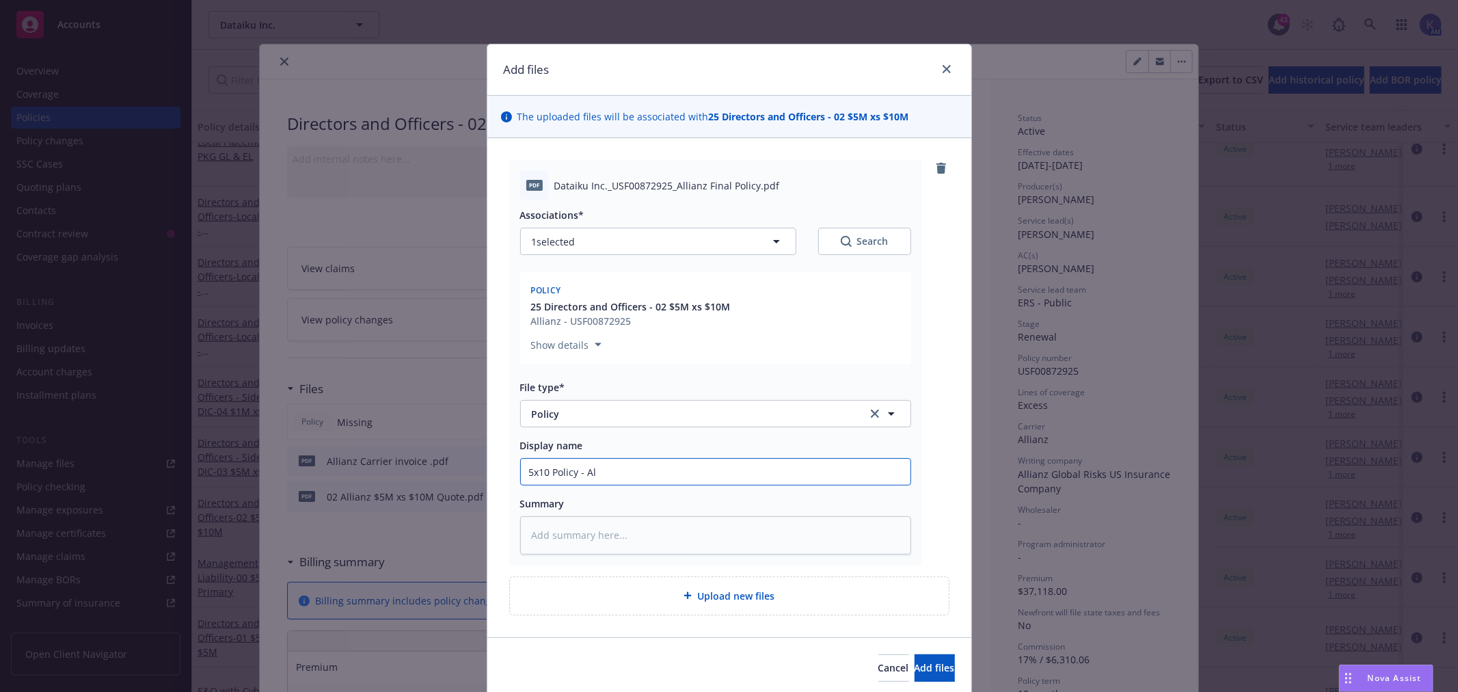
type input "5x10 Policy - All"
type textarea "x"
type input "5x10 Policy - [MEDICAL_DATA]"
type textarea "x"
type input "5x10 Policy - Allia"
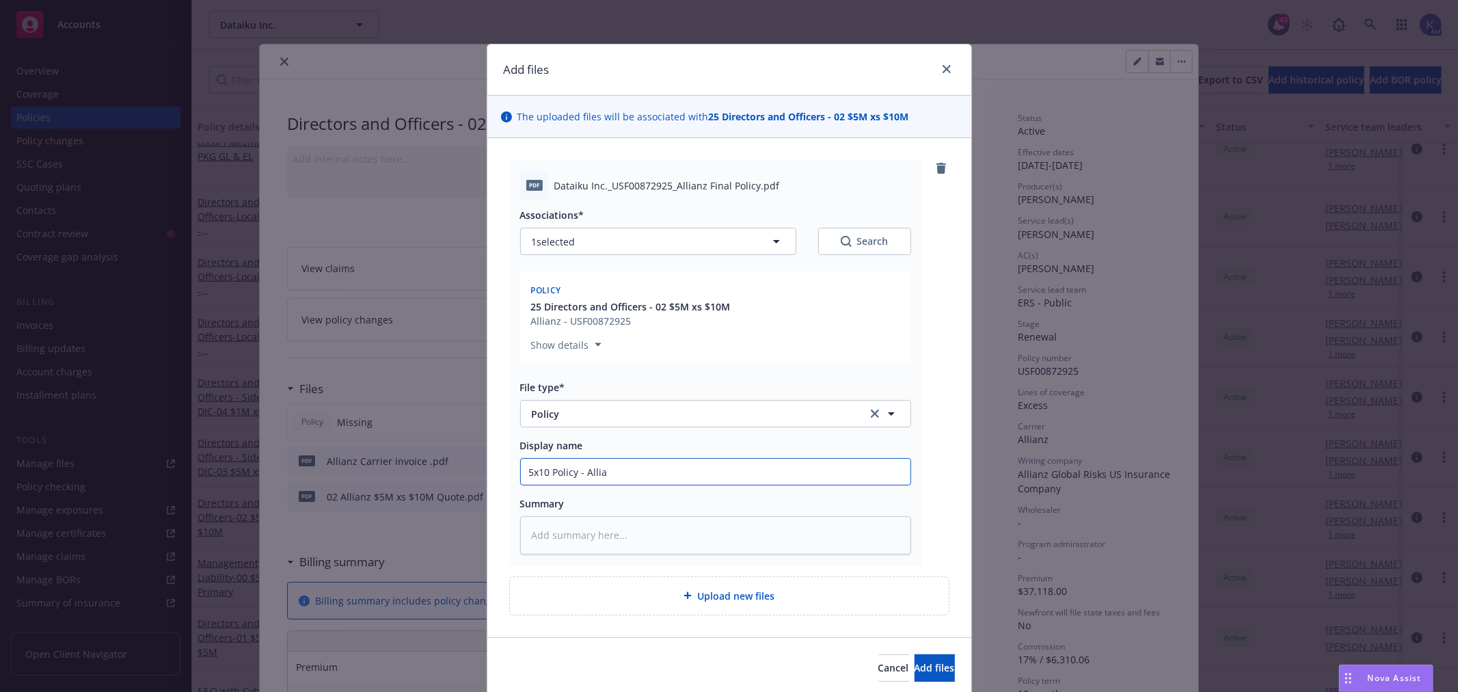
type textarea "x"
type input "5x10 Policy - Allian"
type textarea "x"
type input "5x10 Policy - Allianz"
type textarea "x"
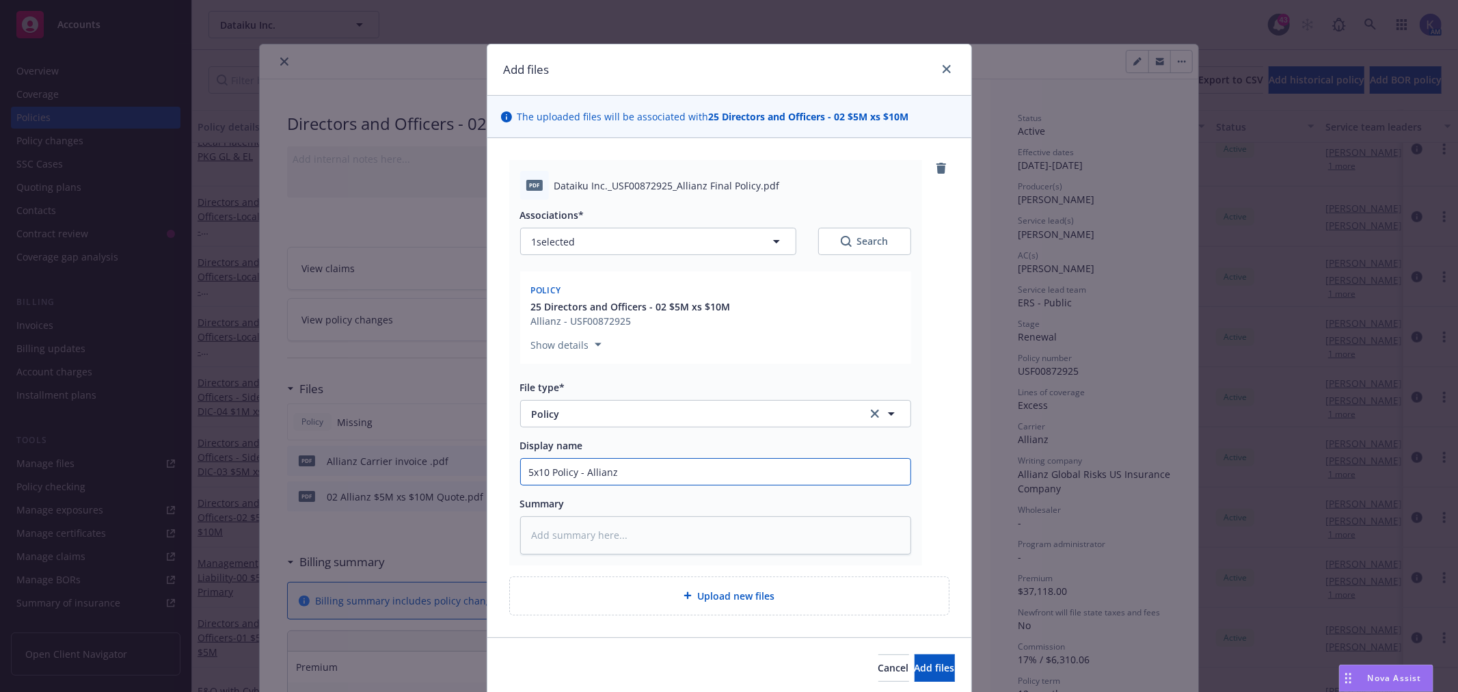
type input "5x10 Policy - Allianz"
click at [521, 474] on input "5x10 Policy - Allianz" at bounding box center [715, 472] width 389 height 26
type textarea "x"
type input "05x10 Policy - Allianz"
type textarea "x"
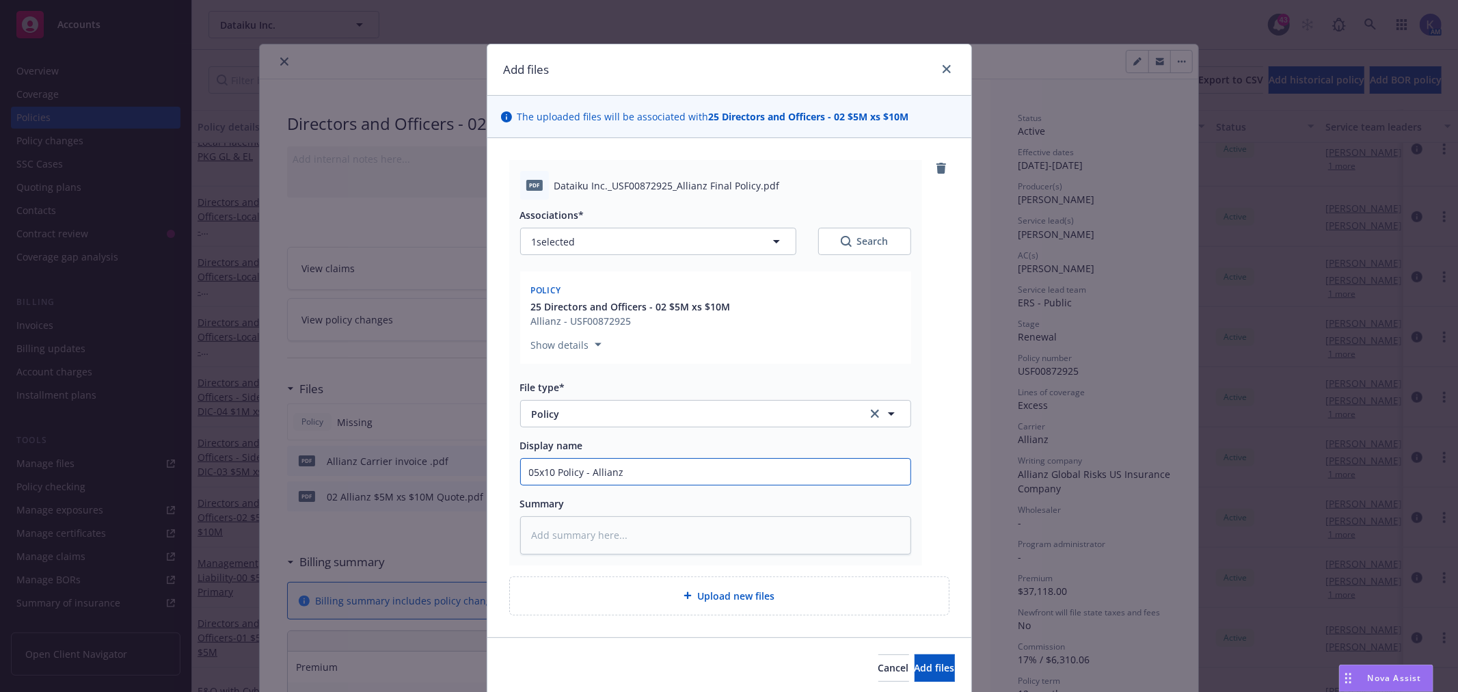
type input "025x10 Policy - Allianz"
type textarea "x"
type input "02 5x10 Policy - Allianz"
type textarea "x"
type input "02 D5x10 Policy - Allianz"
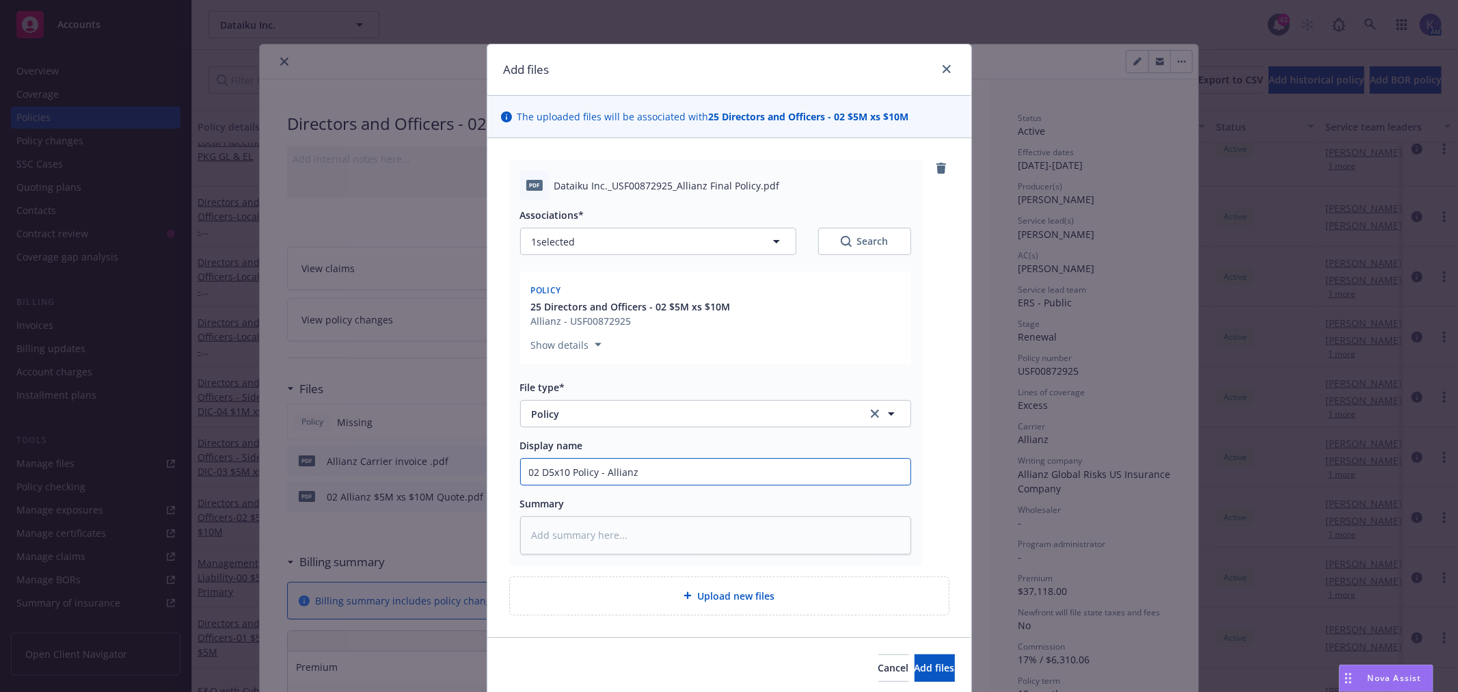
type textarea "x"
type input "02 Da5x10 Policy - Allianz"
type textarea "x"
type input "02 Dat5x10 Policy - Allianz"
type textarea "x"
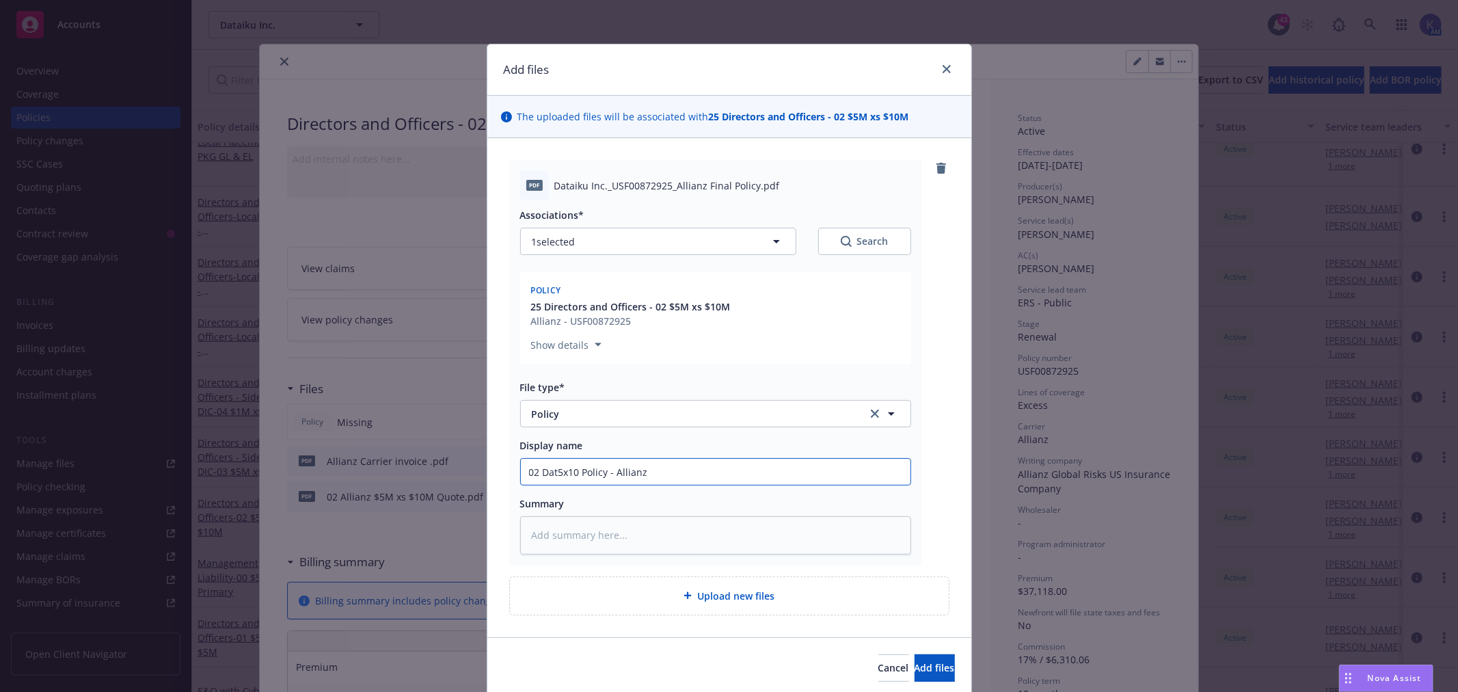
type input "02 Data5x10 Policy - Allianz"
type textarea "x"
type input "02 Datai5x10 Policy - Allianz"
type textarea "x"
type input "02 Dataik5x10 Policy - Allianz"
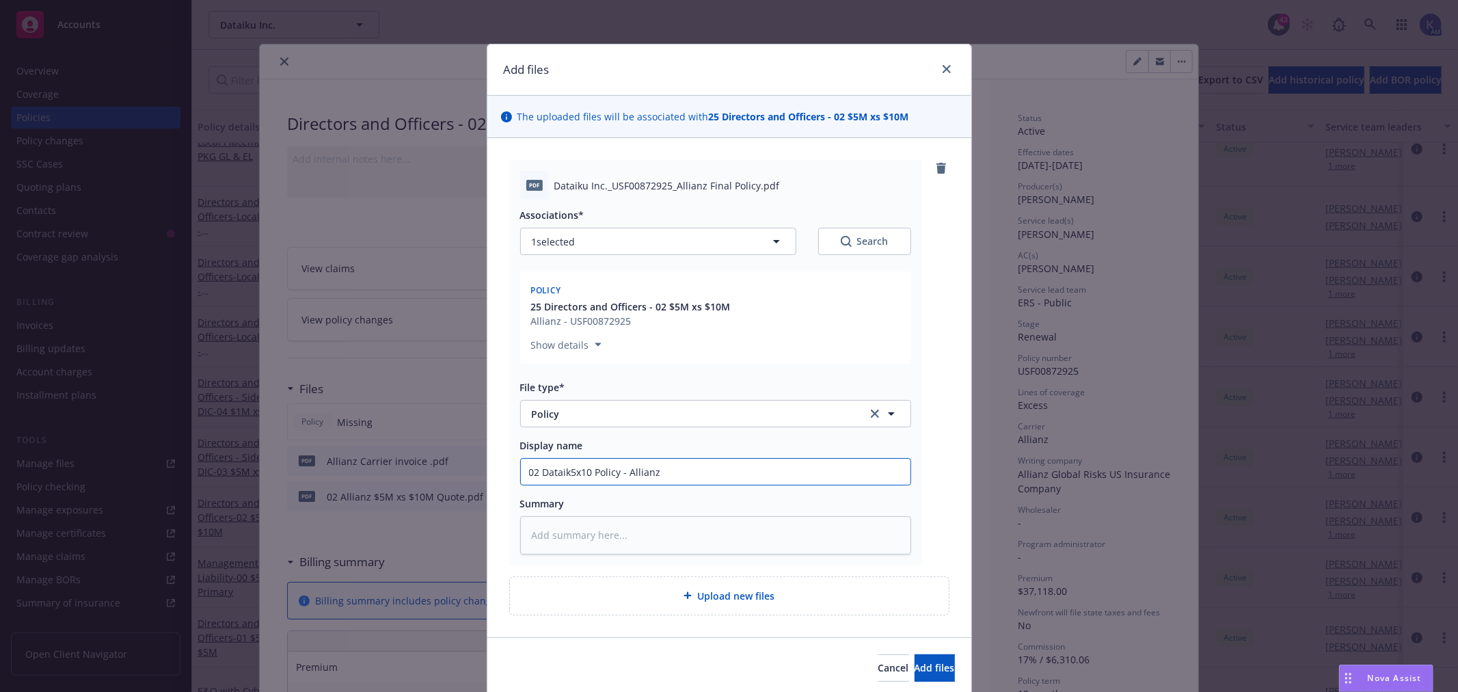
type textarea "x"
type input "02 Dataiku5x10 Policy - Allianz"
type textarea "x"
type input "02 Dataiku 5x10 Policy - Allianz"
type textarea "x"
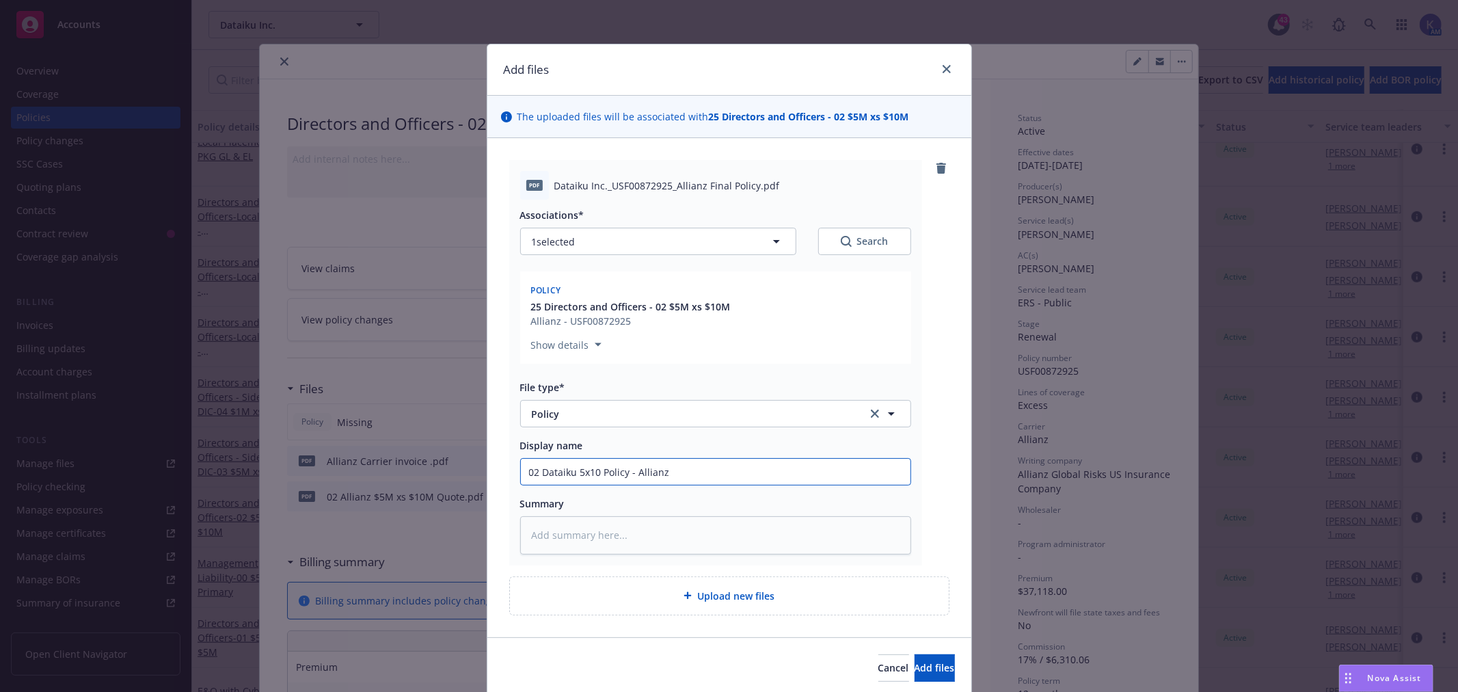
type input "02 Dataiku -5x10 Policy - Allianz"
type textarea "x"
type input "02 Dataiku - 5x10 Policy - Allianz"
click at [914, 666] on span "Add files" at bounding box center [934, 667] width 40 height 13
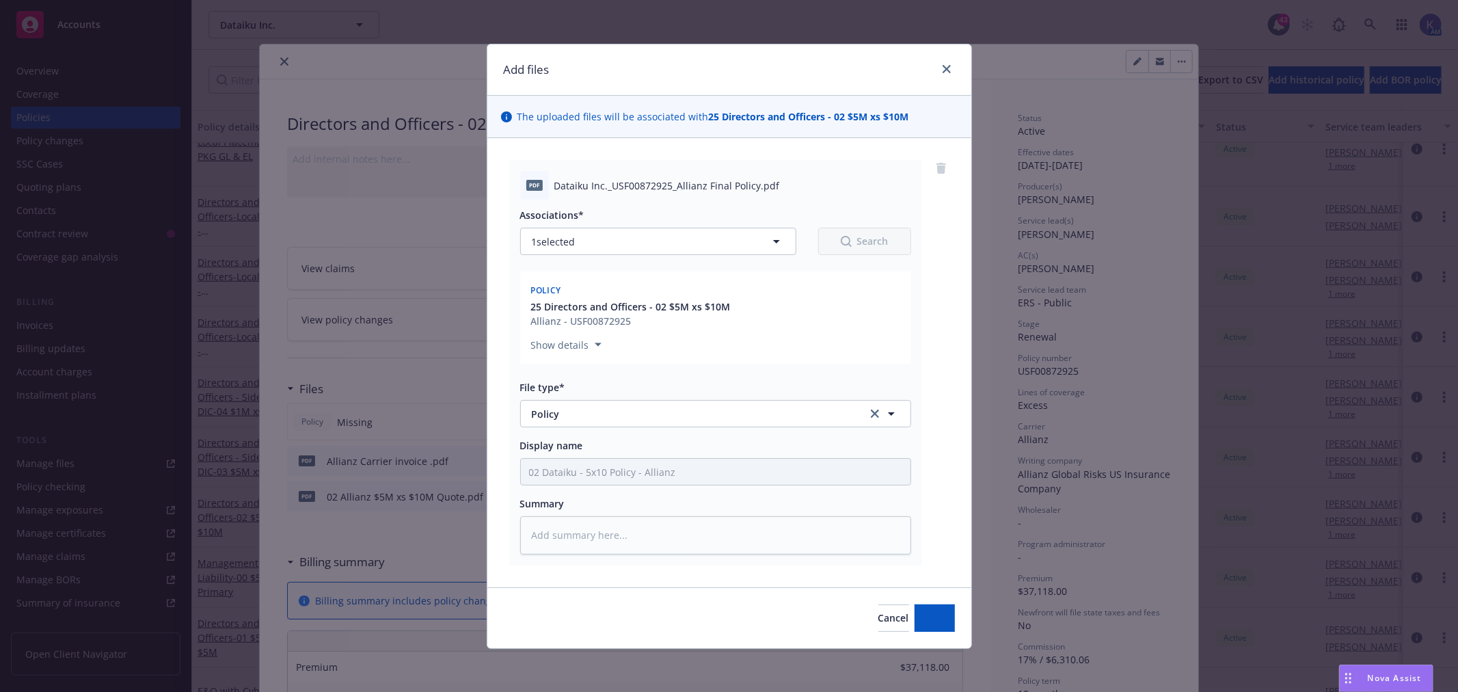
type textarea "x"
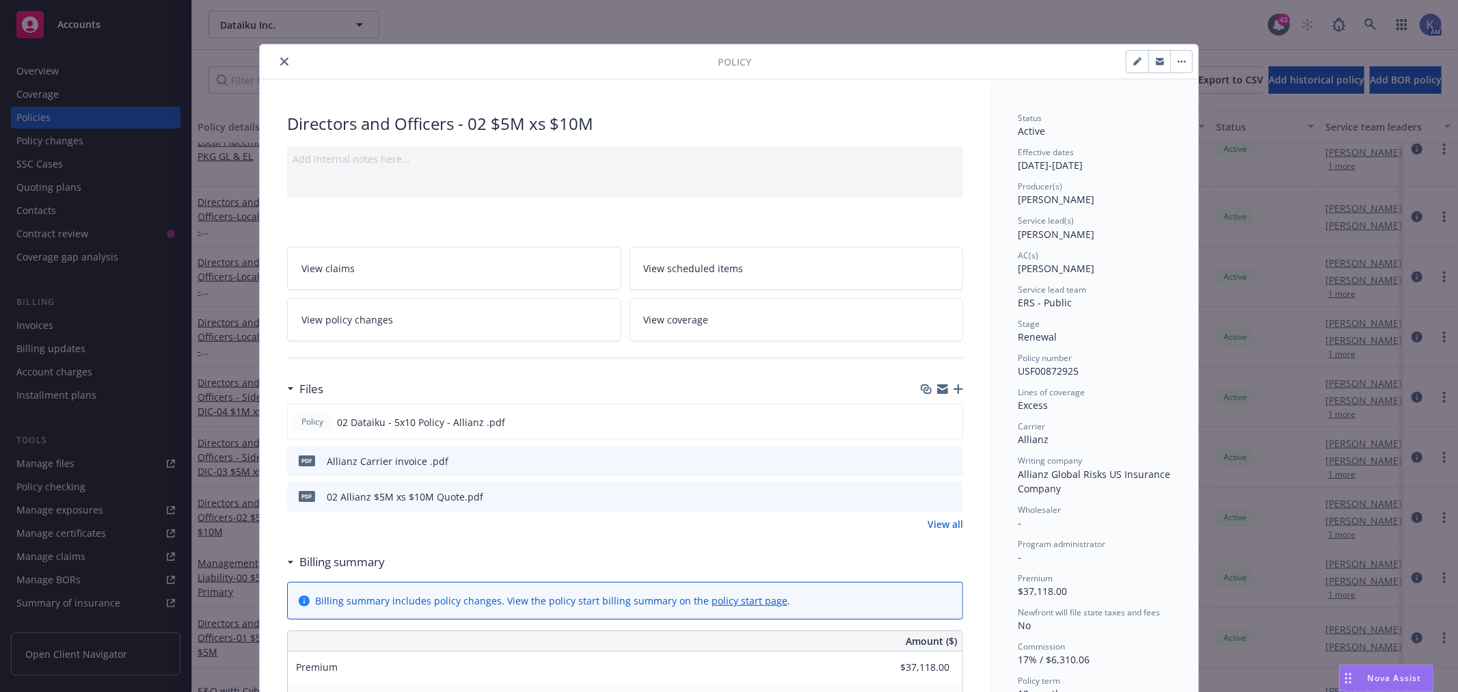
click at [280, 58] on icon "close" at bounding box center [284, 61] width 8 height 8
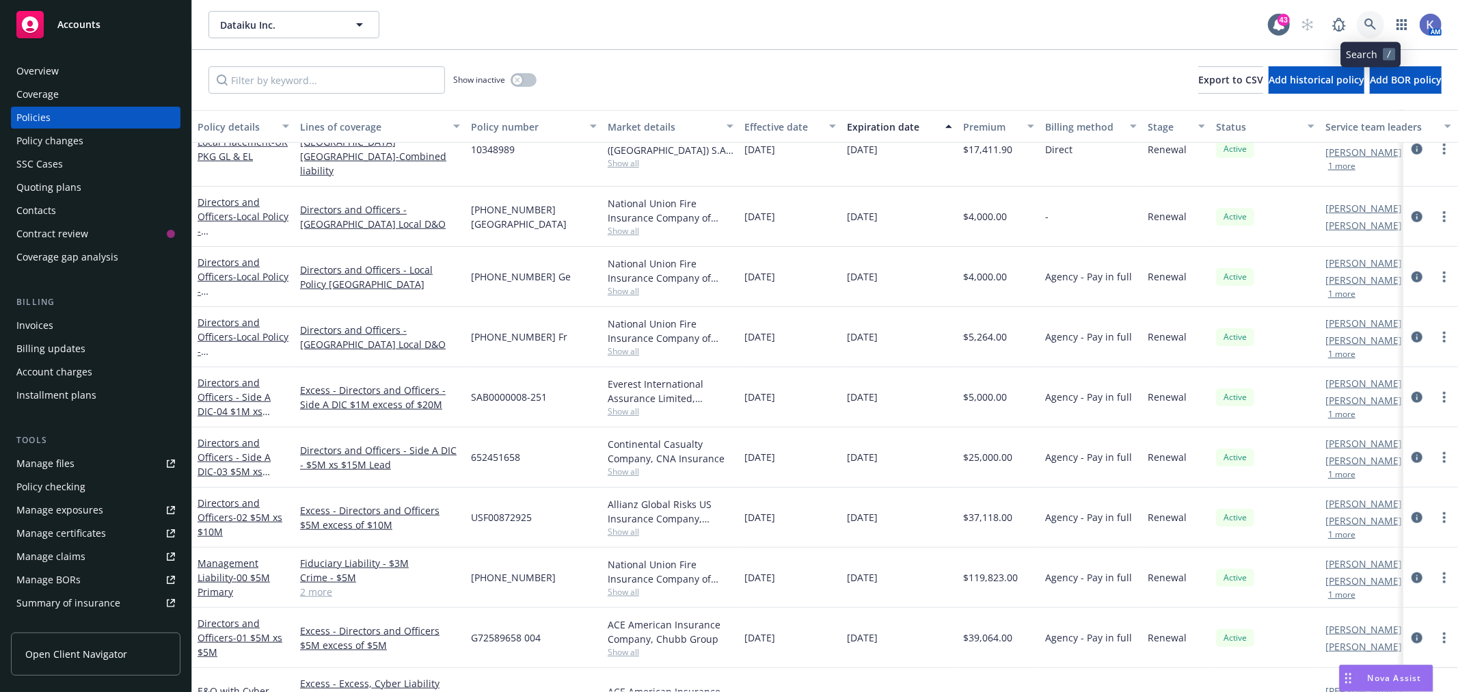
click at [1371, 19] on icon at bounding box center [1370, 24] width 12 height 12
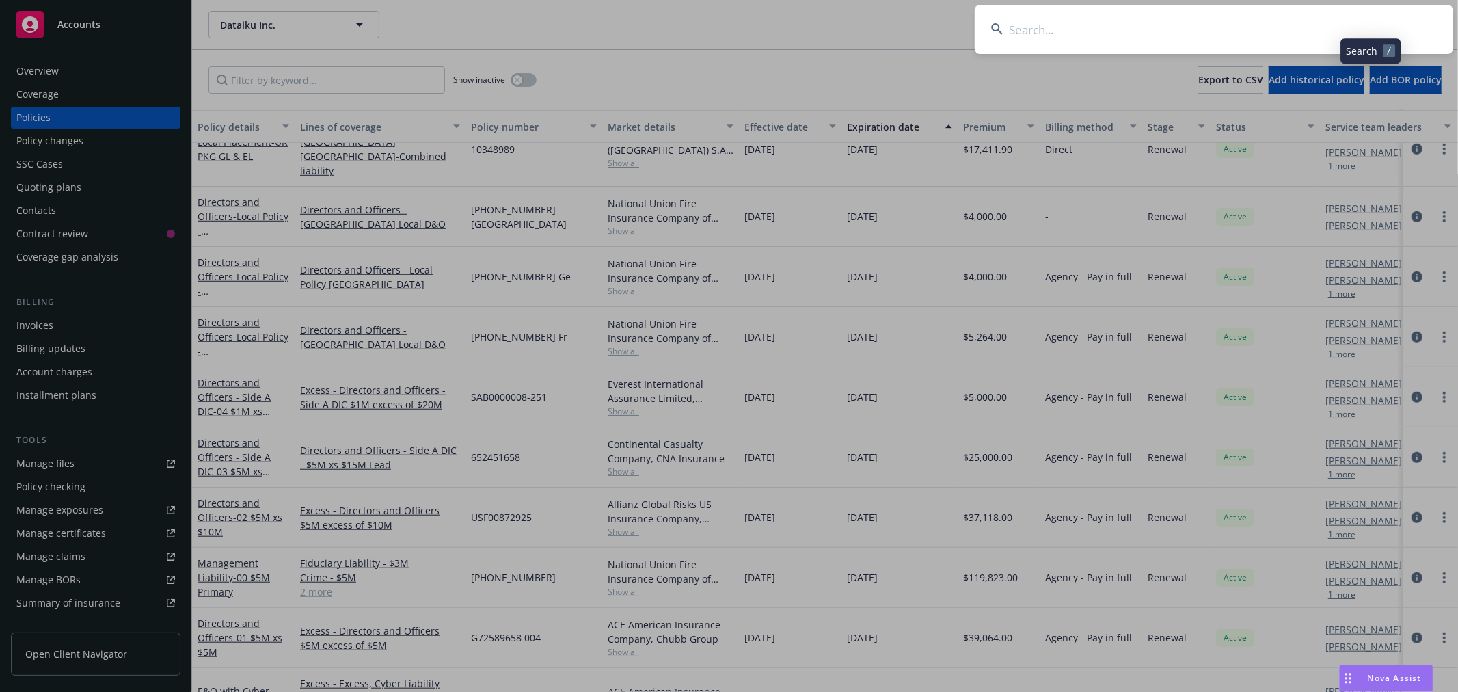
click at [1225, 29] on input at bounding box center [1213, 29] width 478 height 49
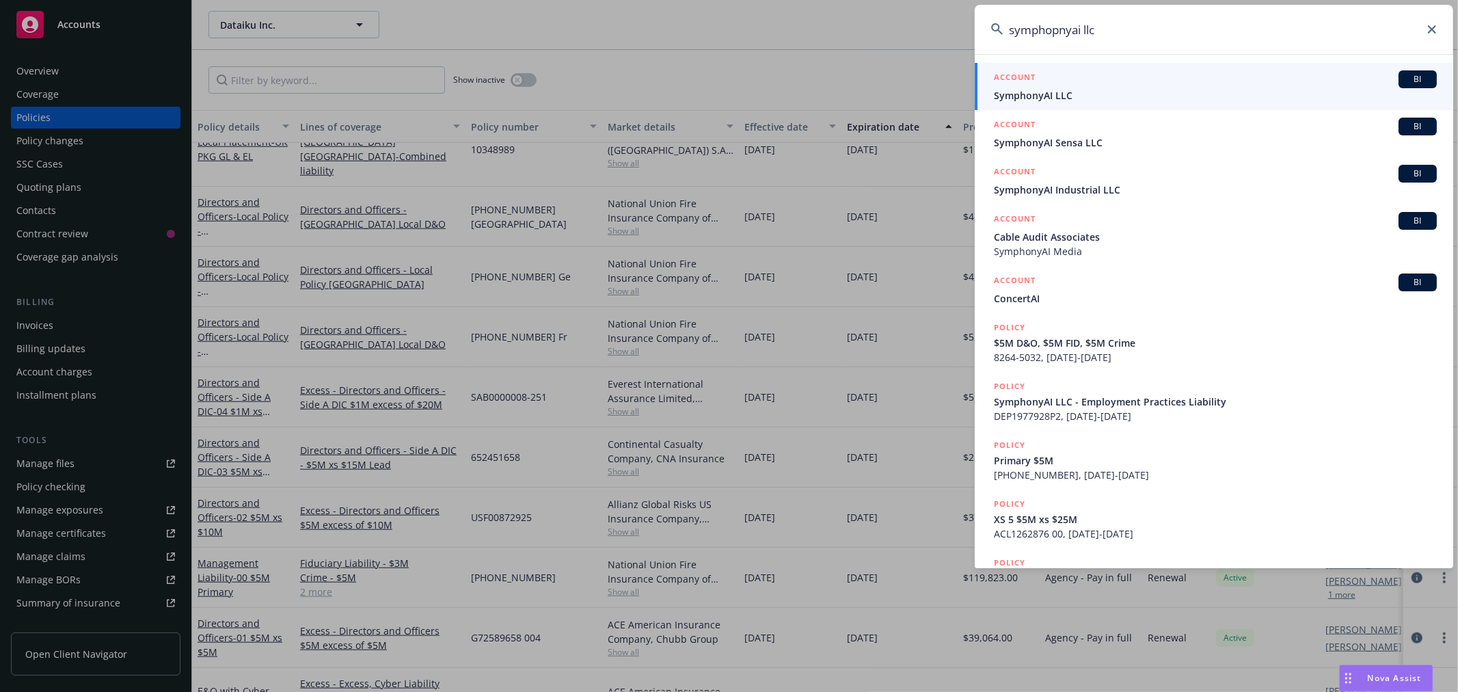
type input "symphopnyai llc"
click at [1037, 92] on span "SymphonyAI LLC" at bounding box center [1215, 95] width 443 height 14
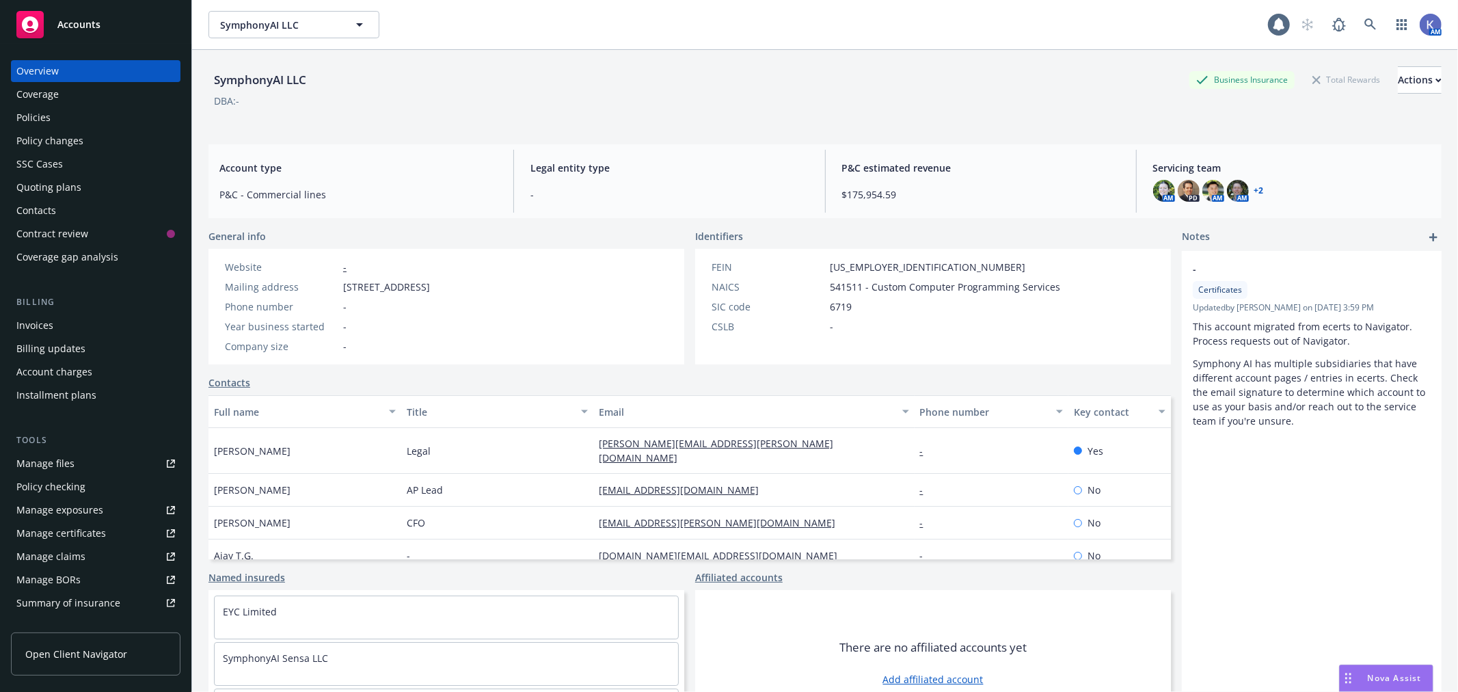
click at [49, 120] on div "Policies" at bounding box center [33, 118] width 34 height 22
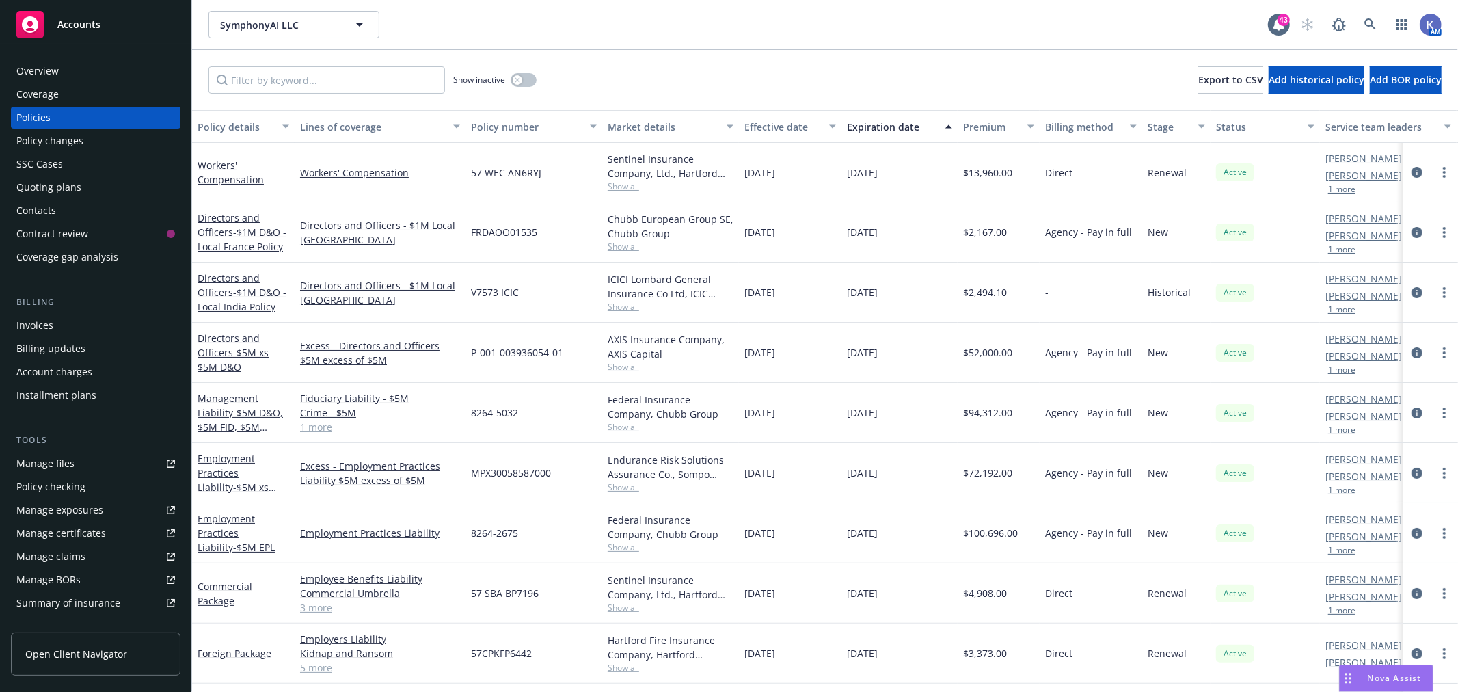
click at [323, 429] on link "1 more" at bounding box center [380, 427] width 160 height 14
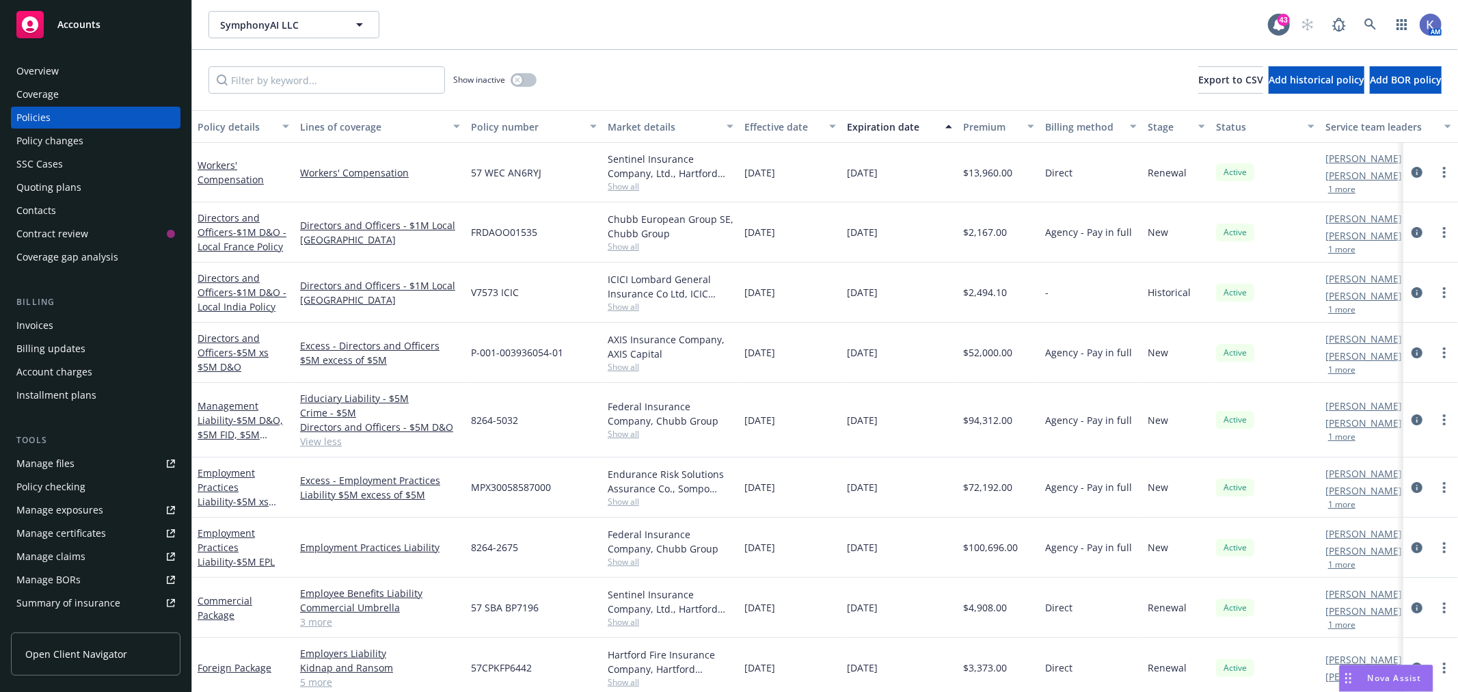
click at [629, 366] on span "Show all" at bounding box center [670, 367] width 126 height 12
click at [624, 305] on span "Show all" at bounding box center [670, 307] width 126 height 12
click at [556, 311] on div "V7573 ICIC" at bounding box center [533, 292] width 137 height 60
click at [672, 320] on div "ICICI Lombard General Insurance Co Ltd, ICIC Lombard Show all" at bounding box center [670, 292] width 137 height 60
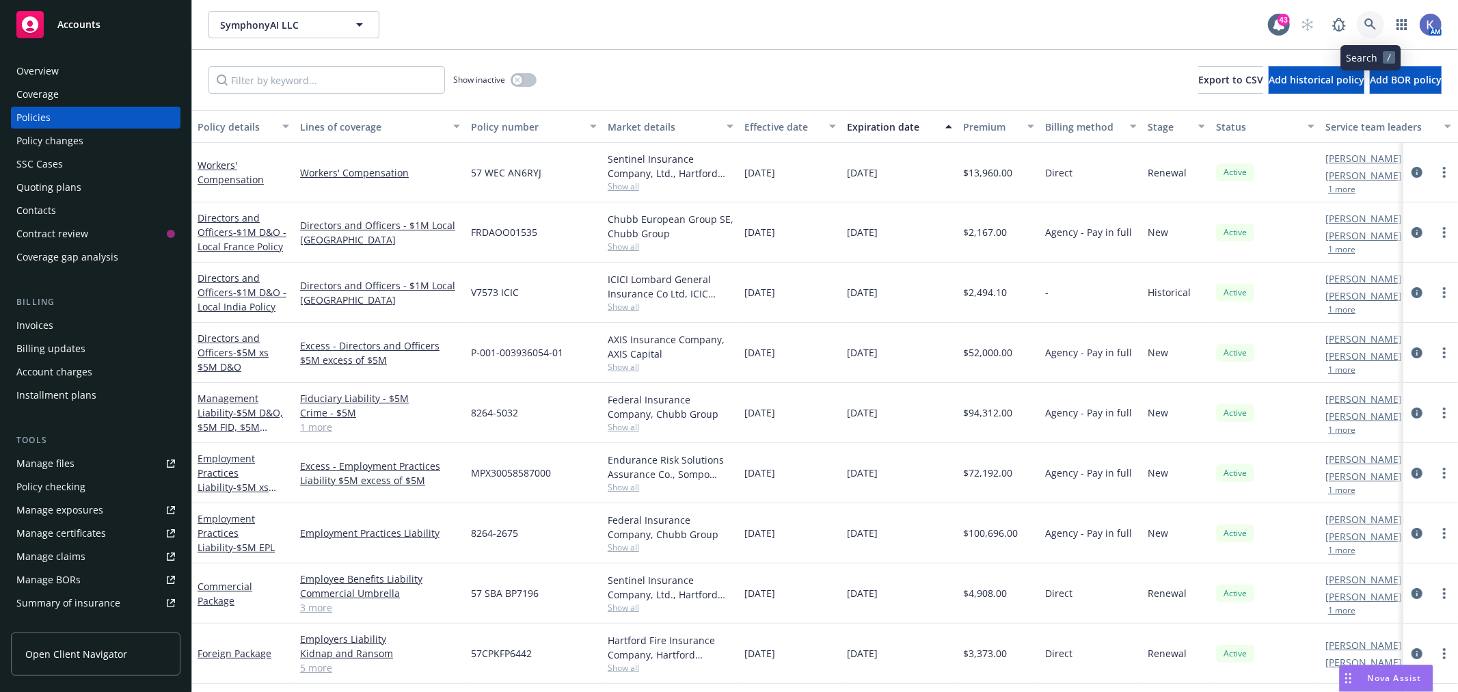
click at [1367, 21] on icon at bounding box center [1370, 24] width 12 height 12
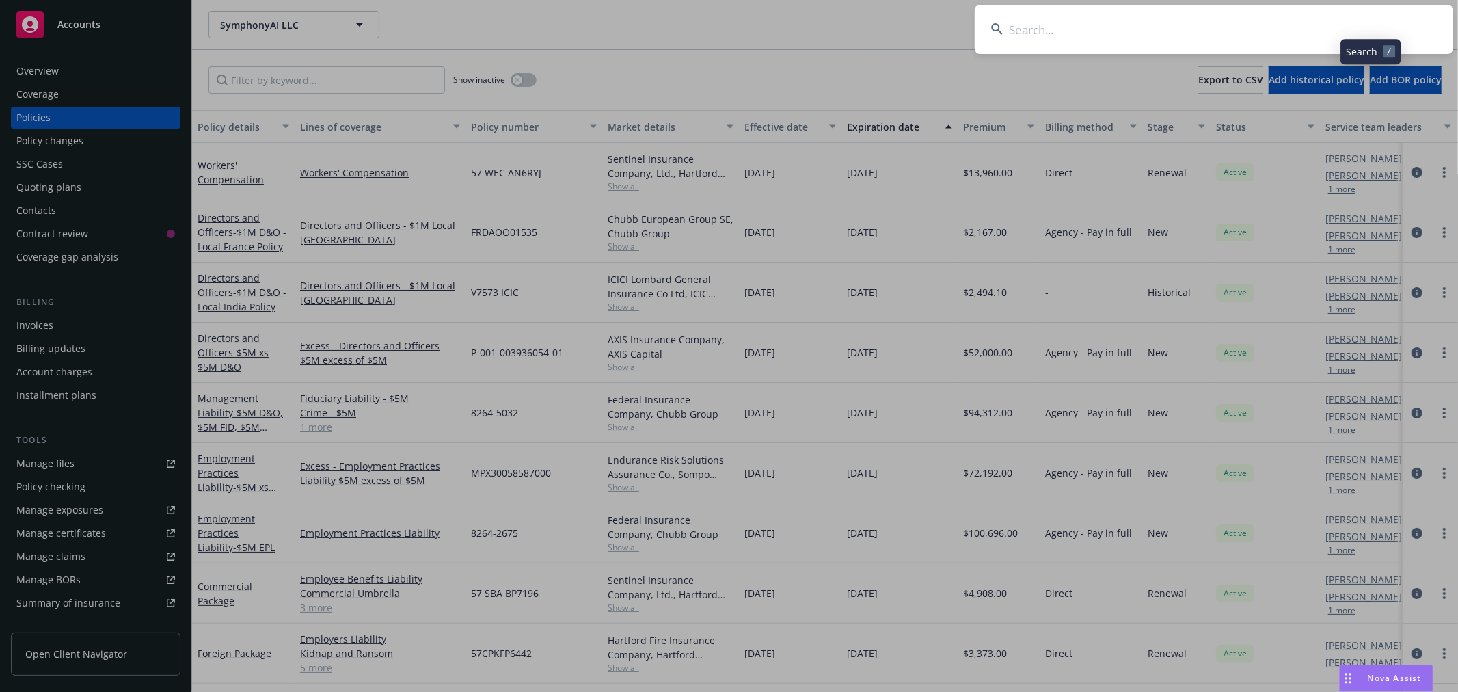
click at [1322, 23] on input at bounding box center [1213, 29] width 478 height 49
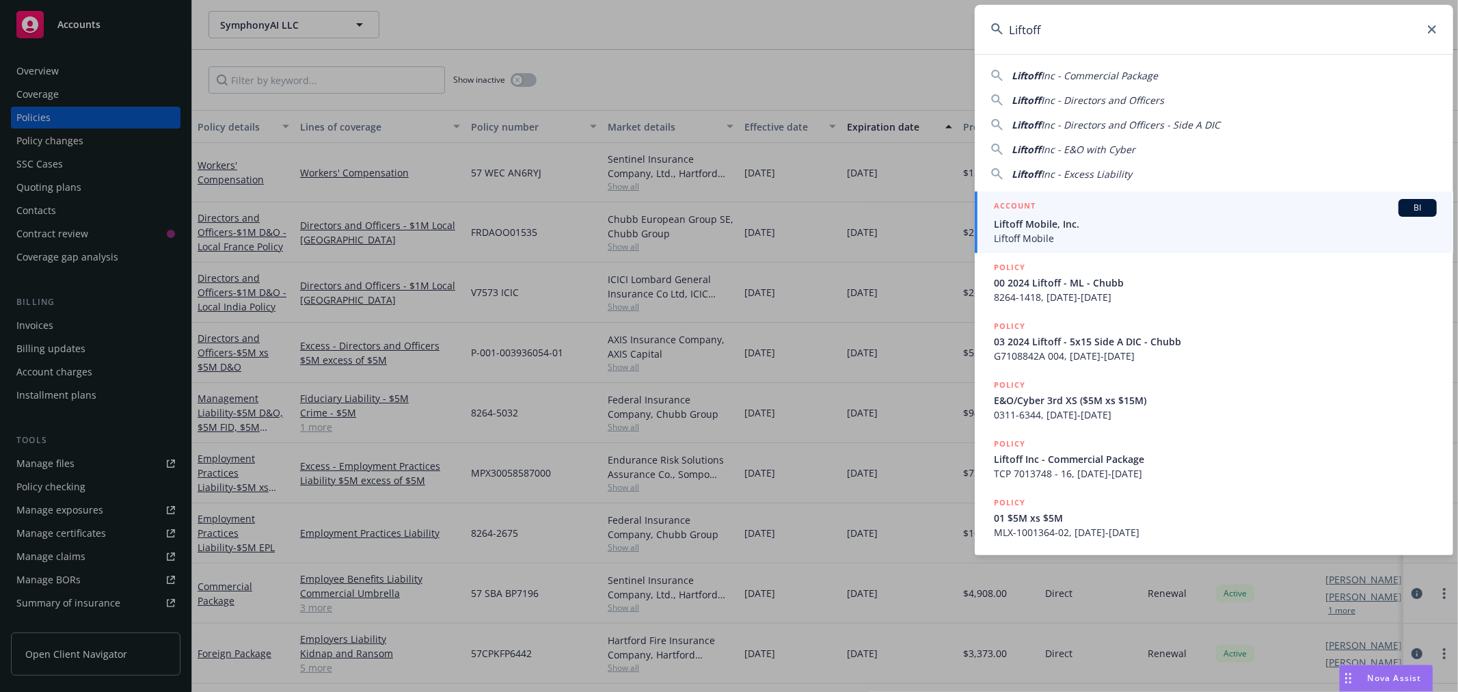
type input "Liftoff"
click at [1066, 227] on span "Liftoff Mobile, Inc." at bounding box center [1215, 224] width 443 height 14
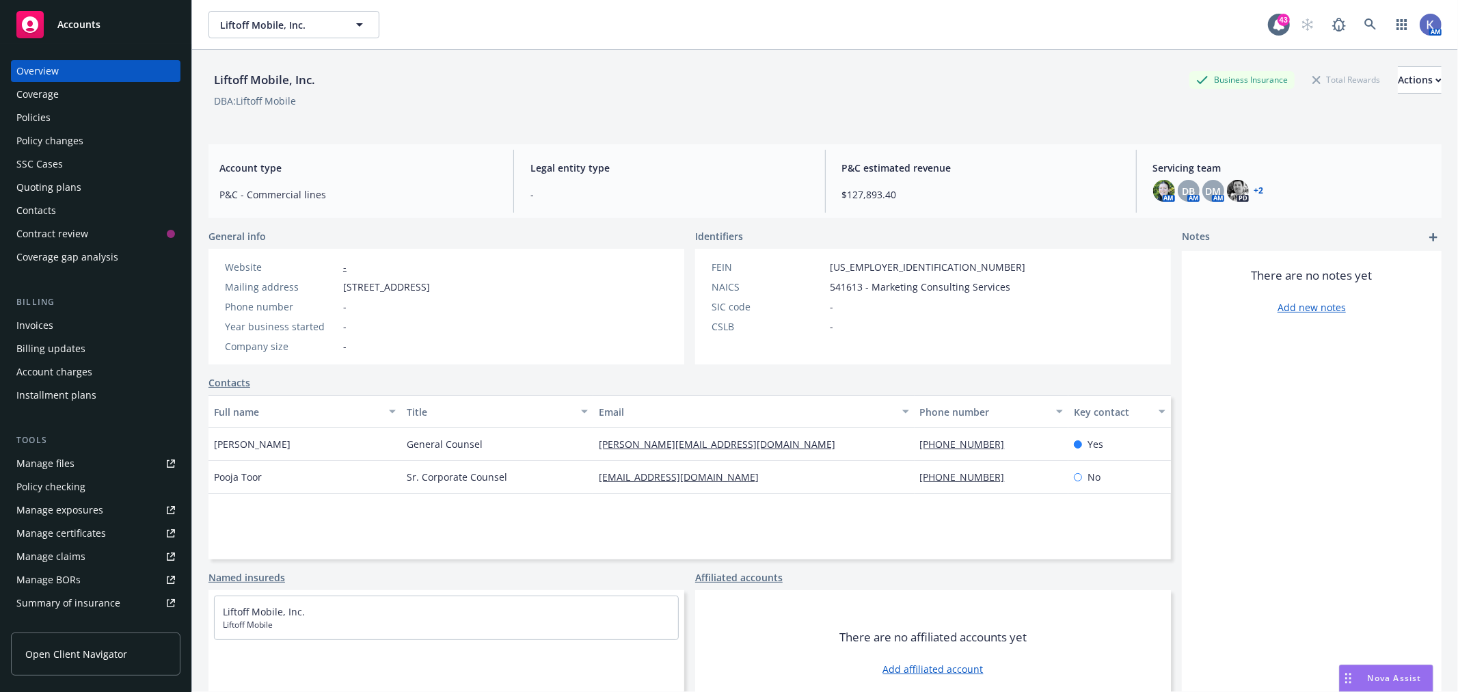
click at [105, 110] on div "Policies" at bounding box center [95, 118] width 159 height 22
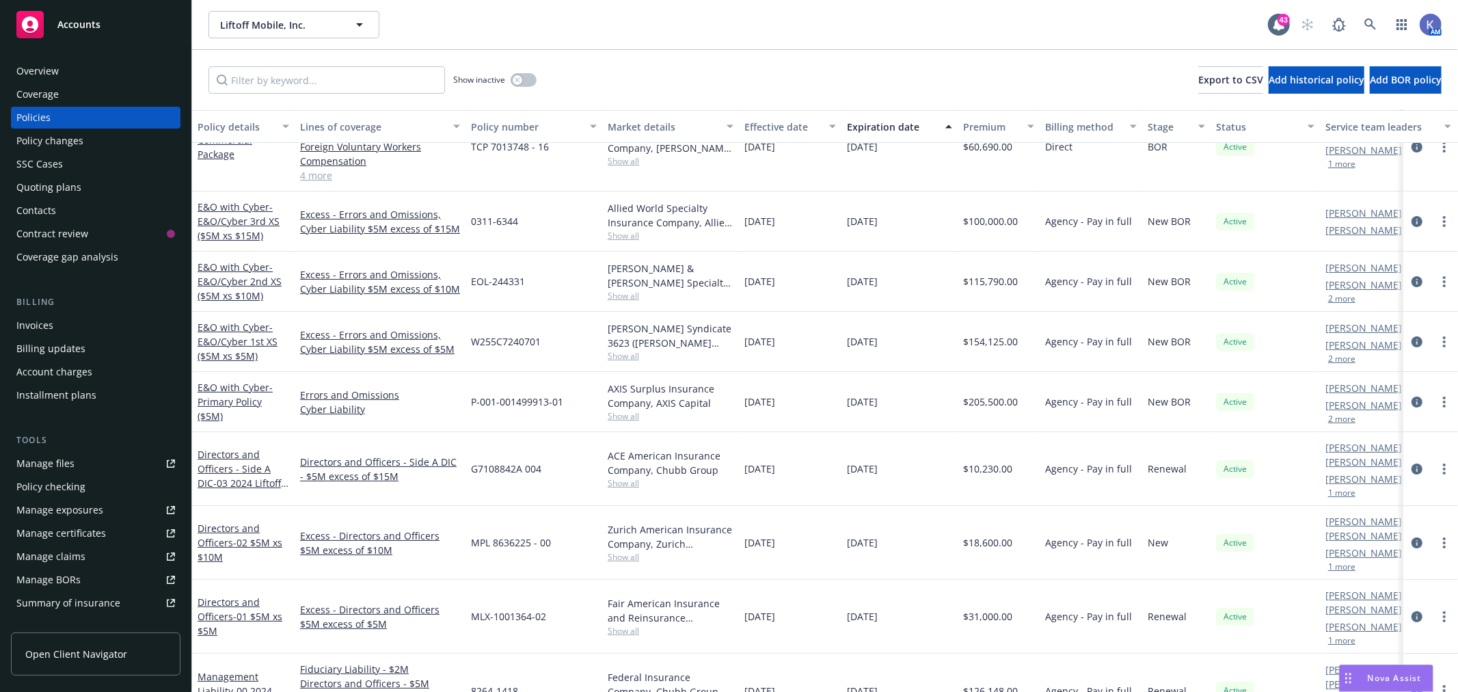
scroll to position [107, 0]
